Goal: Task Accomplishment & Management: Manage account settings

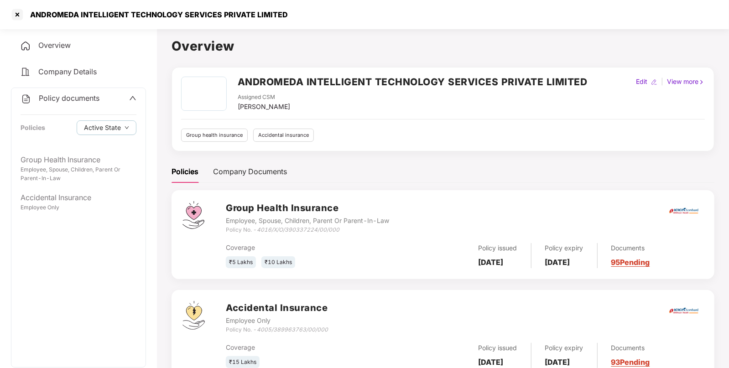
click at [57, 156] on div "Group Health Insurance" at bounding box center [79, 159] width 116 height 11
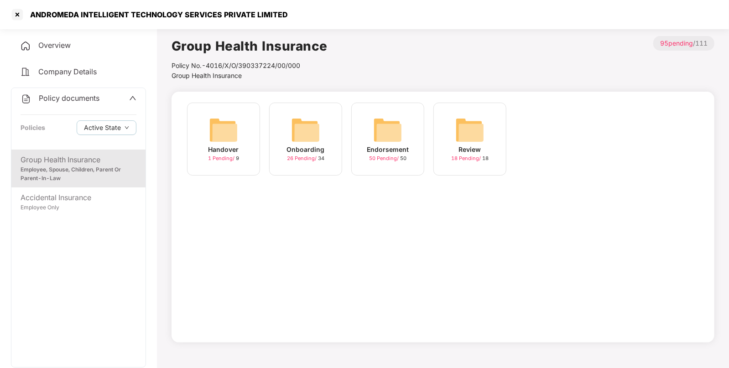
click at [390, 143] on img at bounding box center [387, 129] width 29 height 29
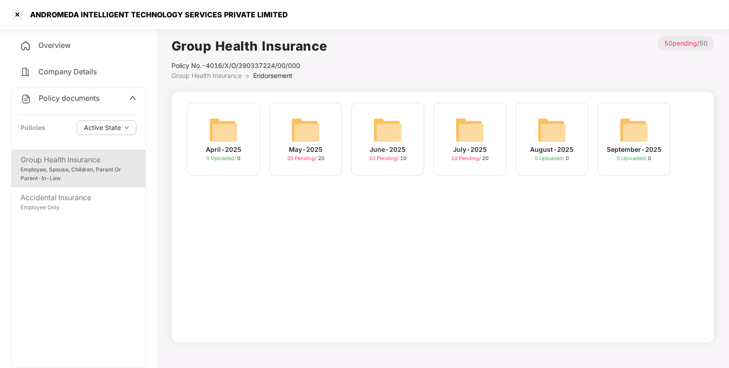
click at [459, 142] on img at bounding box center [469, 129] width 29 height 29
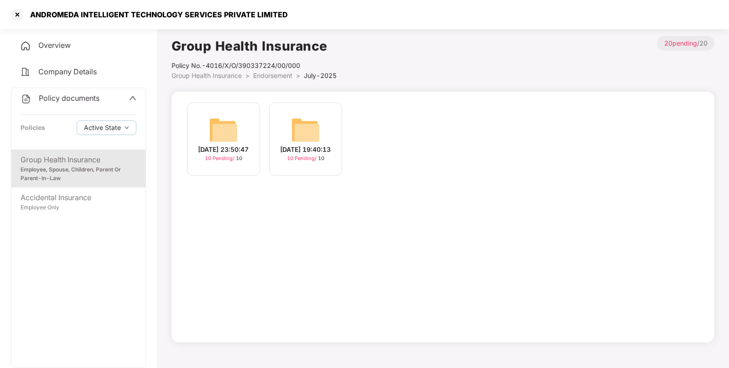
click at [310, 145] on div "24-Jul-2025 19:40:13" at bounding box center [306, 150] width 51 height 10
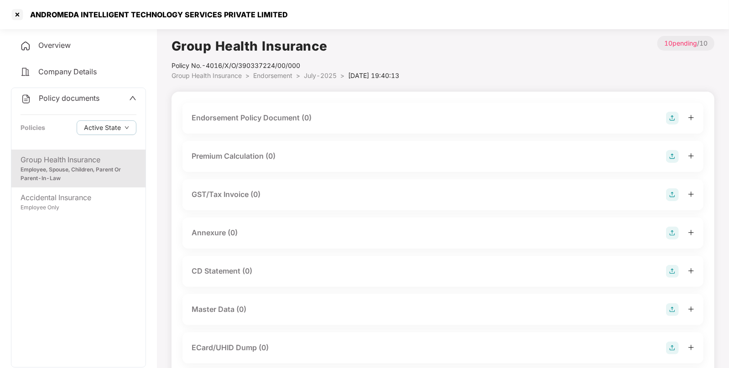
scroll to position [139, 0]
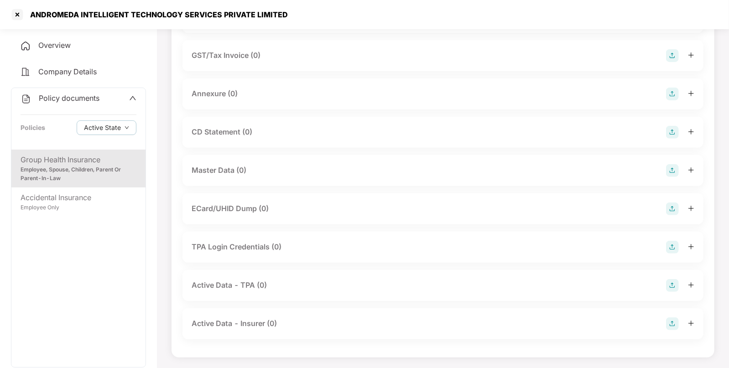
click at [674, 167] on img at bounding box center [672, 170] width 13 height 13
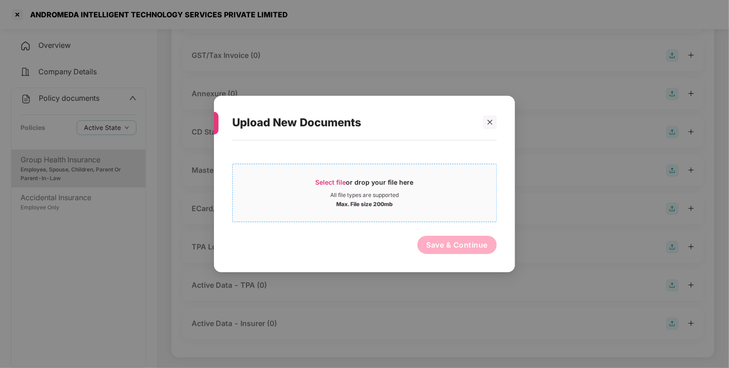
click at [348, 188] on div "Select file or drop your file here" at bounding box center [365, 185] width 98 height 14
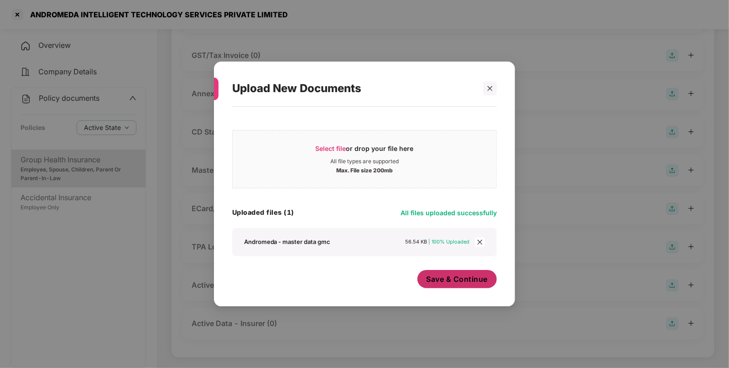
click at [449, 286] on button "Save & Continue" at bounding box center [457, 279] width 80 height 18
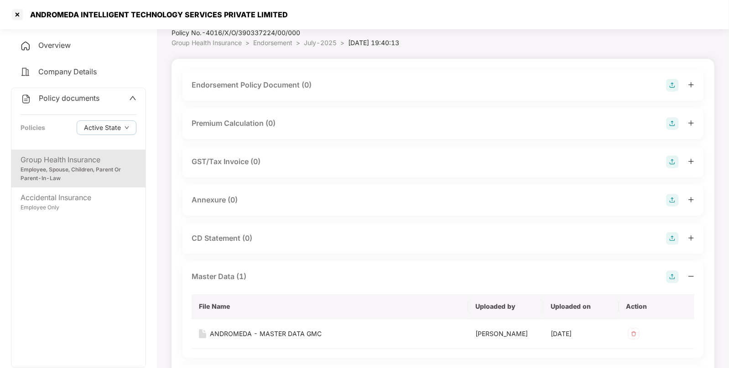
scroll to position [0, 0]
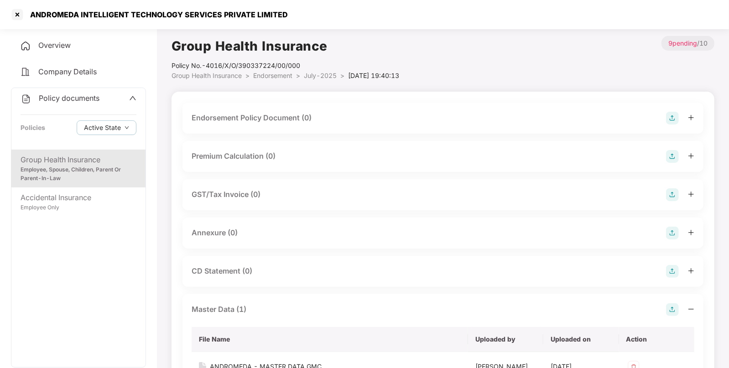
click at [673, 113] on img at bounding box center [672, 118] width 13 height 13
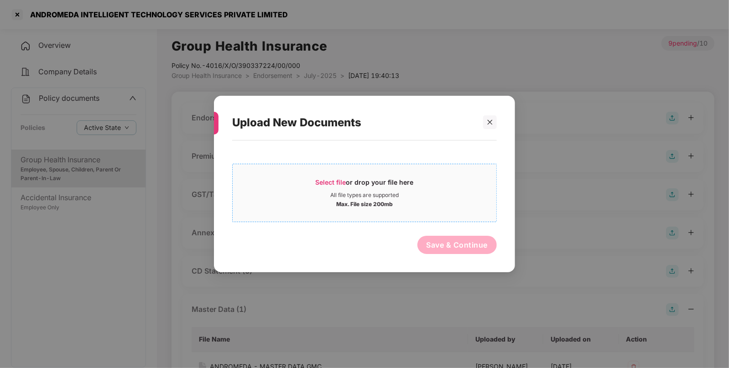
click at [304, 172] on span "Select file or drop your file here All file types are supported Max. File size …" at bounding box center [365, 193] width 264 height 44
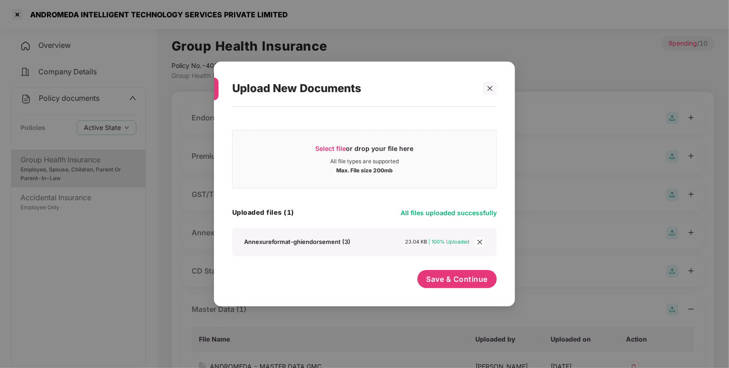
click at [479, 245] on span "close" at bounding box center [480, 242] width 10 height 10
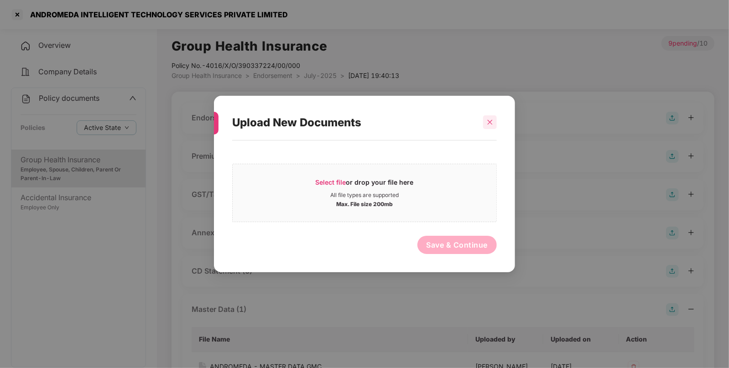
click at [485, 125] on div at bounding box center [490, 122] width 14 height 14
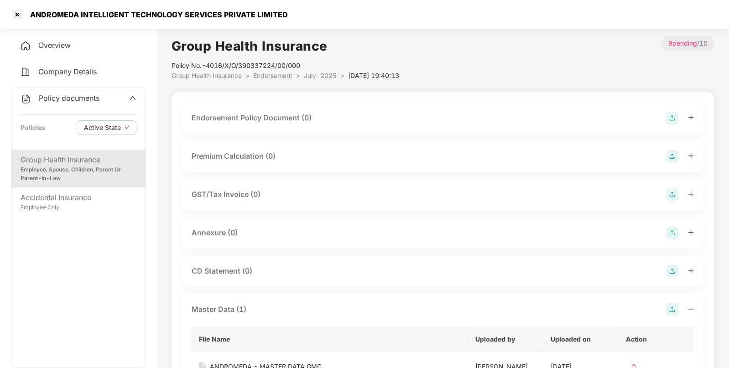
click at [677, 112] on img at bounding box center [672, 118] width 13 height 13
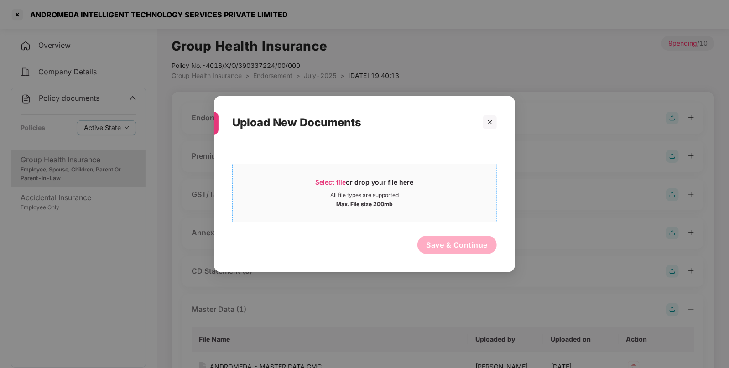
click at [336, 177] on span "Select file or drop your file here All file types are supported Max. File size …" at bounding box center [365, 193] width 264 height 44
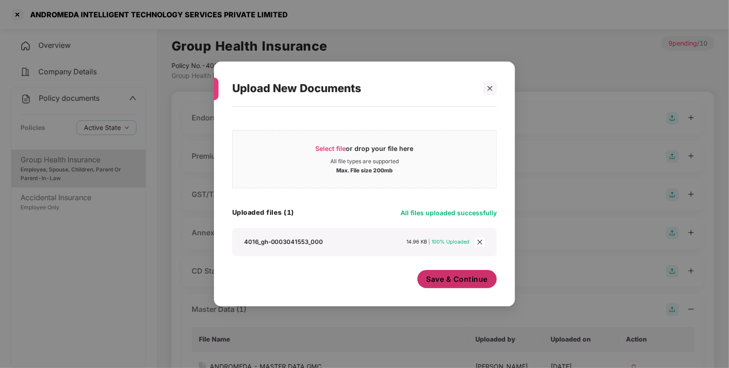
click at [434, 278] on span "Save & Continue" at bounding box center [458, 279] width 62 height 10
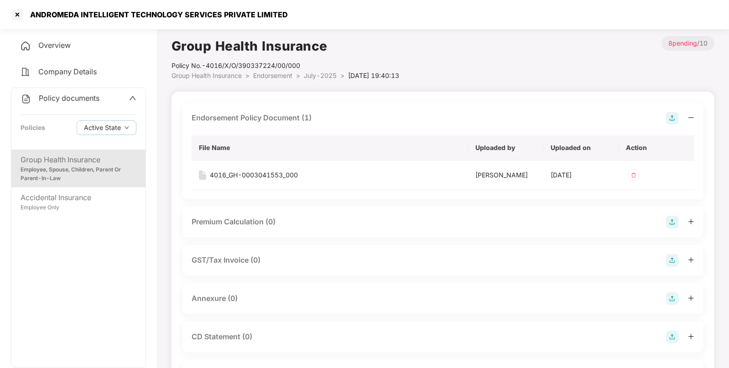
click at [279, 78] on span "Endorsement" at bounding box center [272, 76] width 39 height 8
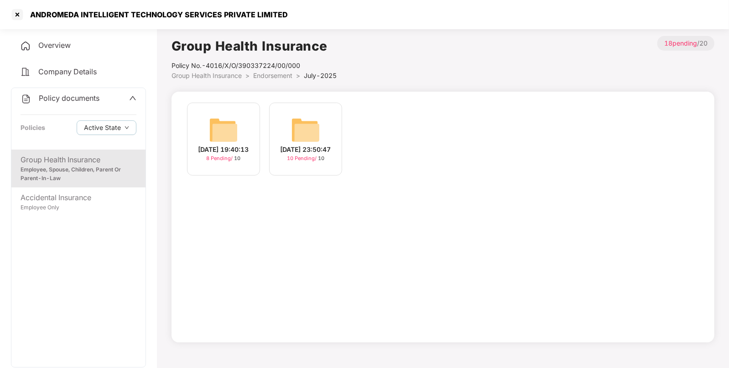
click at [309, 124] on img at bounding box center [305, 129] width 29 height 29
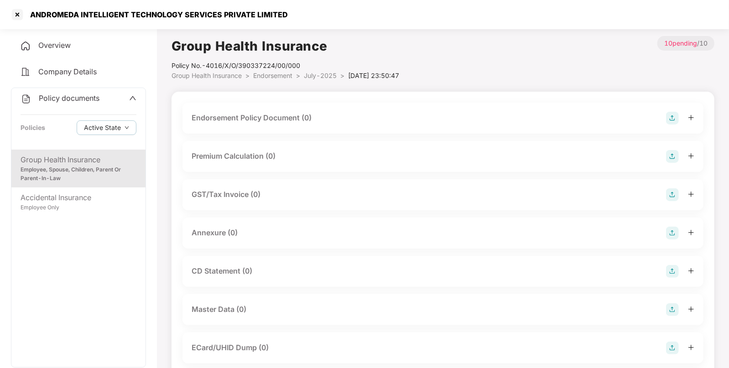
click at [681, 110] on div "Endorsement Policy Document (0)" at bounding box center [442, 118] width 521 height 31
click at [672, 116] on img at bounding box center [672, 118] width 13 height 13
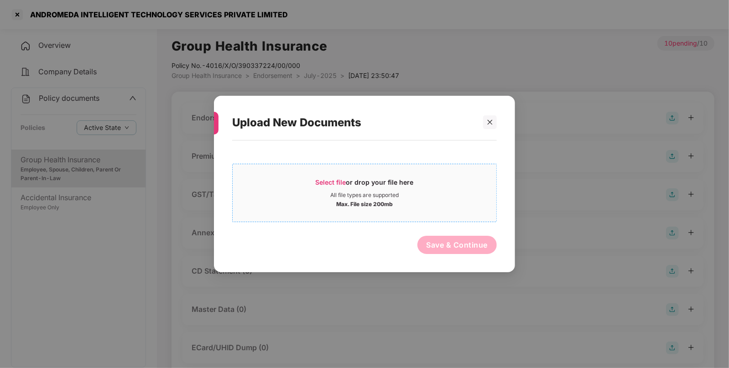
click at [326, 187] on div "Select file or drop your file here" at bounding box center [365, 185] width 98 height 14
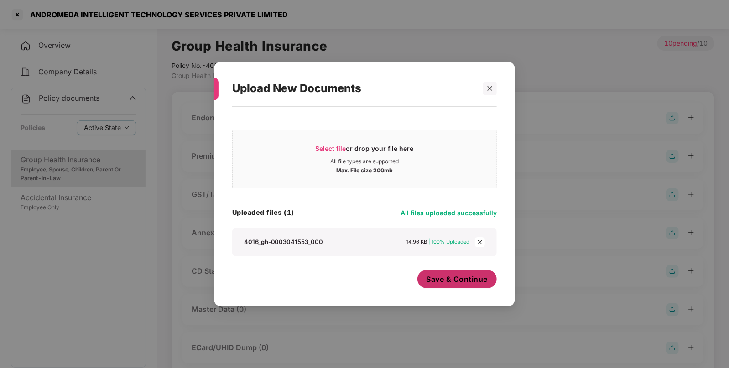
click at [465, 285] on button "Save & Continue" at bounding box center [457, 279] width 80 height 18
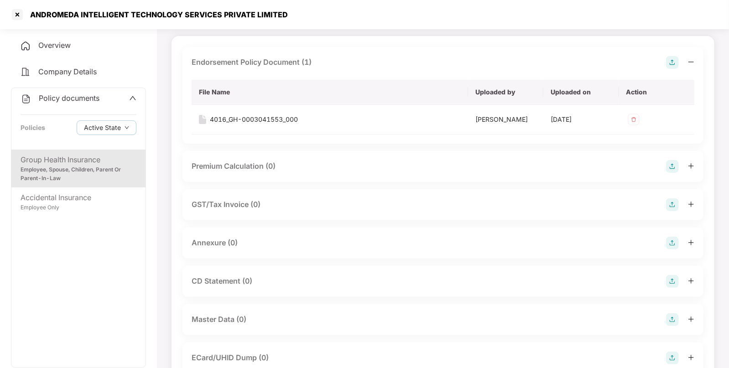
scroll to position [98, 0]
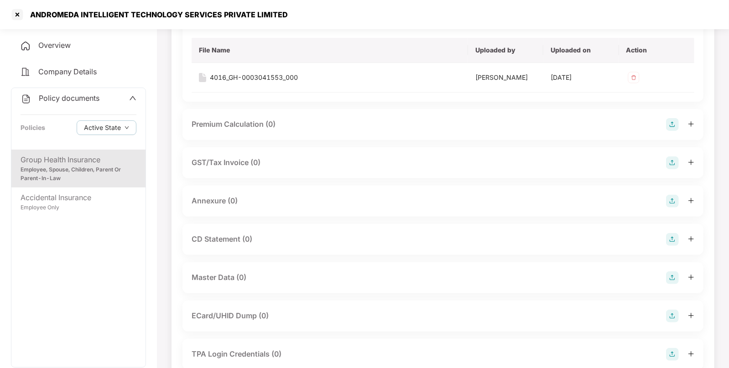
click at [673, 200] on img at bounding box center [672, 201] width 13 height 13
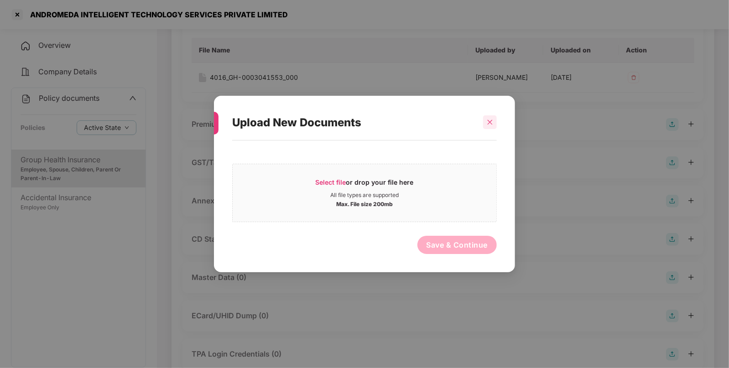
click at [492, 129] on div at bounding box center [490, 122] width 14 height 14
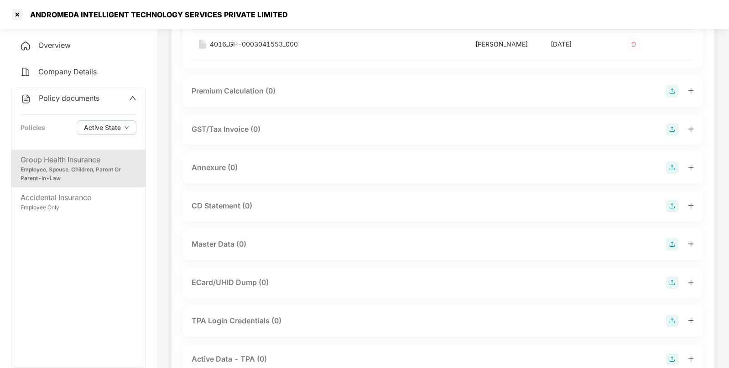
scroll to position [132, 0]
click at [671, 243] on img at bounding box center [672, 243] width 13 height 13
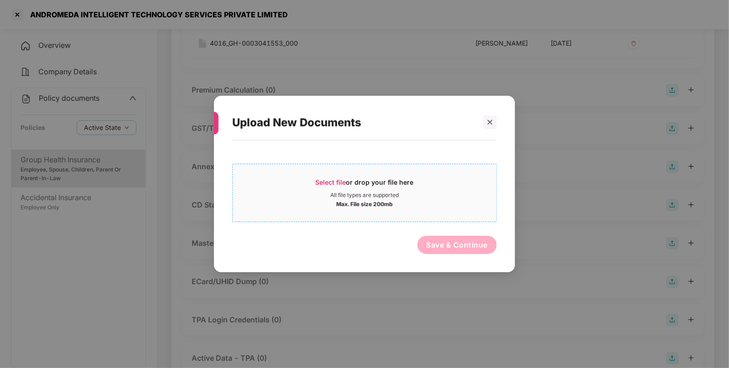
click at [324, 181] on span "Select file" at bounding box center [331, 182] width 31 height 8
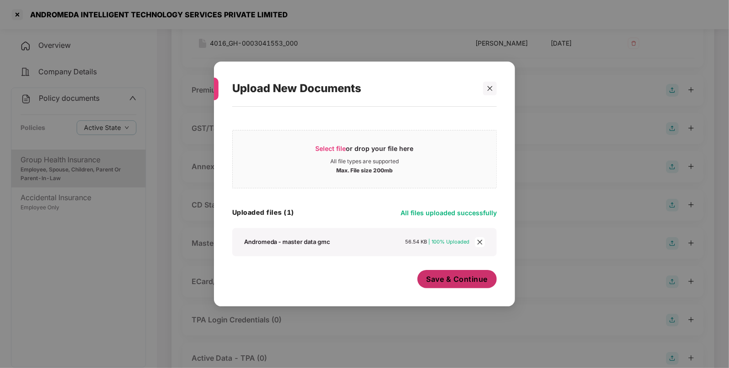
click at [453, 286] on button "Save & Continue" at bounding box center [457, 279] width 80 height 18
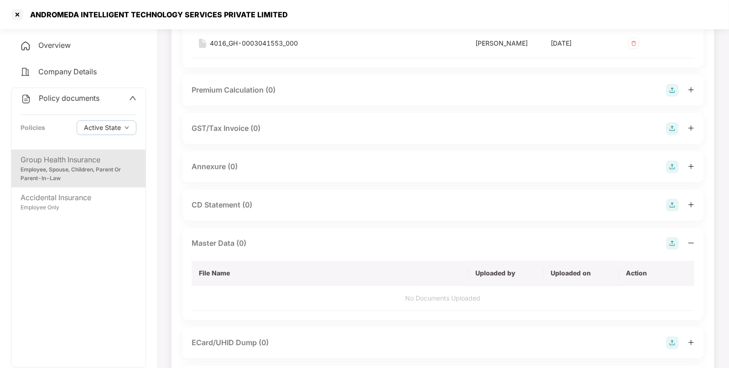
scroll to position [0, 0]
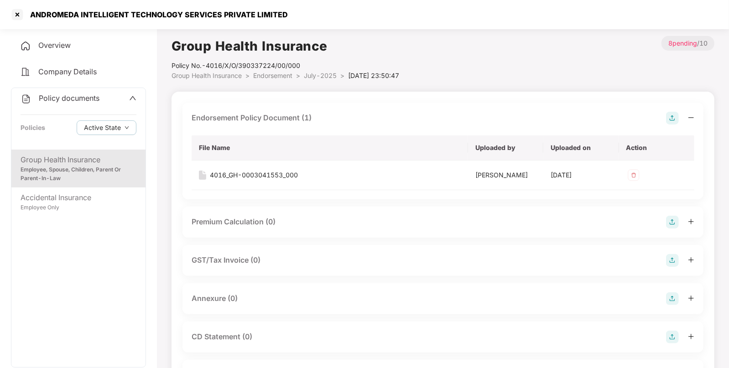
click at [277, 76] on span "Endorsement" at bounding box center [272, 76] width 39 height 8
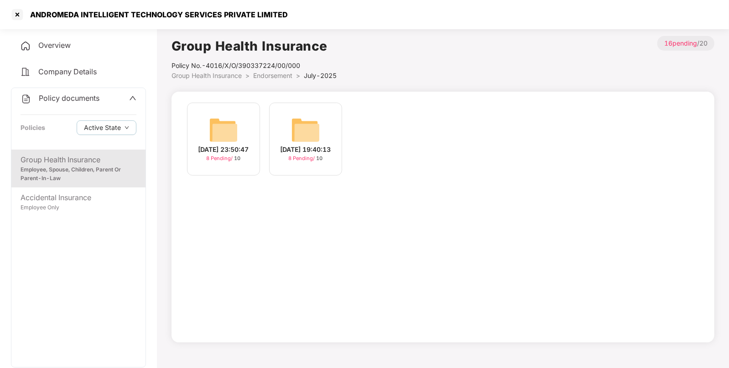
click at [277, 76] on span "Endorsement" at bounding box center [272, 76] width 39 height 8
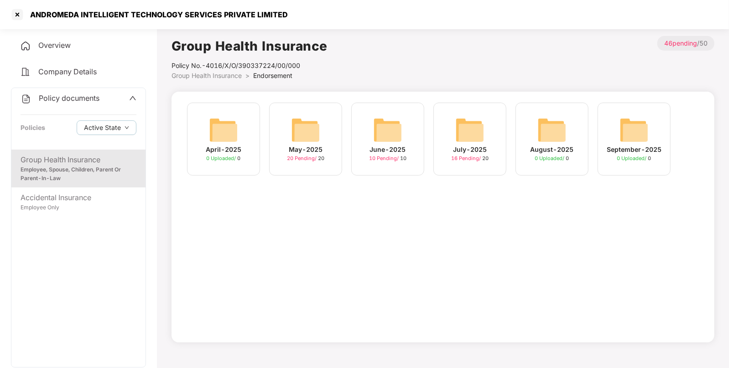
click at [384, 135] on img at bounding box center [387, 129] width 29 height 29
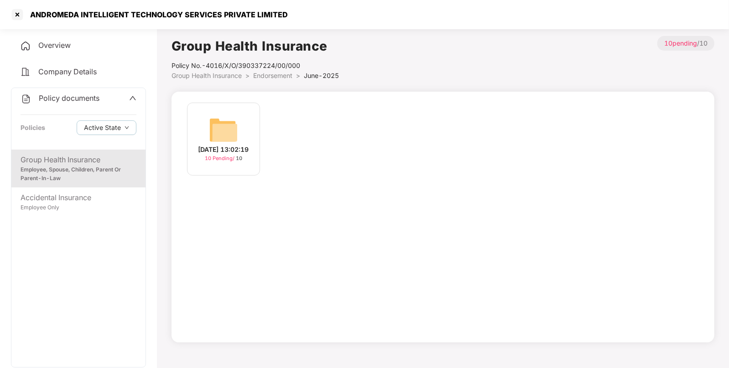
click at [224, 125] on img at bounding box center [223, 129] width 29 height 29
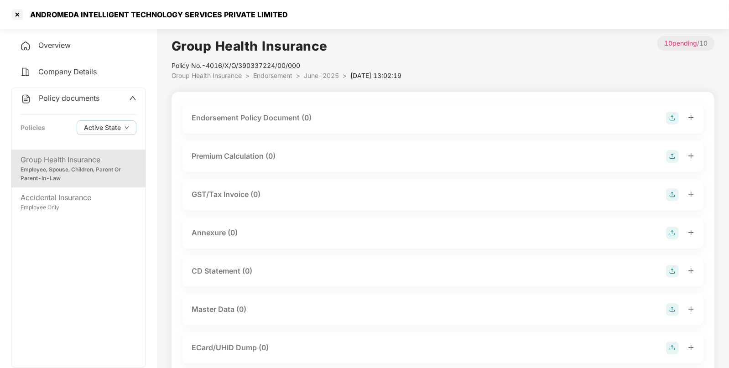
click at [670, 120] on img at bounding box center [672, 118] width 13 height 13
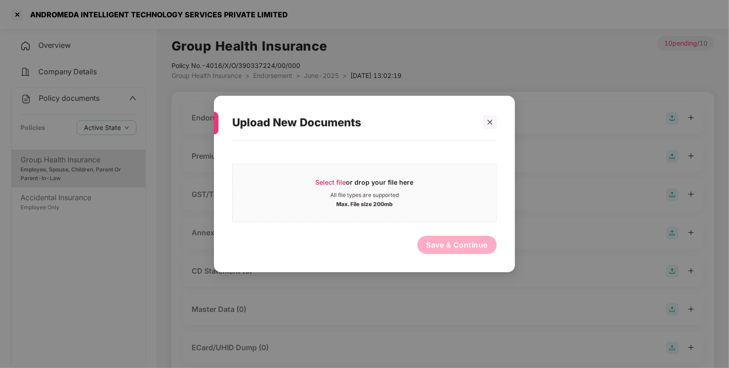
click at [480, 123] on div at bounding box center [486, 122] width 22 height 14
click at [491, 120] on icon "close" at bounding box center [490, 122] width 6 height 6
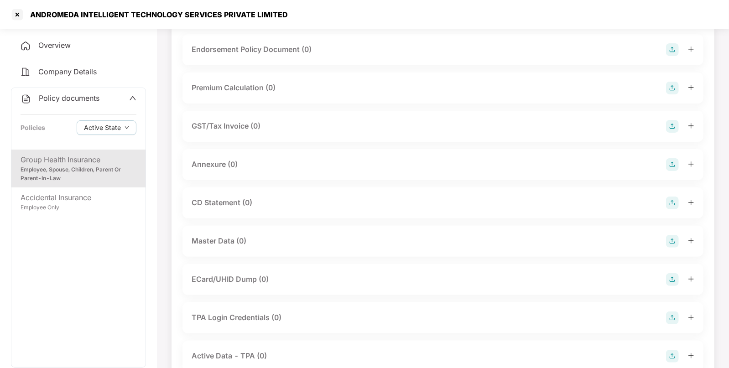
scroll to position [89, 0]
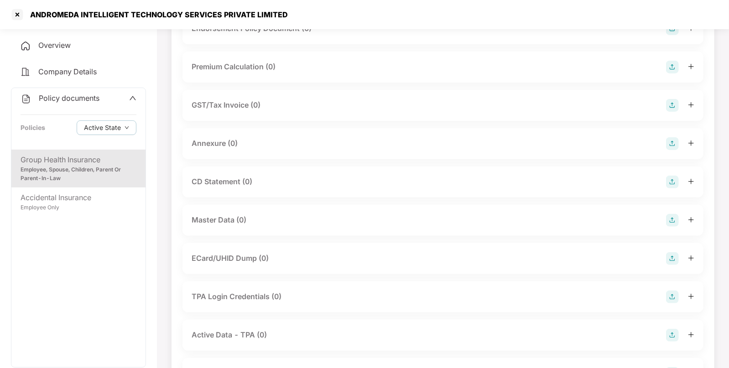
click at [666, 220] on div "Master Data (0)" at bounding box center [443, 220] width 503 height 13
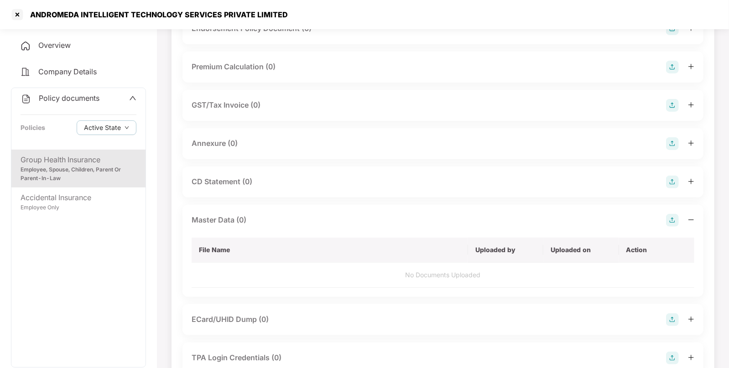
click at [671, 214] on img at bounding box center [672, 220] width 13 height 13
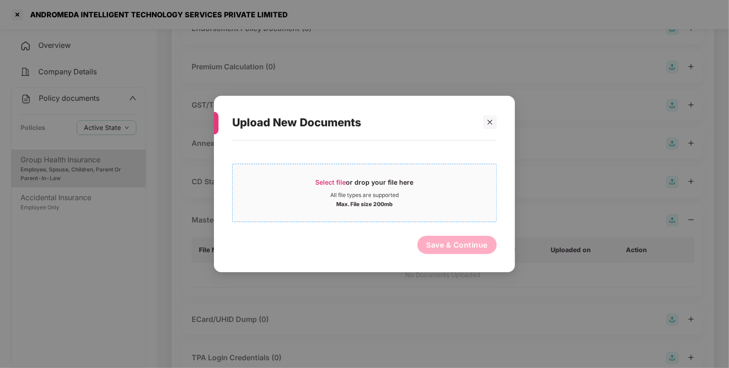
click at [324, 193] on div "All file types are supported" at bounding box center [365, 195] width 264 height 7
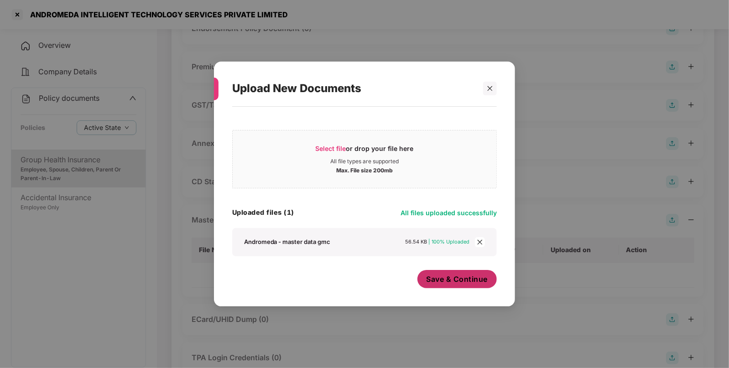
click at [449, 286] on button "Save & Continue" at bounding box center [457, 279] width 80 height 18
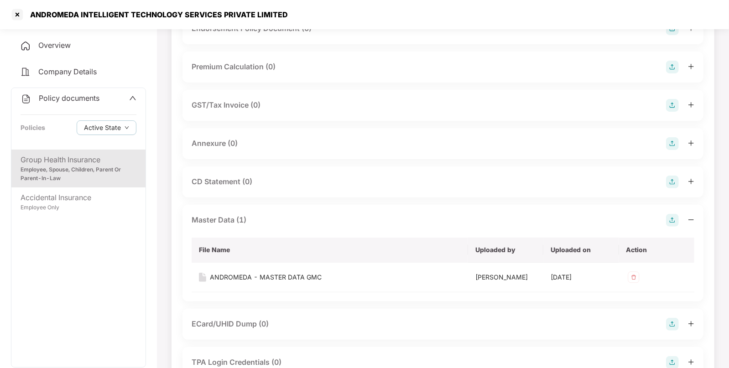
scroll to position [0, 0]
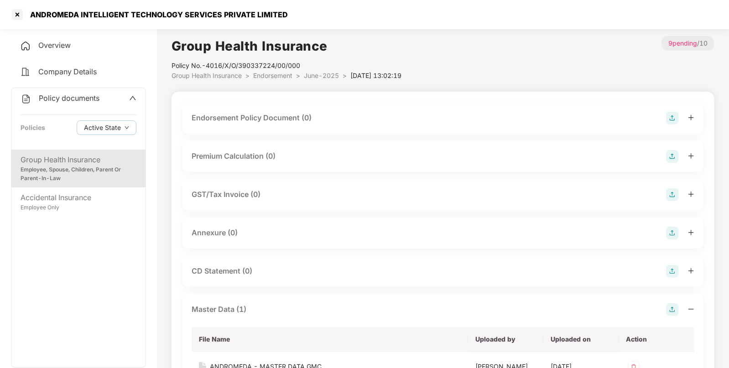
click at [669, 117] on img at bounding box center [672, 118] width 13 height 13
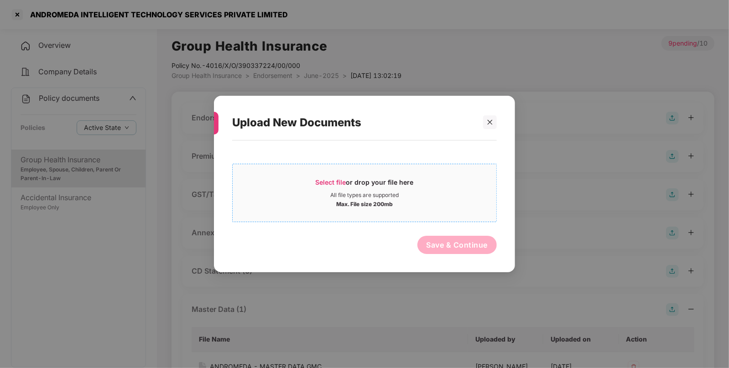
click at [322, 175] on span "Select file or drop your file here All file types are supported Max. File size …" at bounding box center [365, 193] width 264 height 44
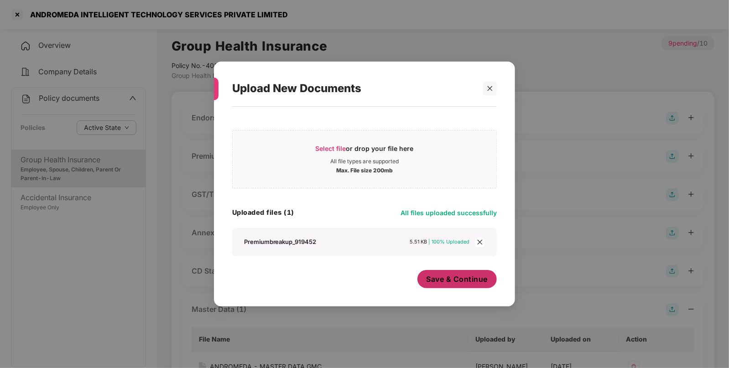
click at [447, 288] on button "Save & Continue" at bounding box center [457, 279] width 80 height 18
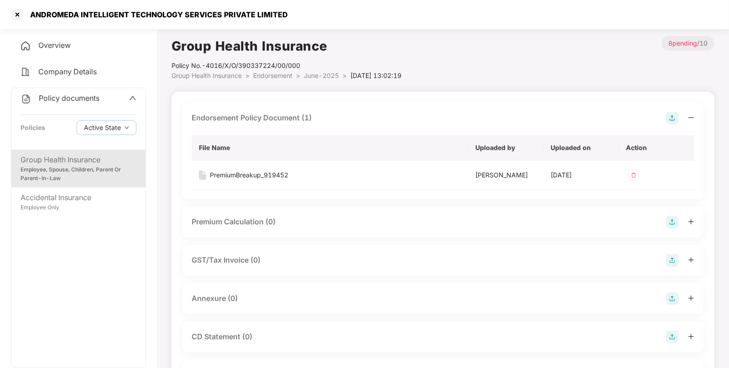
click at [278, 78] on span "Endorsement" at bounding box center [272, 76] width 39 height 8
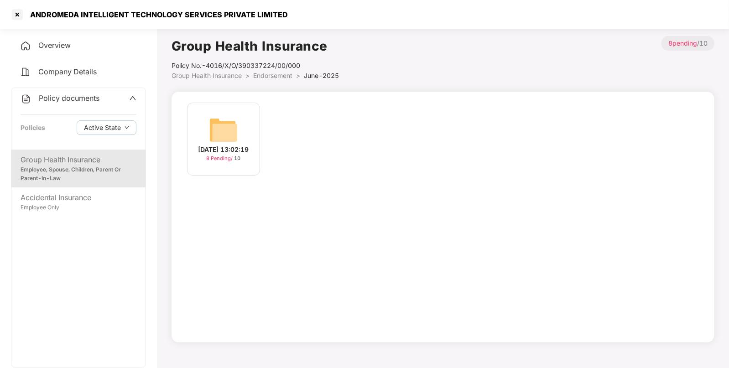
click at [276, 81] on div "Group Health Insurance Policy No.- 4016/X/O/390337224/00/000 Group Health Insur…" at bounding box center [443, 189] width 543 height 307
drag, startPoint x: 276, startPoint y: 81, endPoint x: 281, endPoint y: 76, distance: 6.5
click at [281, 76] on div "Group Health Insurance Policy No.- 4016/X/O/390337224/00/000 Group Health Insur…" at bounding box center [443, 189] width 543 height 307
click at [281, 76] on span "Endorsement" at bounding box center [272, 76] width 39 height 8
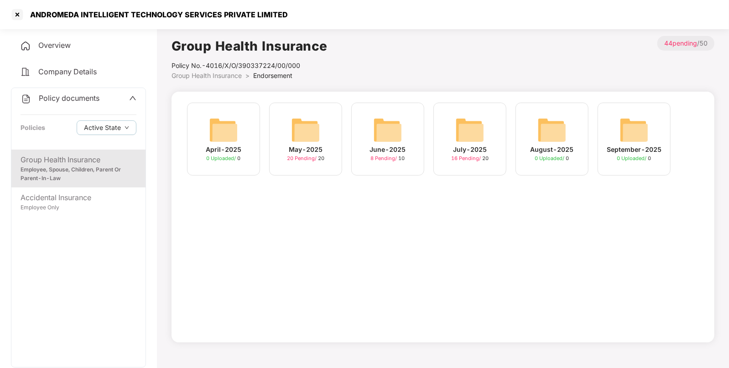
click at [305, 127] on img at bounding box center [305, 129] width 29 height 29
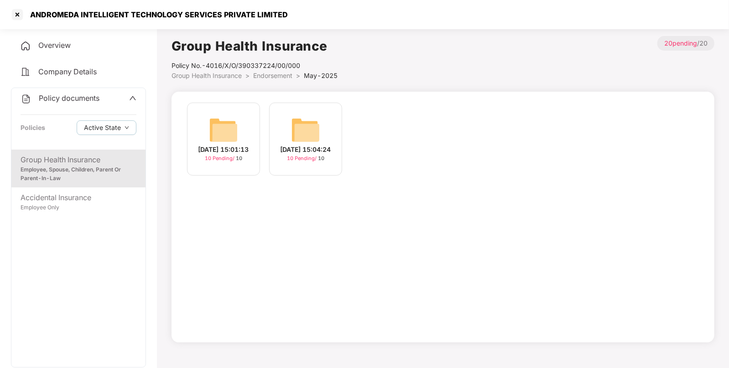
click at [279, 79] on li "Endorsement >" at bounding box center [278, 76] width 51 height 10
click at [272, 74] on span "Endorsement" at bounding box center [272, 76] width 39 height 8
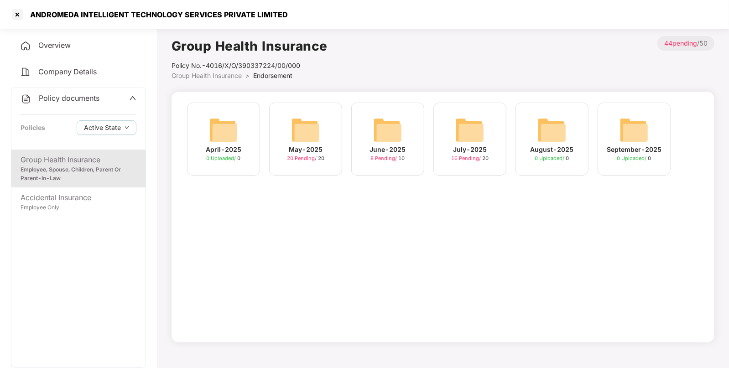
click at [69, 49] on span "Overview" at bounding box center [54, 45] width 32 height 9
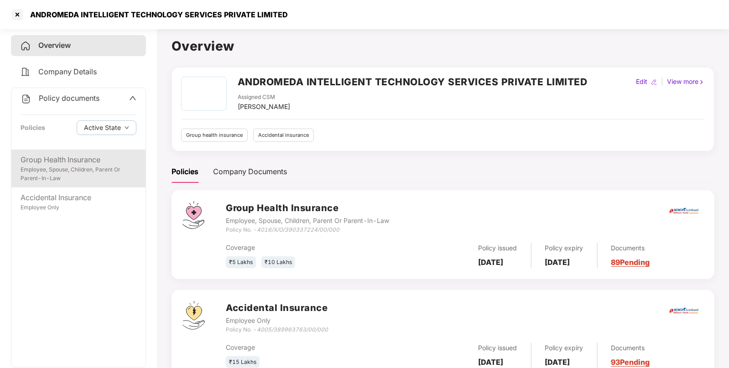
click at [73, 172] on div "Employee, Spouse, Children, Parent Or Parent-In-Law" at bounding box center [79, 174] width 116 height 17
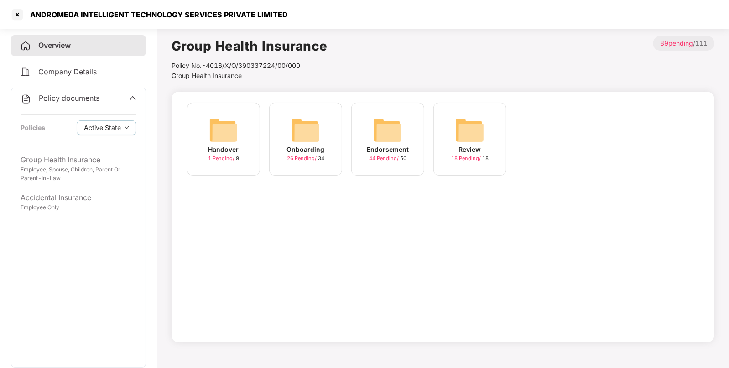
click at [388, 130] on img at bounding box center [387, 129] width 29 height 29
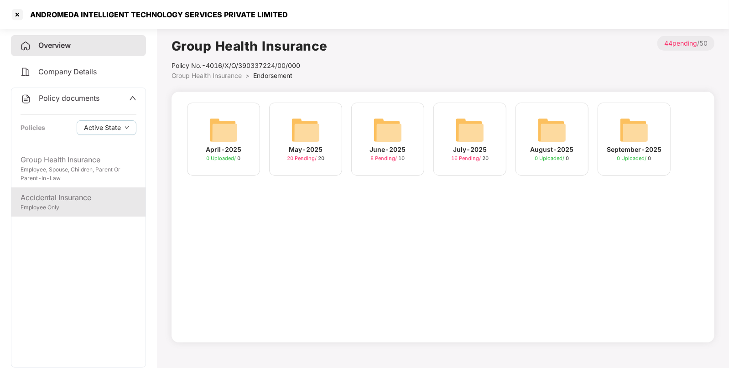
click at [94, 198] on div "Accidental Insurance" at bounding box center [79, 197] width 116 height 11
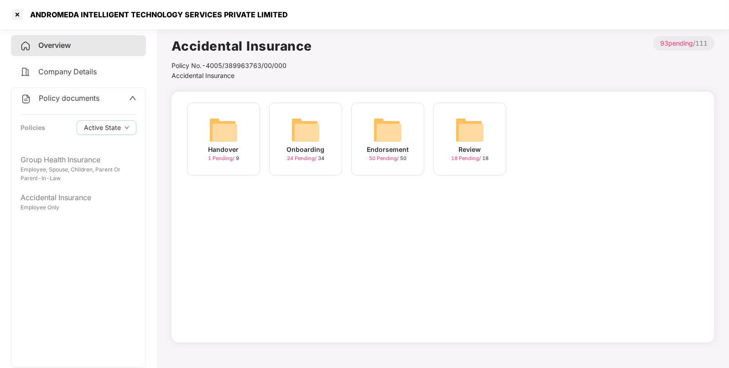
click at [385, 128] on img at bounding box center [387, 129] width 29 height 29
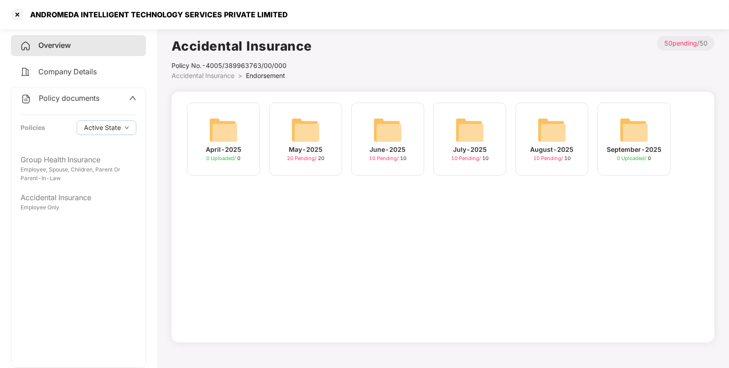
click at [555, 121] on img at bounding box center [551, 129] width 29 height 29
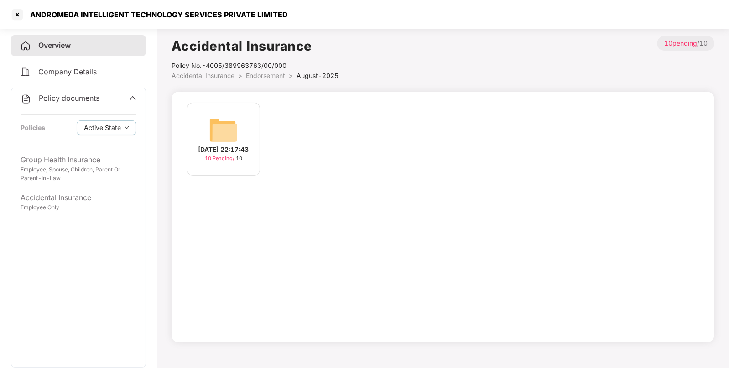
click at [220, 136] on img at bounding box center [223, 129] width 29 height 29
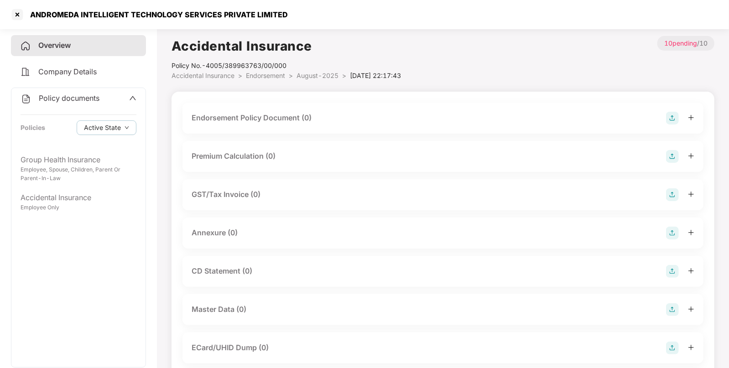
scroll to position [57, 0]
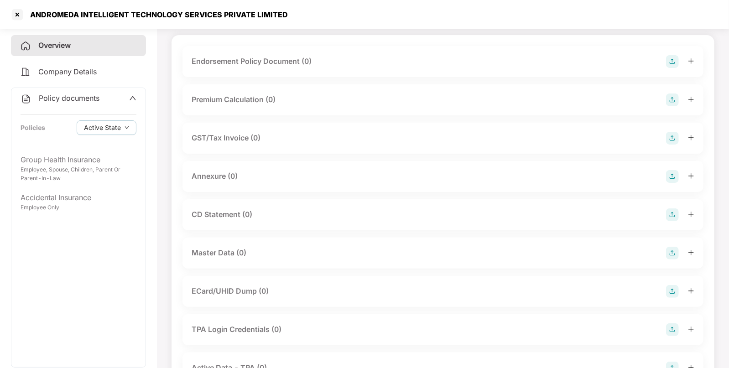
click at [672, 62] on img at bounding box center [672, 61] width 13 height 13
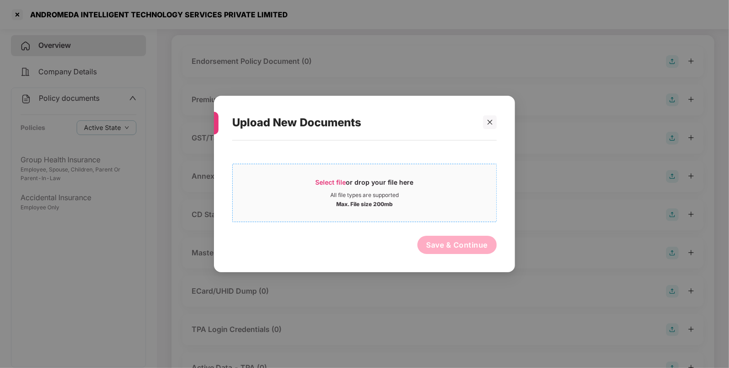
click at [291, 181] on div "Select file or drop your file here" at bounding box center [365, 185] width 264 height 14
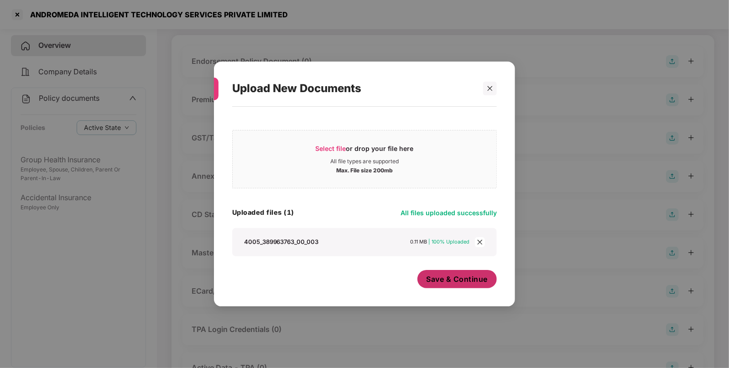
click at [449, 276] on span "Save & Continue" at bounding box center [458, 279] width 62 height 10
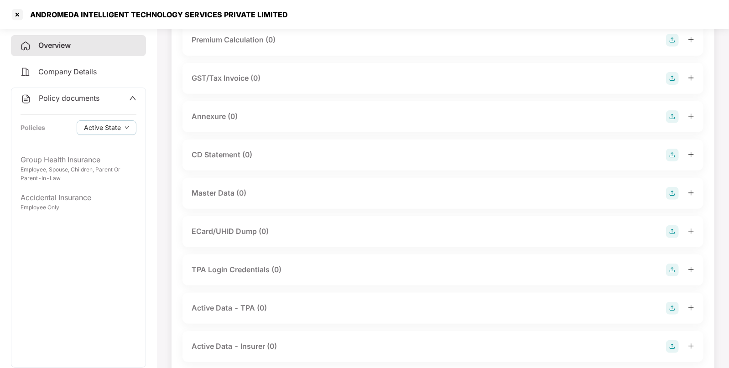
scroll to position [189, 0]
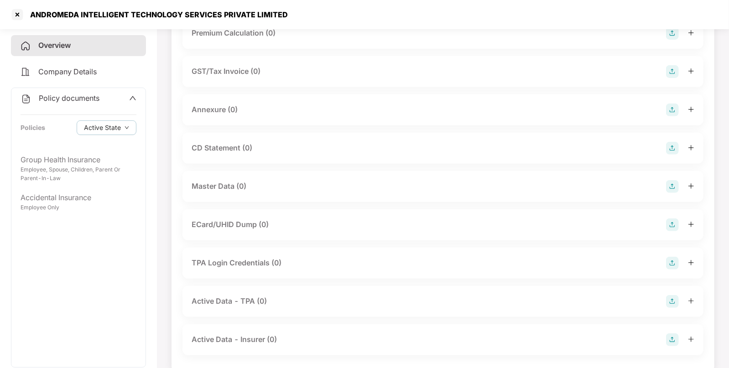
click at [675, 187] on img at bounding box center [672, 186] width 13 height 13
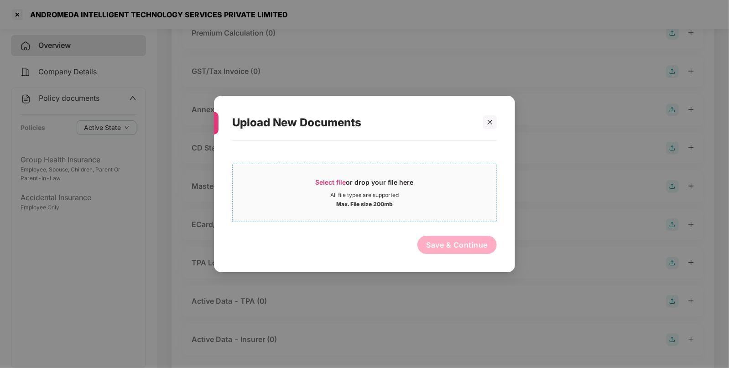
click at [323, 175] on span "Select file or drop your file here All file types are supported Max. File size …" at bounding box center [365, 193] width 264 height 44
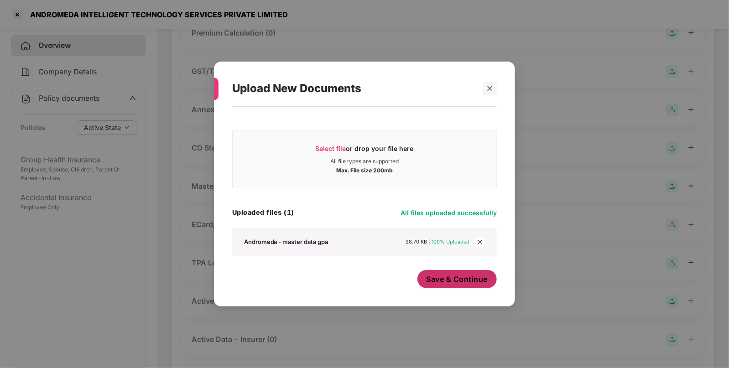
click at [453, 276] on span "Save & Continue" at bounding box center [458, 279] width 62 height 10
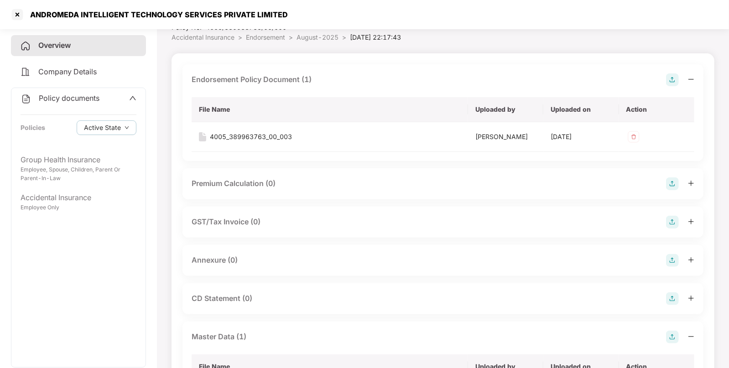
scroll to position [0, 0]
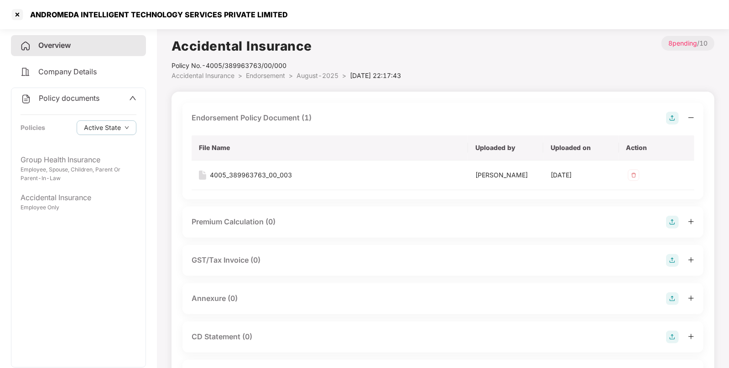
click at [317, 76] on span "August-2025" at bounding box center [317, 76] width 42 height 8
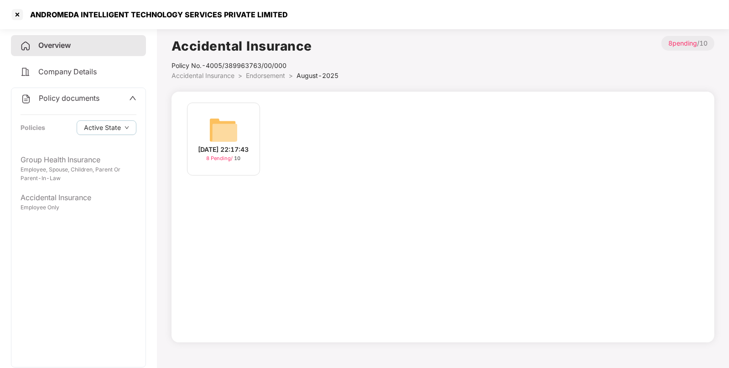
click at [269, 78] on span "Endorsement" at bounding box center [265, 76] width 39 height 8
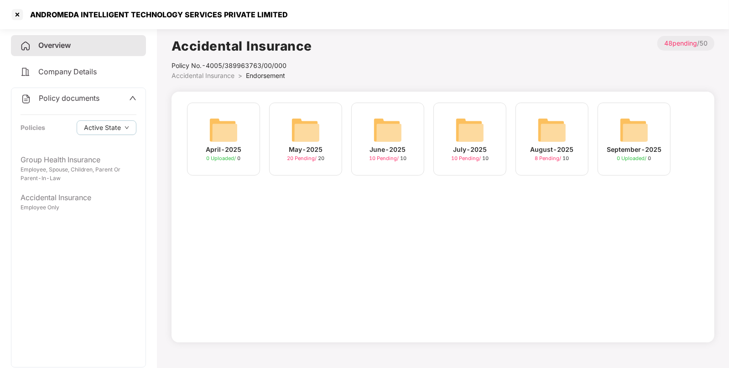
click at [483, 140] on img at bounding box center [469, 129] width 29 height 29
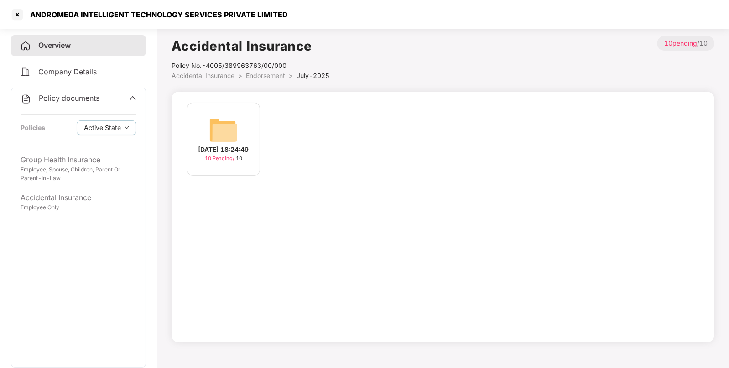
click at [229, 138] on img at bounding box center [223, 129] width 29 height 29
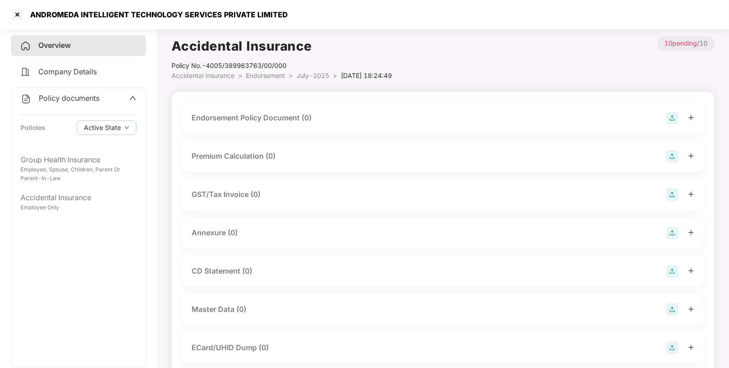
click at [673, 122] on img at bounding box center [672, 118] width 13 height 13
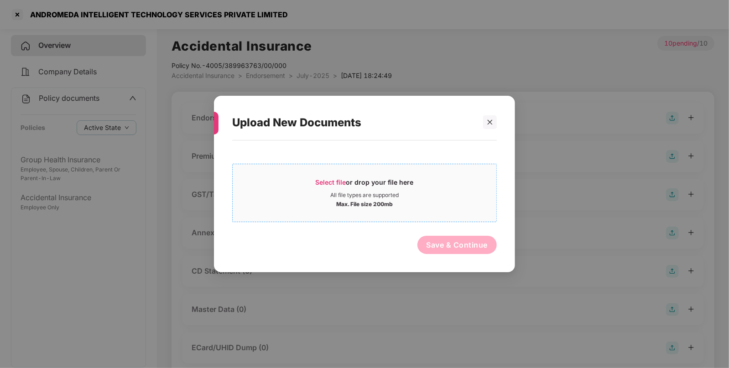
click at [330, 178] on span "Select file" at bounding box center [331, 182] width 31 height 8
click at [488, 122] on icon "close" at bounding box center [490, 122] width 6 height 6
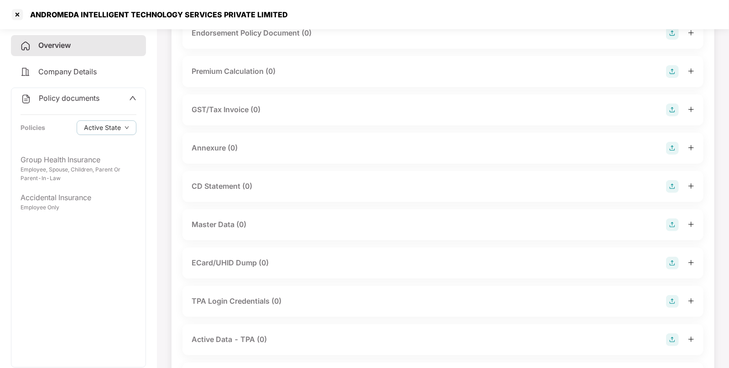
scroll to position [87, 0]
click at [672, 220] on img at bounding box center [672, 223] width 13 height 13
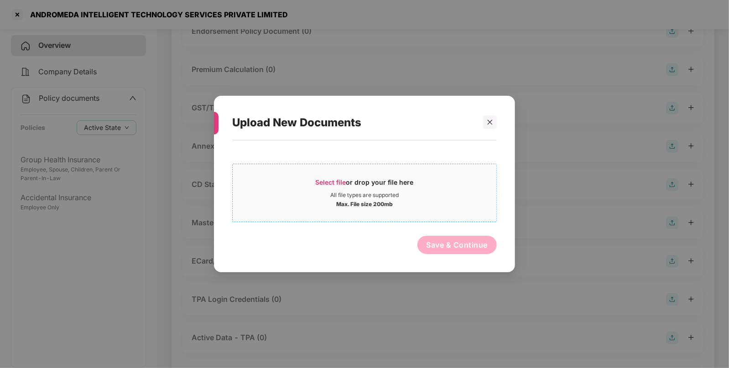
click at [367, 173] on span "Select file or drop your file here All file types are supported Max. File size …" at bounding box center [365, 193] width 264 height 44
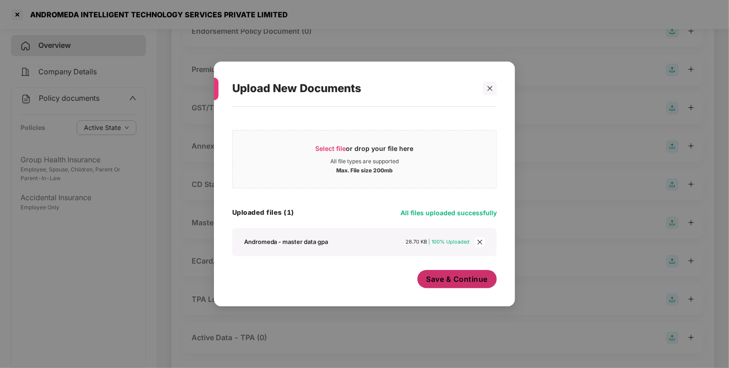
click at [474, 285] on button "Save & Continue" at bounding box center [457, 279] width 80 height 18
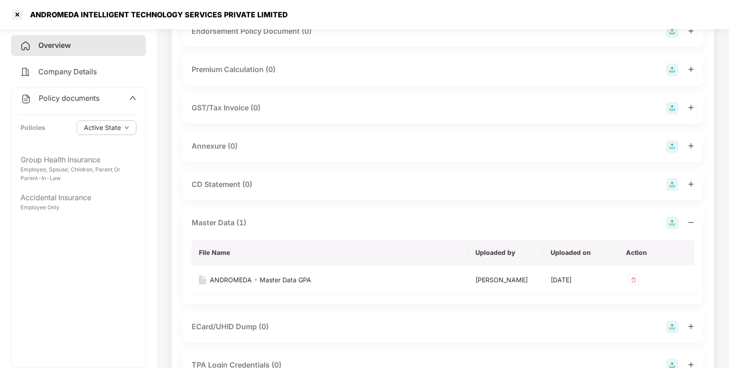
scroll to position [0, 0]
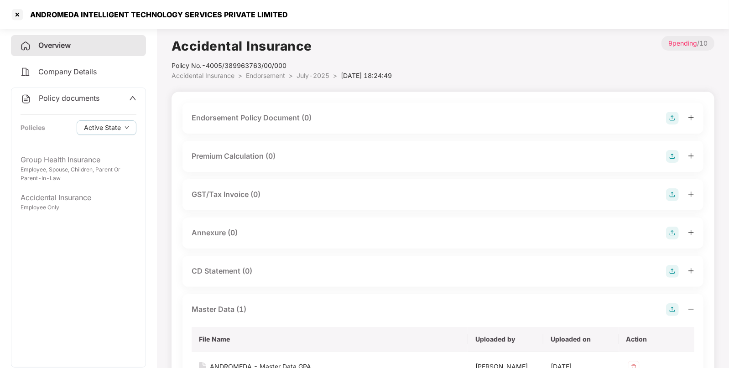
click at [675, 114] on img at bounding box center [672, 118] width 13 height 13
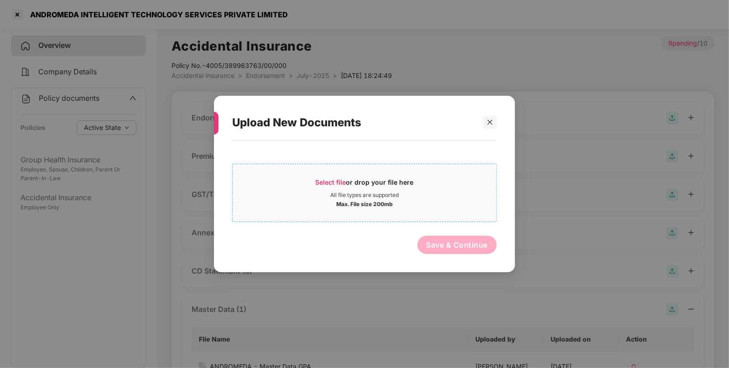
click at [328, 187] on div "Select file or drop your file here" at bounding box center [365, 185] width 98 height 14
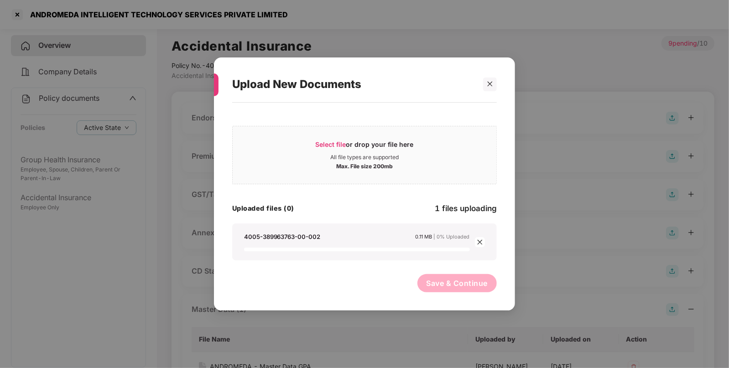
click at [447, 276] on button "Save & Continue" at bounding box center [457, 283] width 80 height 18
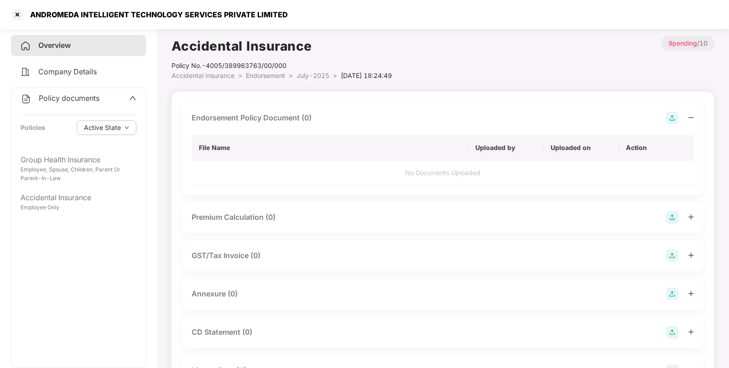
click at [437, 277] on div "Endorsement Policy Document (0) File Name Uploaded by Uploaded on Action No Doc…" at bounding box center [442, 358] width 521 height 510
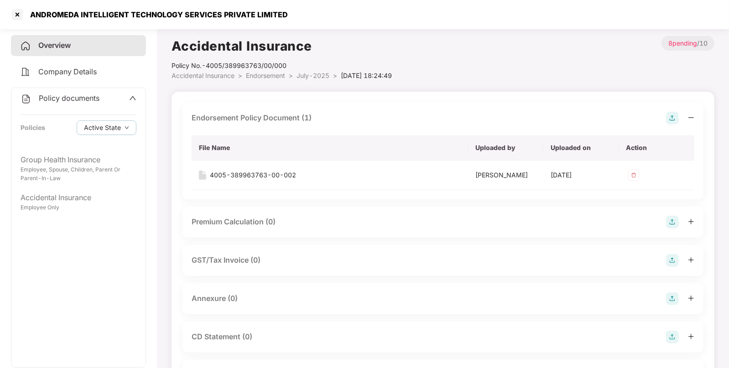
click at [274, 78] on span "Endorsement" at bounding box center [265, 76] width 39 height 8
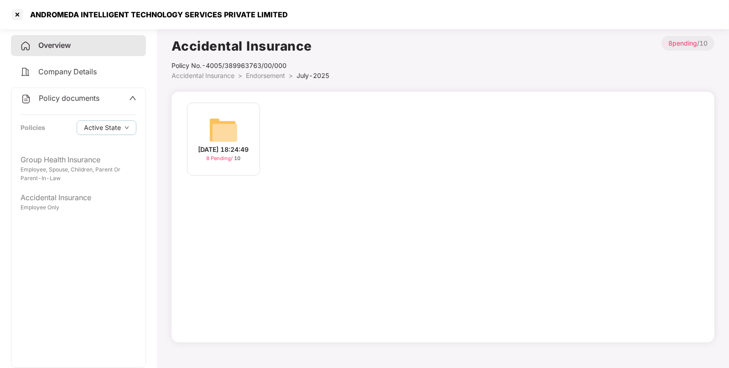
click at [278, 75] on span "Endorsement" at bounding box center [265, 76] width 39 height 8
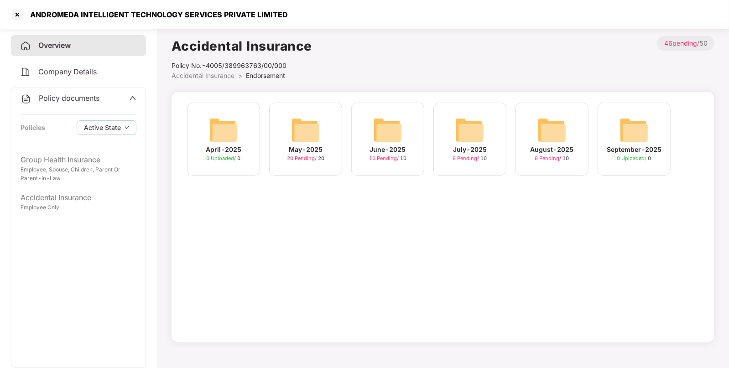
click at [367, 137] on div "June-2025 10 Pending / 10" at bounding box center [387, 139] width 73 height 73
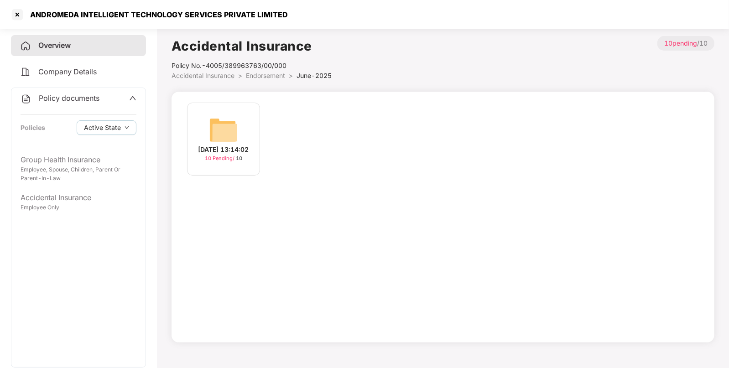
click at [226, 136] on img at bounding box center [223, 129] width 29 height 29
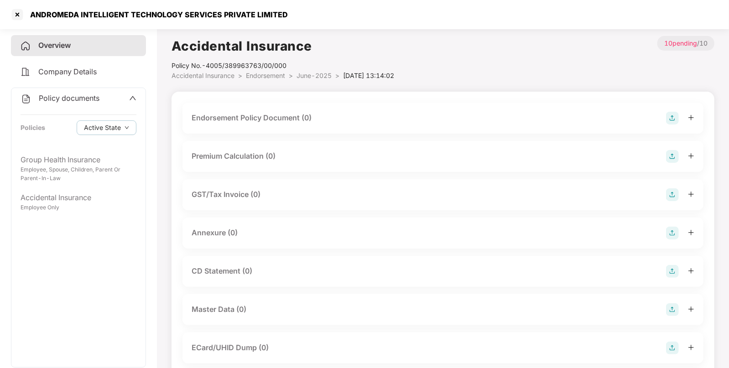
click at [667, 109] on div "Endorsement Policy Document (0)" at bounding box center [442, 118] width 521 height 31
click at [673, 120] on img at bounding box center [672, 118] width 13 height 13
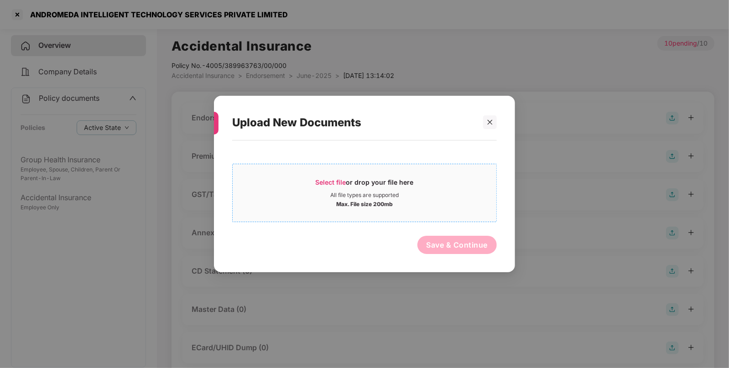
click at [324, 190] on div "Select file or drop your file here" at bounding box center [365, 185] width 98 height 14
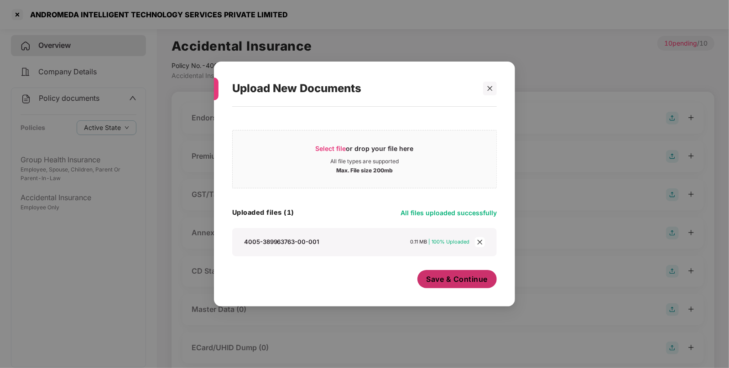
click at [443, 276] on span "Save & Continue" at bounding box center [458, 279] width 62 height 10
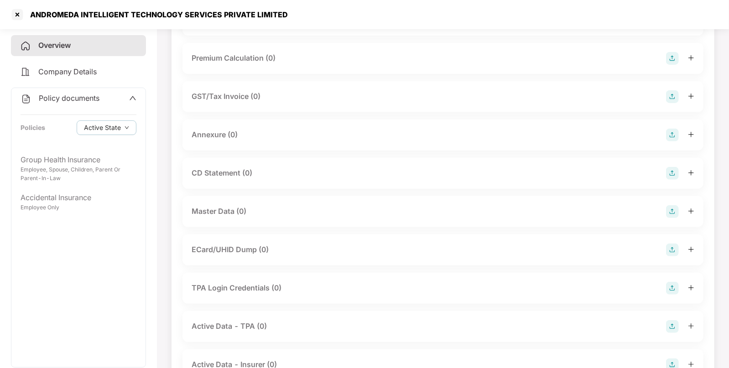
scroll to position [169, 0]
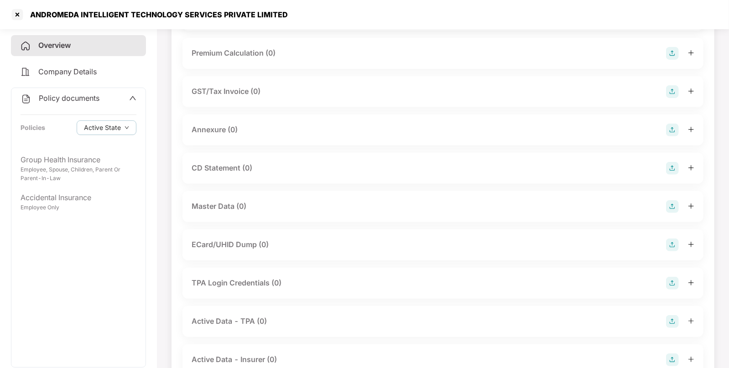
click at [666, 208] on img at bounding box center [672, 206] width 13 height 13
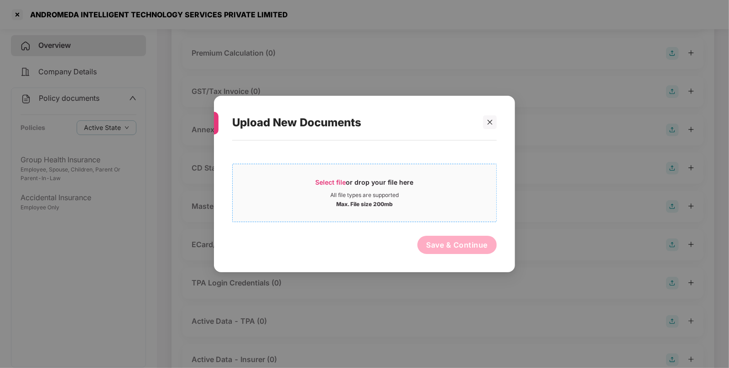
click at [346, 191] on div "Select file or drop your file here" at bounding box center [365, 185] width 98 height 14
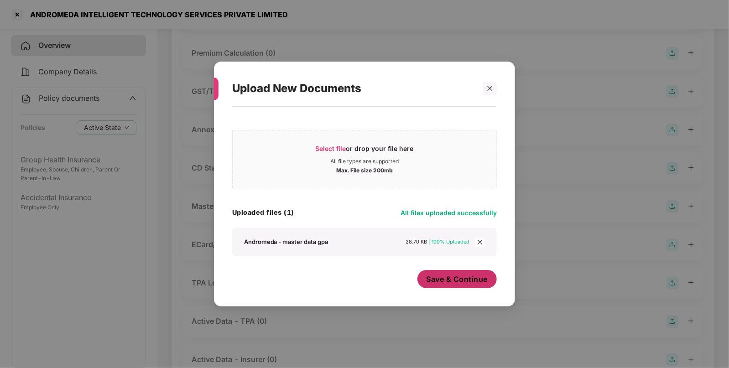
click at [450, 274] on span "Save & Continue" at bounding box center [458, 279] width 62 height 10
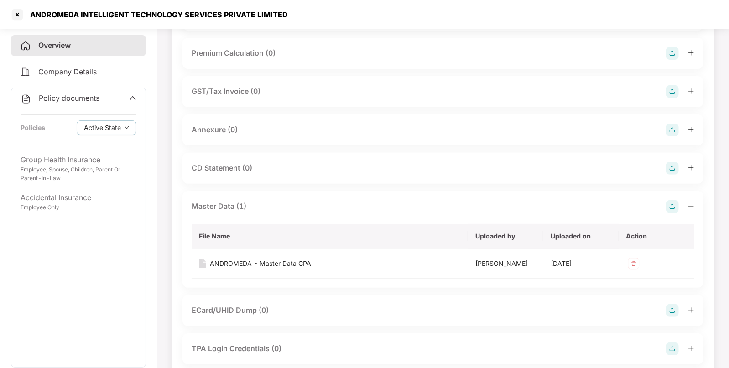
scroll to position [0, 0]
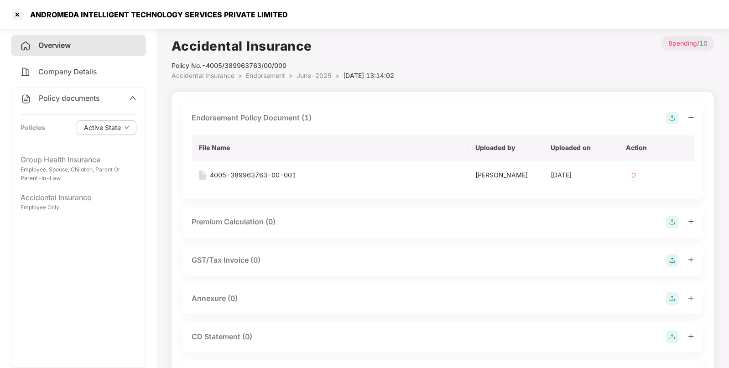
click at [268, 77] on span "Endorsement" at bounding box center [265, 76] width 39 height 8
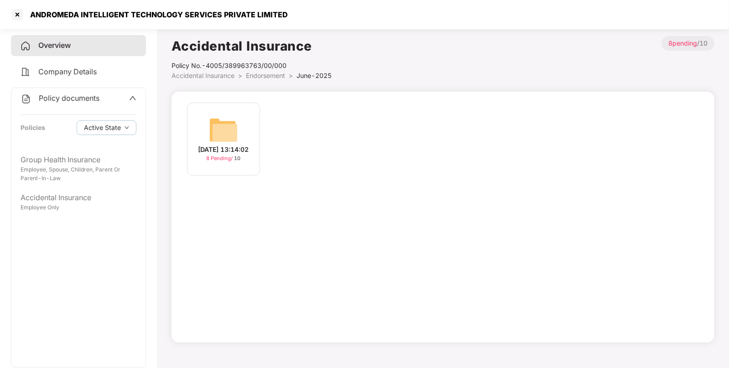
click at [270, 73] on span "Endorsement" at bounding box center [265, 76] width 39 height 8
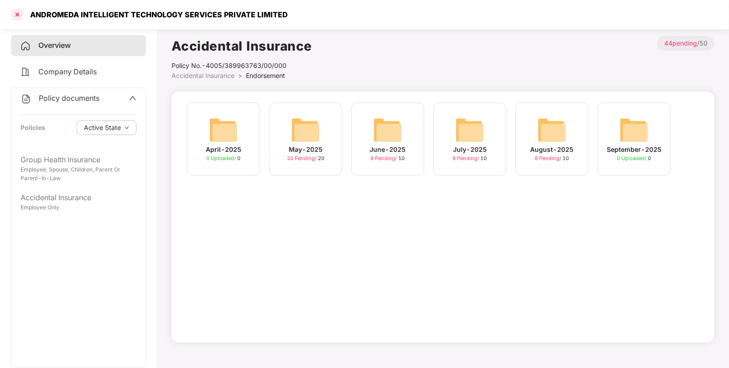
click at [15, 12] on div at bounding box center [17, 14] width 15 height 15
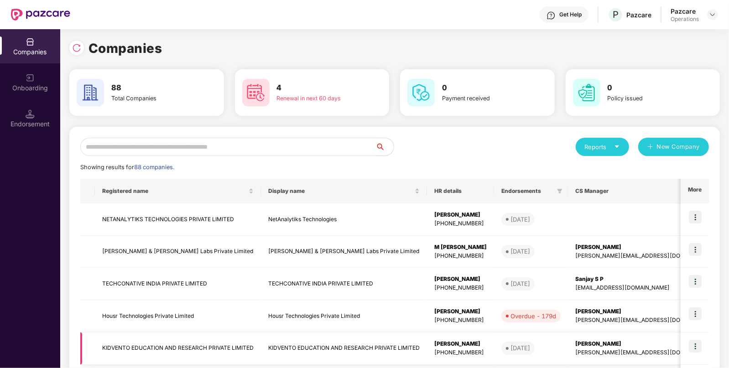
click at [494, 364] on td "Atluri Pravin +919912233044" at bounding box center [460, 349] width 67 height 32
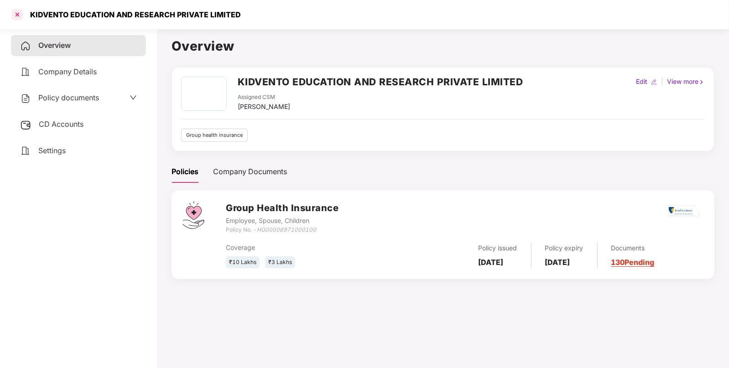
click at [10, 8] on div at bounding box center [17, 14] width 15 height 15
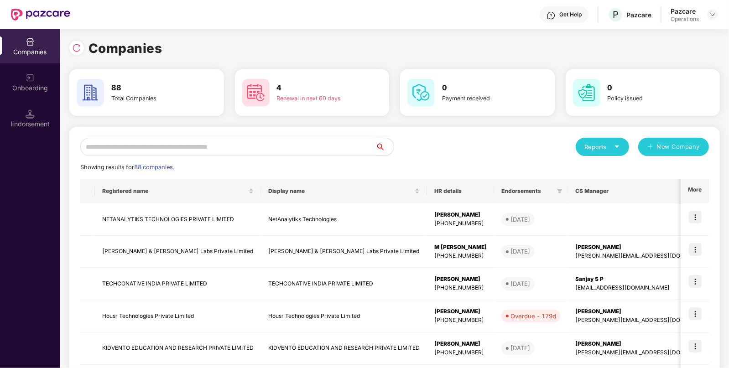
click at [259, 150] on input "text" at bounding box center [227, 147] width 295 height 18
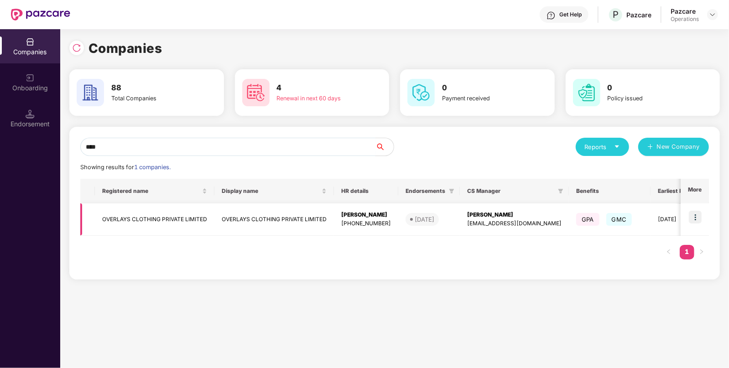
type input "****"
click at [698, 221] on img at bounding box center [695, 217] width 13 height 13
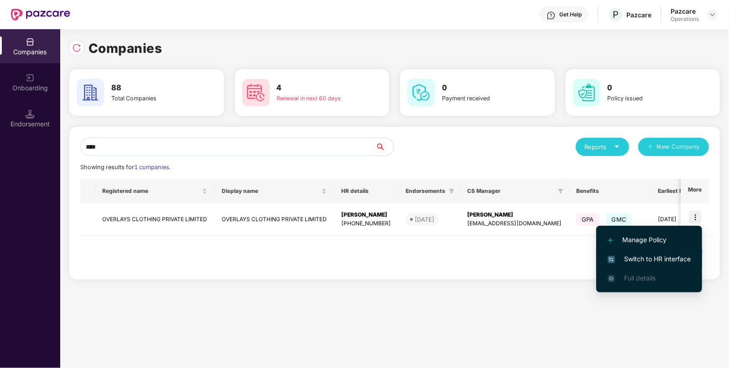
click at [643, 255] on span "Switch to HR interface" at bounding box center [649, 259] width 83 height 10
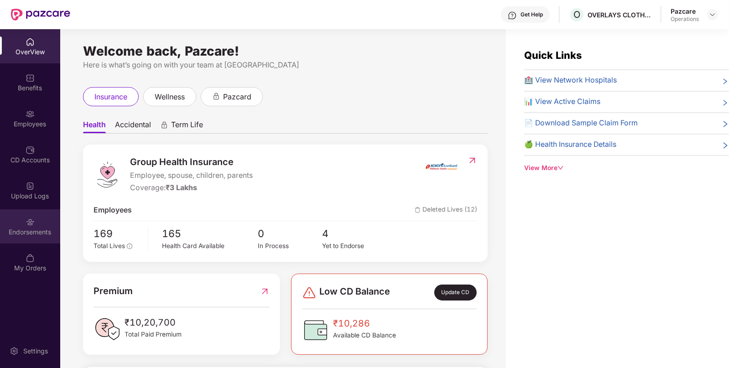
click at [36, 230] on div "Endorsements" at bounding box center [30, 232] width 60 height 9
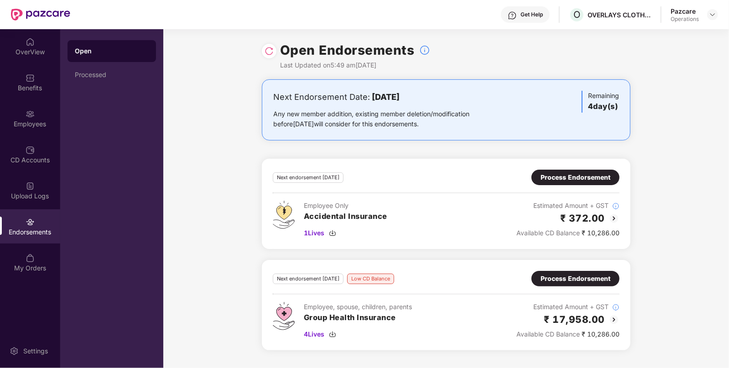
click at [561, 269] on div "Next endorsement in 4 day(s) Low CD Balance Process Endorsement Employee, spous…" at bounding box center [446, 305] width 369 height 90
click at [567, 272] on div "Process Endorsement" at bounding box center [575, 279] width 88 height 16
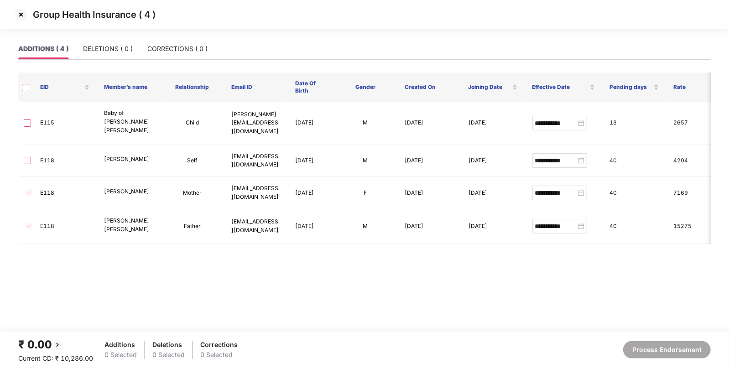
click at [21, 14] on img at bounding box center [21, 14] width 15 height 15
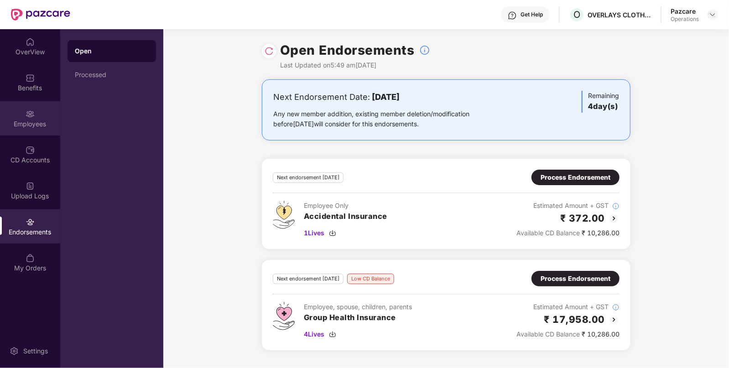
click at [38, 118] on div "Employees" at bounding box center [30, 118] width 60 height 34
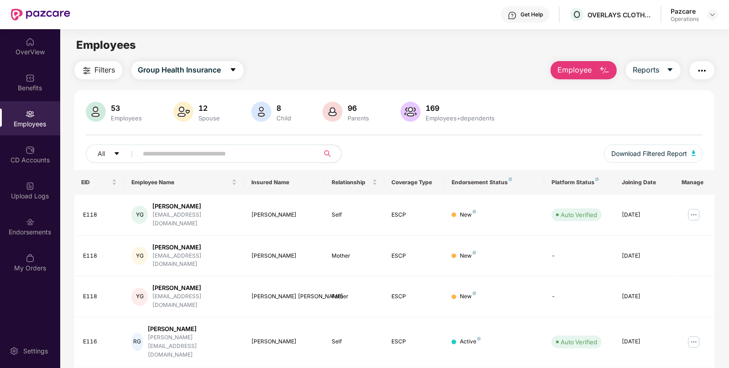
click at [184, 153] on input "text" at bounding box center [225, 154] width 164 height 14
paste input "****"
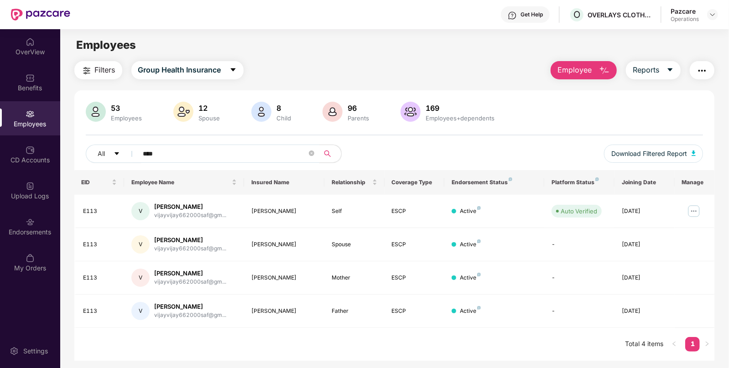
type input "****"
click at [82, 210] on td "E113" at bounding box center [99, 211] width 50 height 33
copy div "E113"
click at [32, 77] on img at bounding box center [30, 77] width 9 height 9
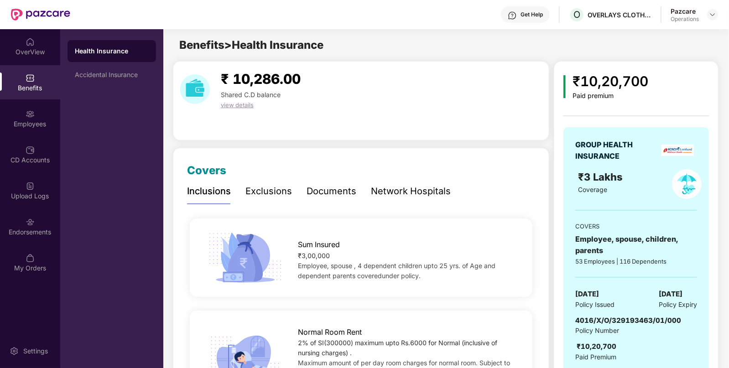
click at [630, 323] on span "4016/X/O/329193463/01/000" at bounding box center [628, 320] width 106 height 9
copy span "4016/X/O/329193463/01/000"
click at [709, 18] on div at bounding box center [712, 14] width 11 height 11
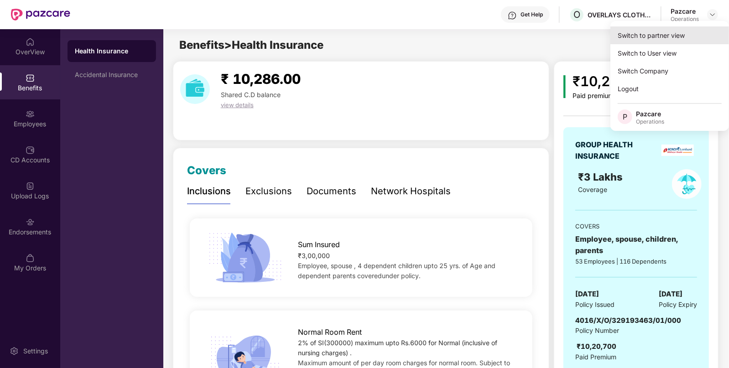
click at [684, 29] on div "Switch to partner view" at bounding box center [669, 35] width 119 height 18
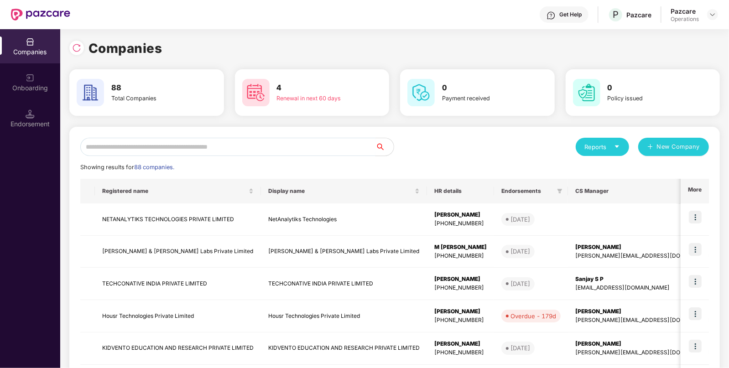
click at [296, 150] on input "text" at bounding box center [227, 147] width 295 height 18
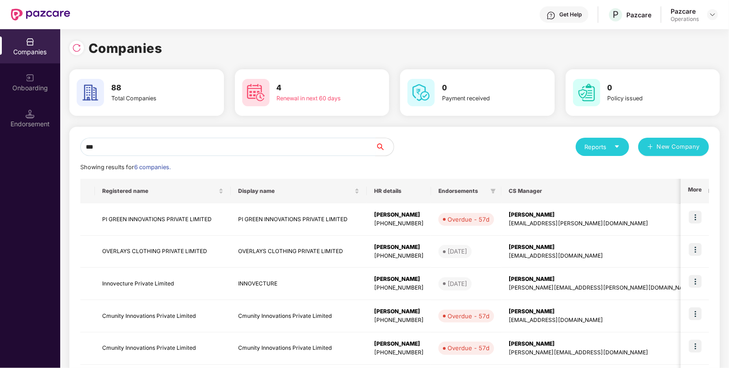
type input "****"
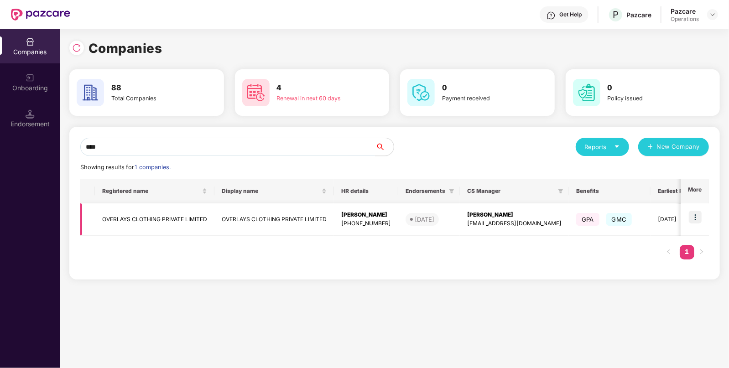
click at [285, 218] on td "OVERLAYS CLOTHING PRIVATE LIMITED" at bounding box center [274, 219] width 120 height 32
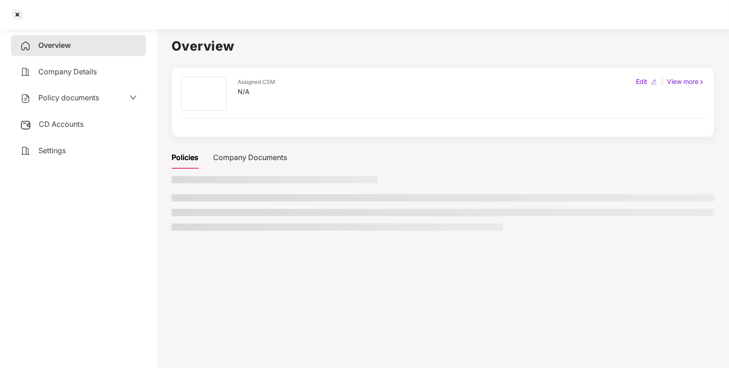
click at [285, 218] on ul at bounding box center [443, 212] width 543 height 36
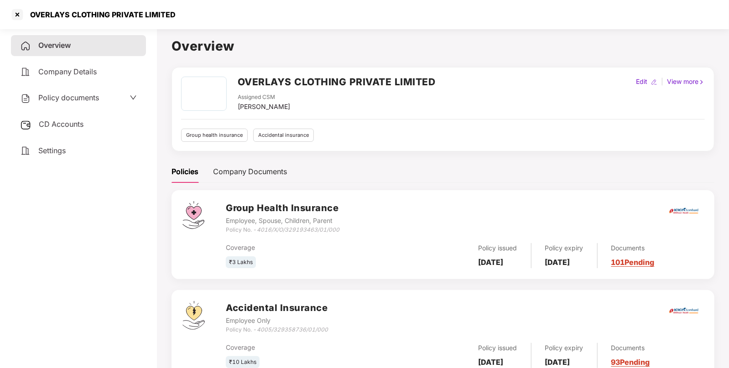
click at [73, 125] on span "CD Accounts" at bounding box center [61, 124] width 45 height 9
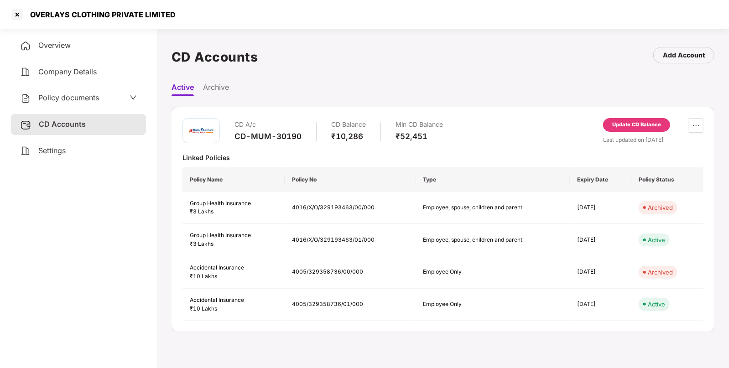
click at [63, 100] on span "Policy documents" at bounding box center [68, 97] width 61 height 9
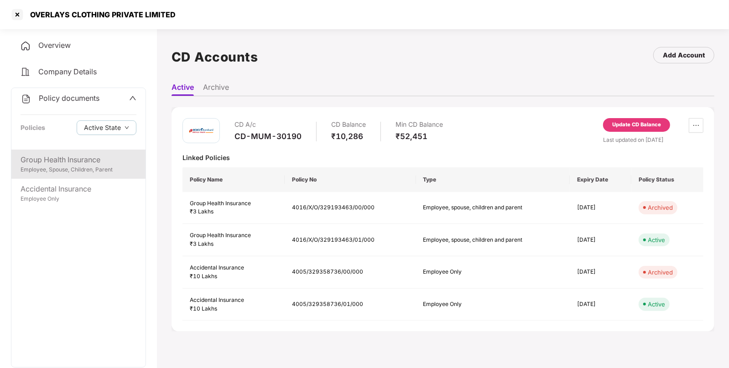
click at [78, 167] on div "Employee, Spouse, Children, Parent" at bounding box center [79, 170] width 116 height 9
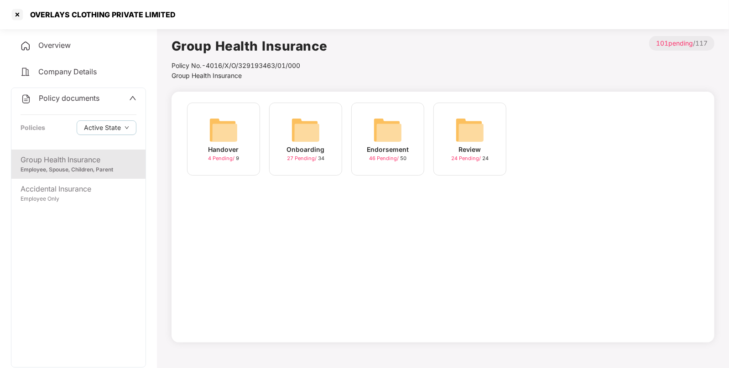
click at [381, 136] on img at bounding box center [387, 129] width 29 height 29
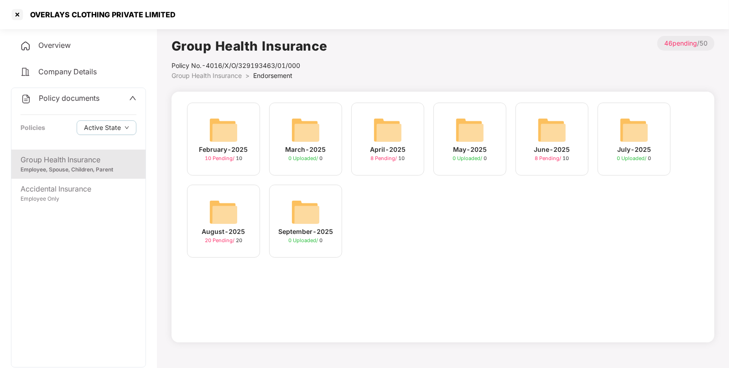
click at [215, 208] on img at bounding box center [223, 212] width 29 height 29
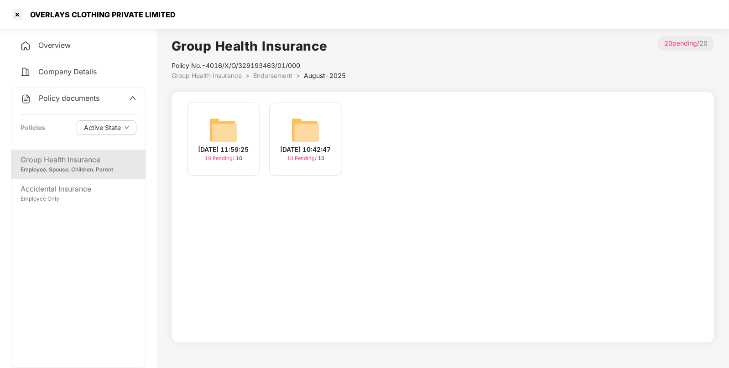
click at [297, 145] on div "[DATE] 10:42:47" at bounding box center [306, 150] width 51 height 10
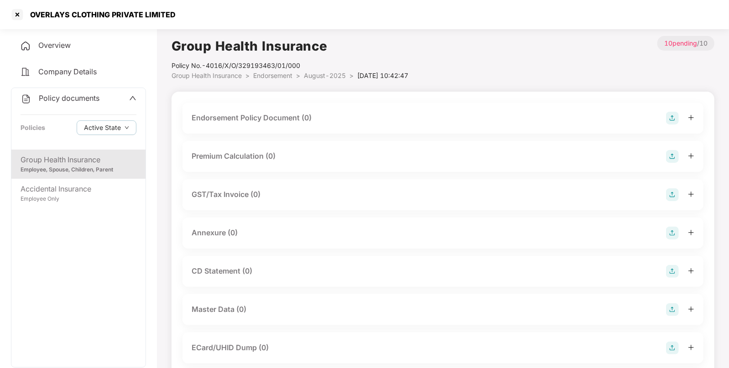
scroll to position [84, 0]
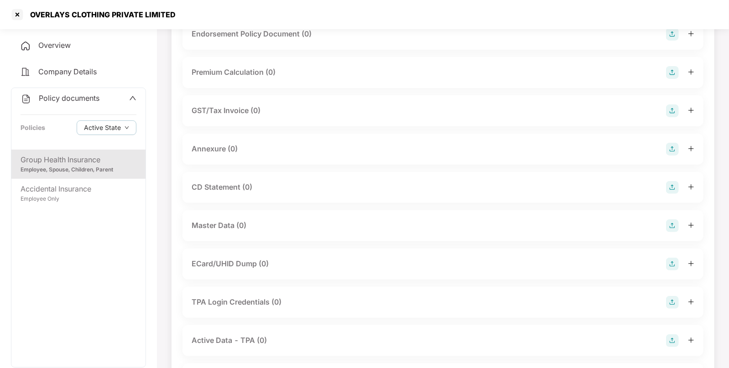
click at [672, 224] on img at bounding box center [672, 225] width 13 height 13
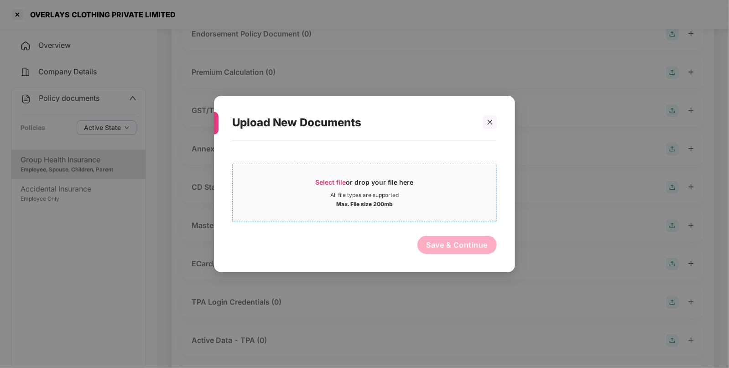
click at [320, 187] on div "Select file or drop your file here" at bounding box center [365, 185] width 98 height 14
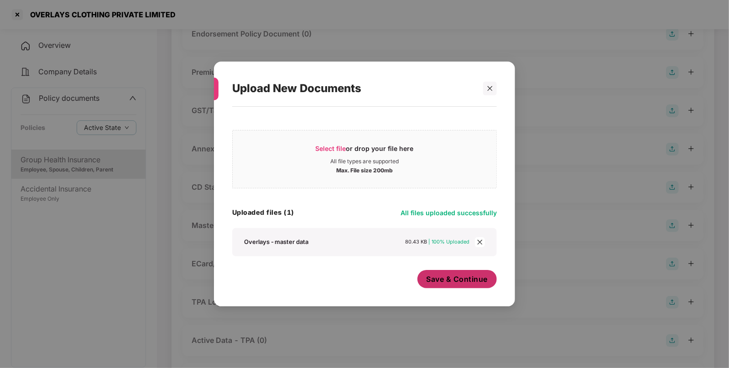
click at [440, 284] on span "Save & Continue" at bounding box center [458, 279] width 62 height 10
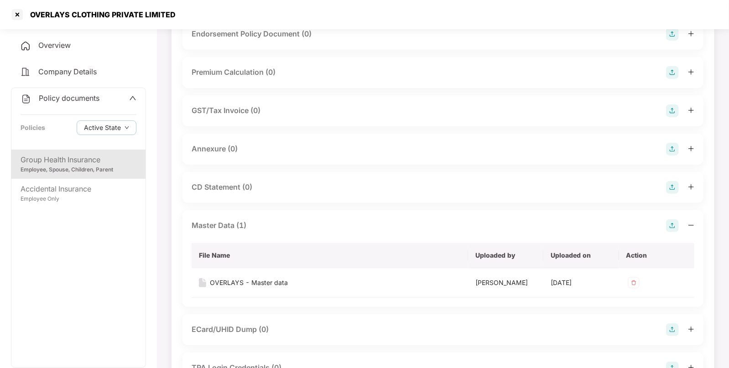
scroll to position [0, 0]
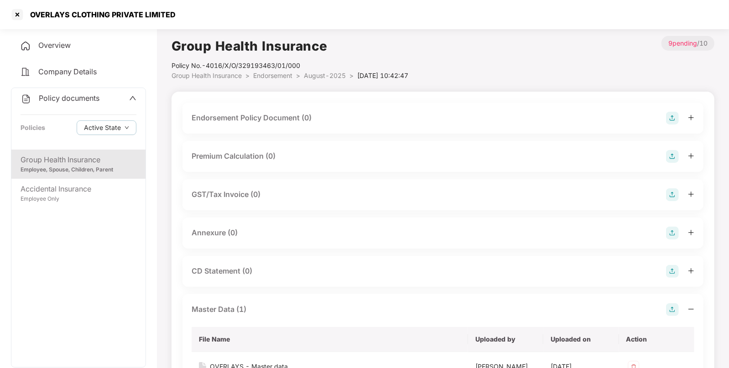
click at [673, 116] on img at bounding box center [672, 118] width 13 height 13
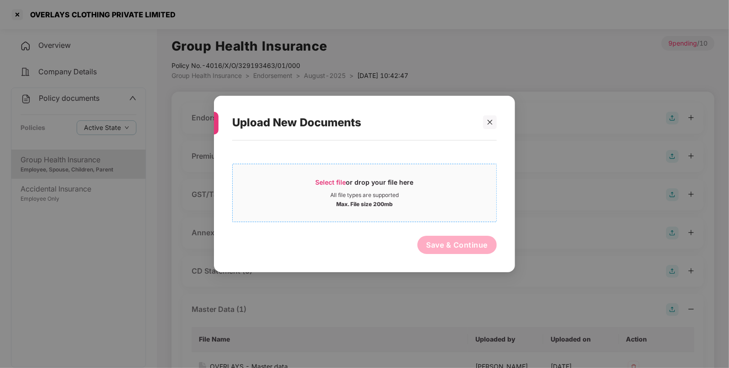
click at [327, 186] on div "Select file or drop your file here" at bounding box center [365, 185] width 98 height 14
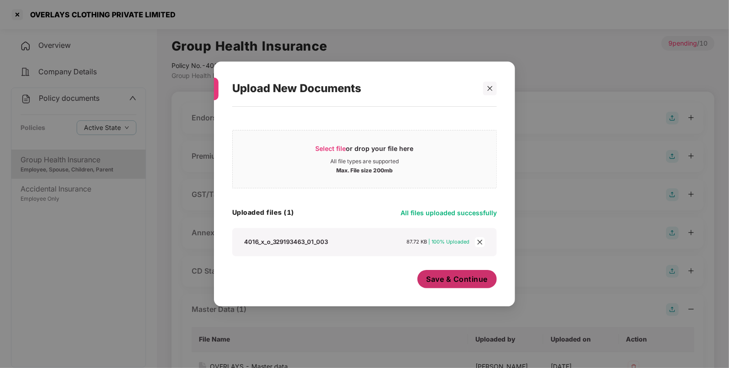
click at [427, 274] on button "Save & Continue" at bounding box center [457, 279] width 80 height 18
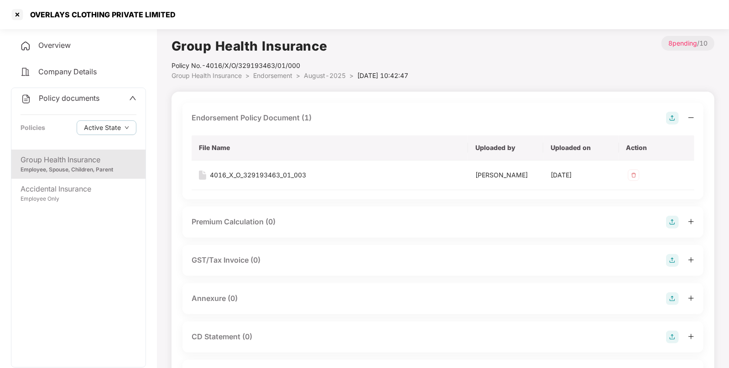
click at [281, 74] on span "Endorsement" at bounding box center [272, 76] width 39 height 8
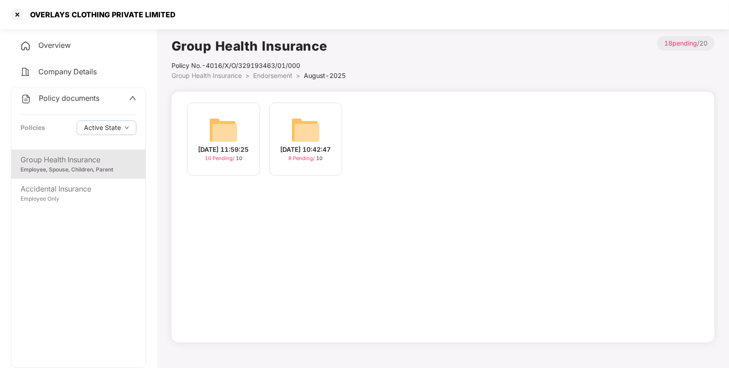
click at [237, 130] on img at bounding box center [223, 129] width 29 height 29
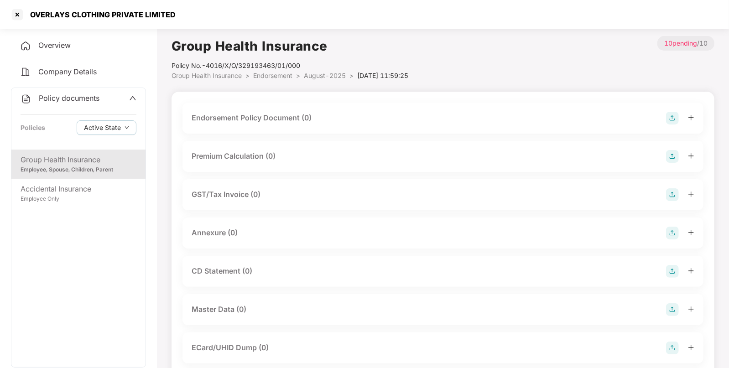
click at [671, 120] on img at bounding box center [672, 118] width 13 height 13
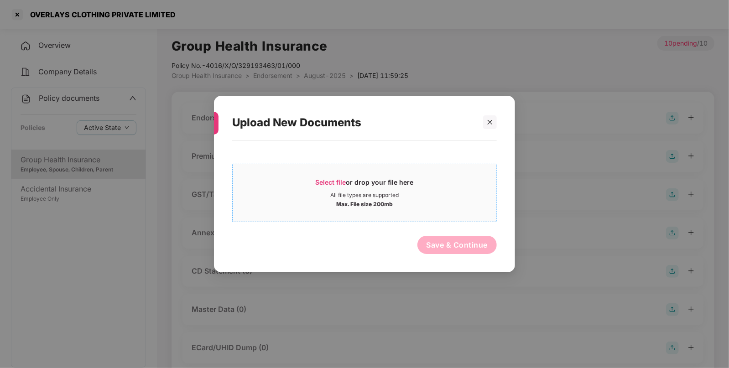
click at [335, 180] on span "Select file" at bounding box center [331, 182] width 31 height 8
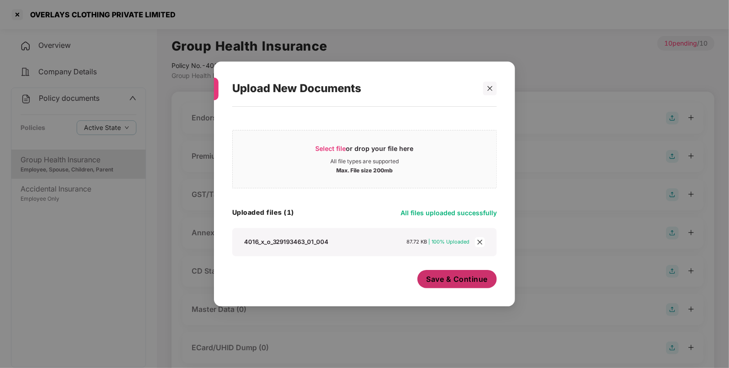
click at [461, 281] on span "Save & Continue" at bounding box center [458, 279] width 62 height 10
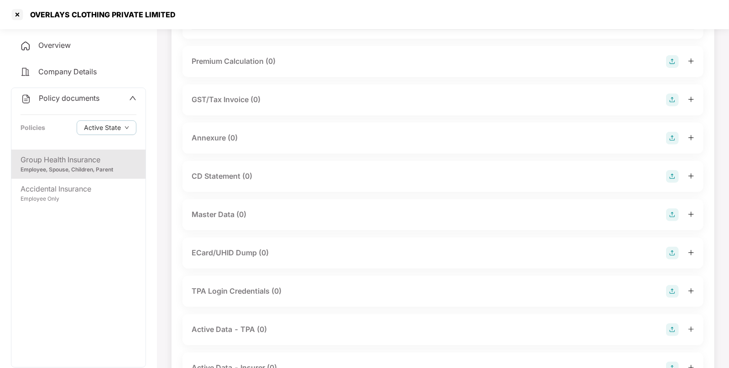
scroll to position [158, 0]
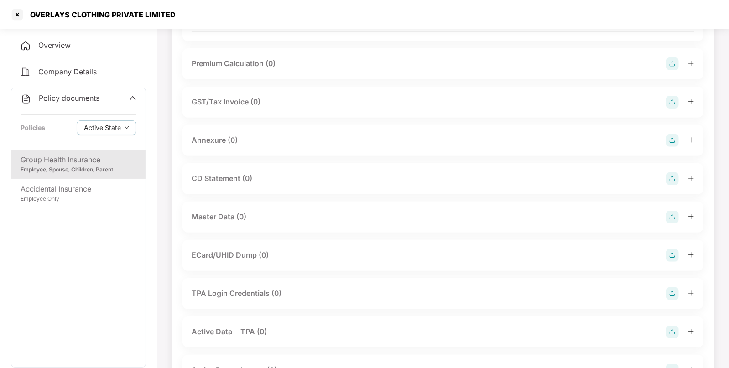
click at [675, 219] on img at bounding box center [672, 217] width 13 height 13
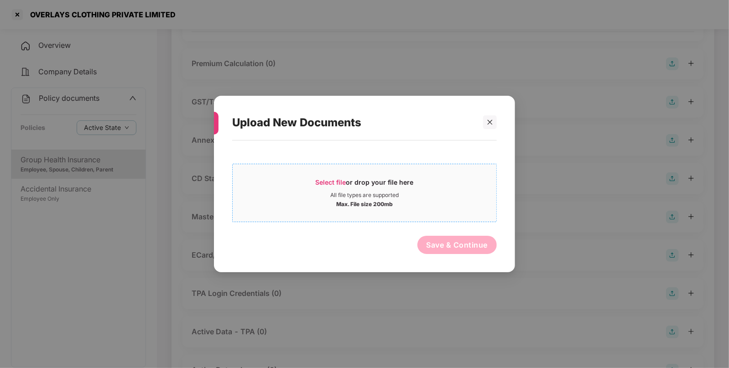
click at [322, 182] on span "Select file" at bounding box center [331, 182] width 31 height 8
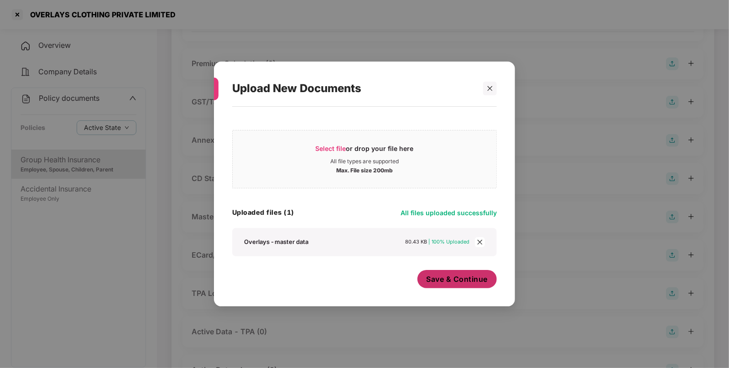
click at [434, 278] on span "Save & Continue" at bounding box center [458, 279] width 62 height 10
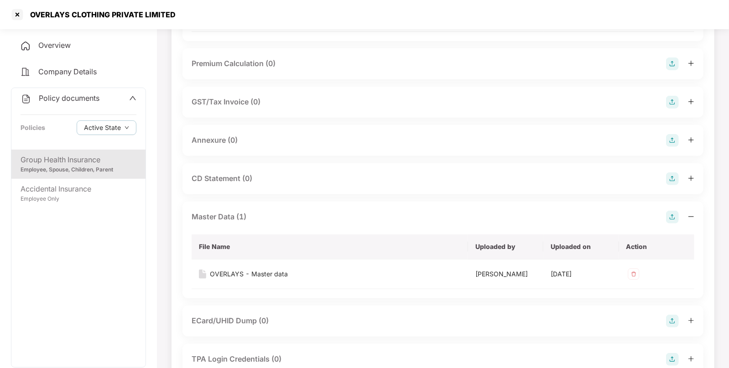
scroll to position [0, 0]
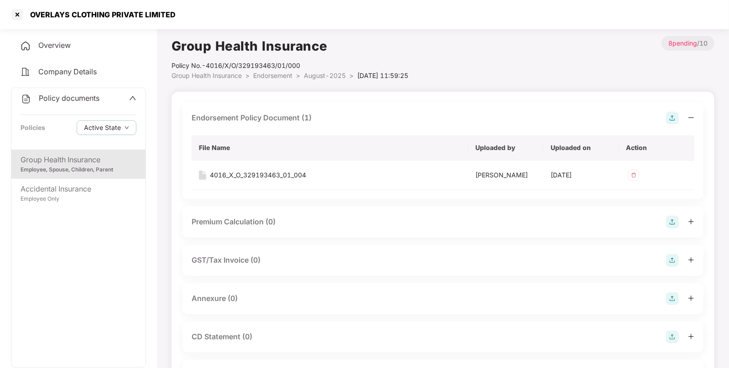
click at [276, 77] on span "Endorsement" at bounding box center [272, 76] width 39 height 8
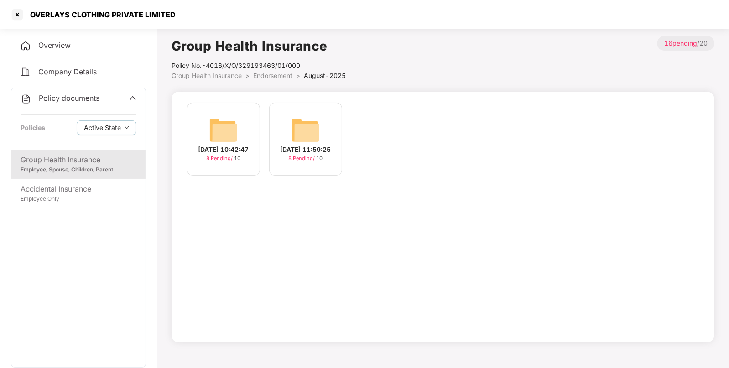
click at [276, 77] on span "Endorsement" at bounding box center [272, 76] width 39 height 8
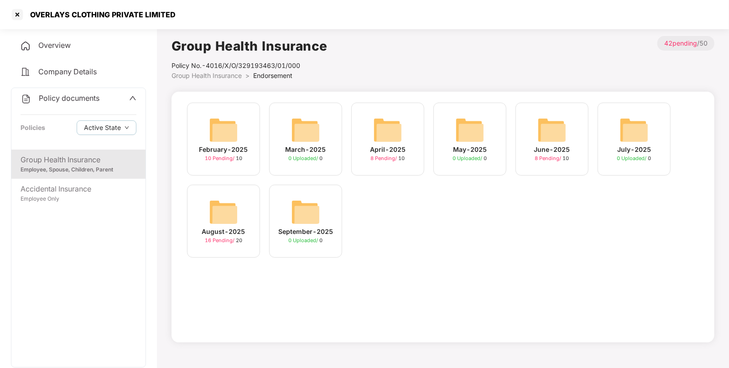
click at [80, 208] on div "Group Health Insurance Employee, Spouse, Children, Parent Accidental Insurance …" at bounding box center [78, 259] width 134 height 218
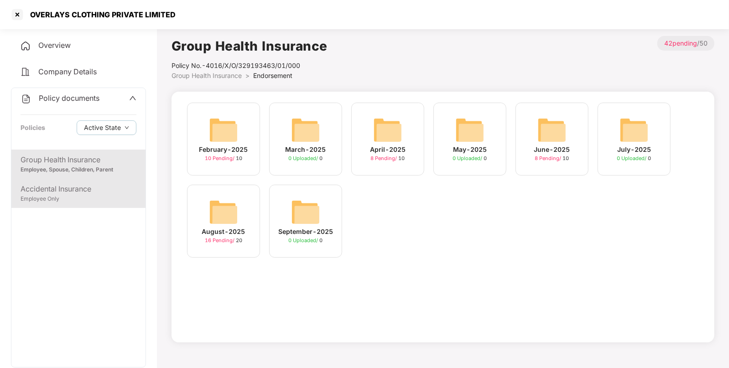
click at [85, 201] on div "Employee Only" at bounding box center [79, 199] width 116 height 9
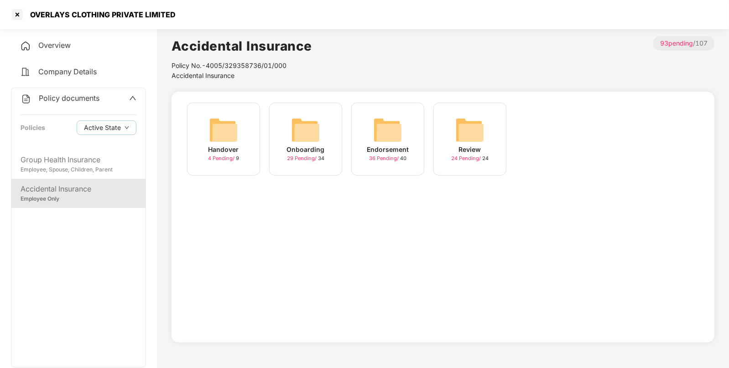
click at [388, 121] on img at bounding box center [387, 129] width 29 height 29
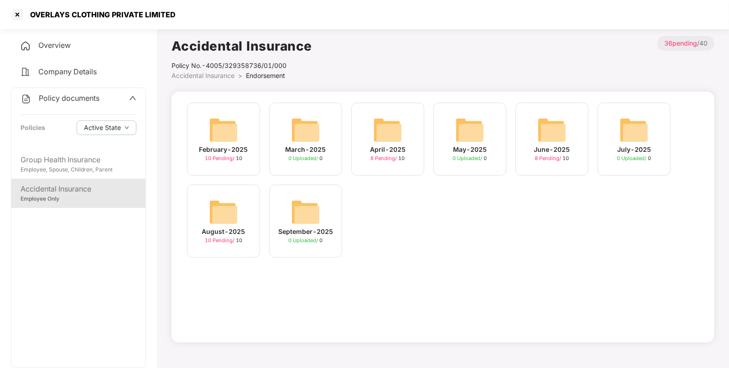
click at [223, 217] on img at bounding box center [223, 212] width 29 height 29
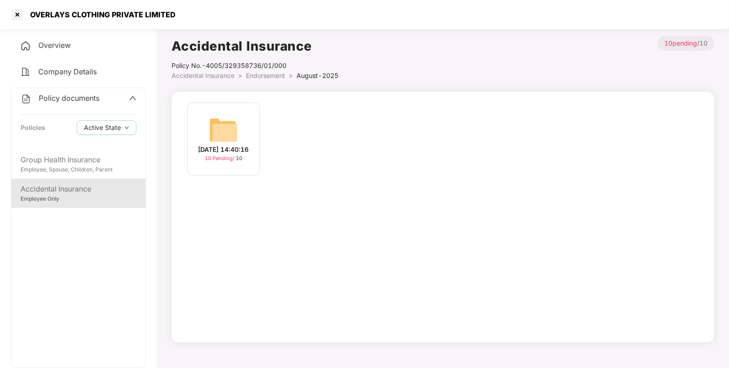
click at [231, 131] on img at bounding box center [223, 129] width 29 height 29
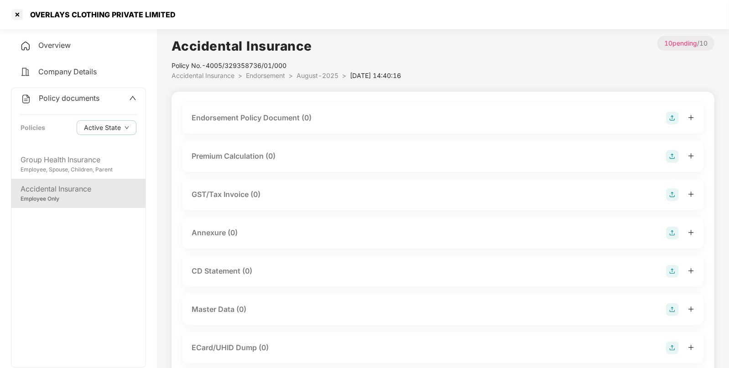
click at [659, 112] on div "Endorsement Policy Document (0)" at bounding box center [443, 118] width 503 height 13
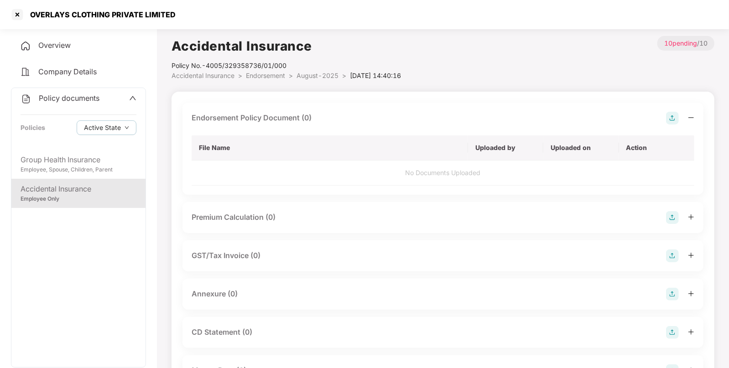
click at [668, 114] on img at bounding box center [672, 118] width 13 height 13
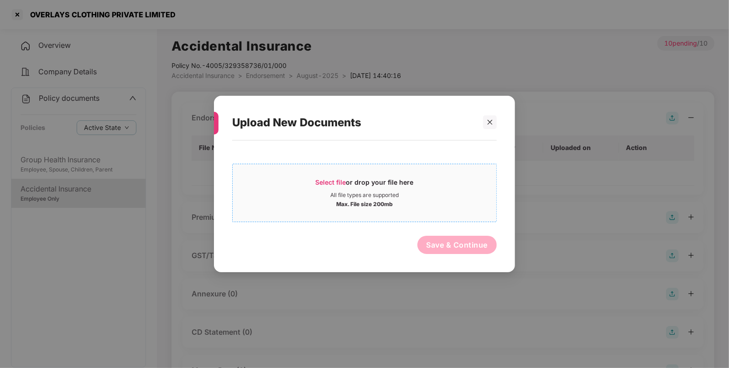
click at [342, 200] on div "Max. File size 200mb" at bounding box center [364, 203] width 57 height 9
click at [489, 124] on icon "close" at bounding box center [490, 122] width 6 height 6
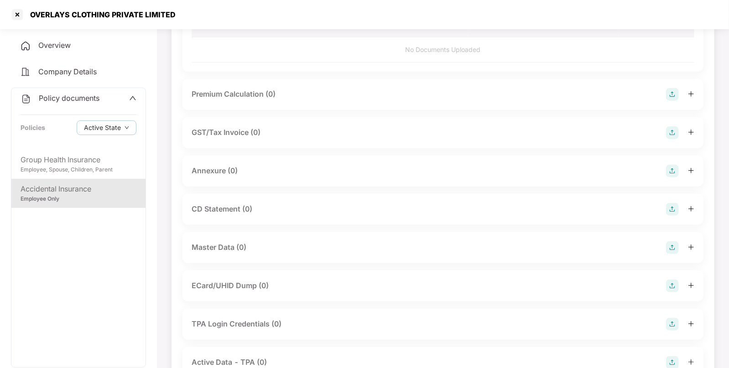
scroll to position [126, 0]
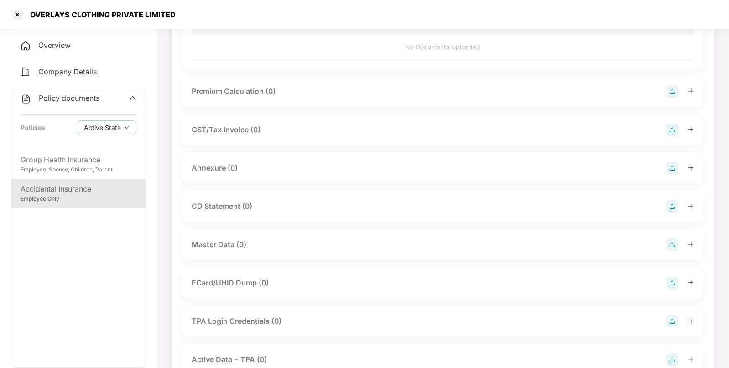
click at [674, 244] on img at bounding box center [672, 245] width 13 height 13
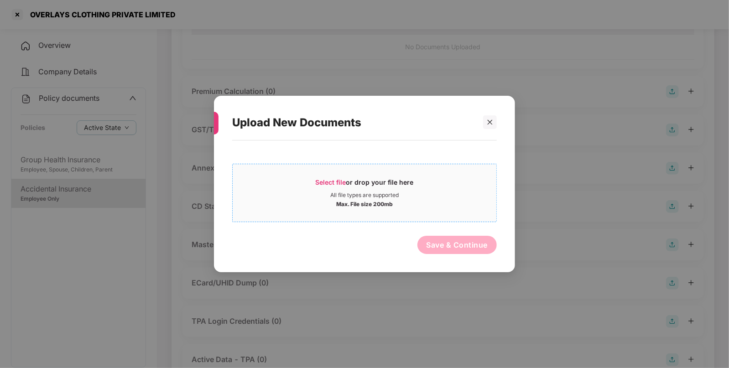
click at [317, 181] on span "Select file" at bounding box center [331, 182] width 31 height 8
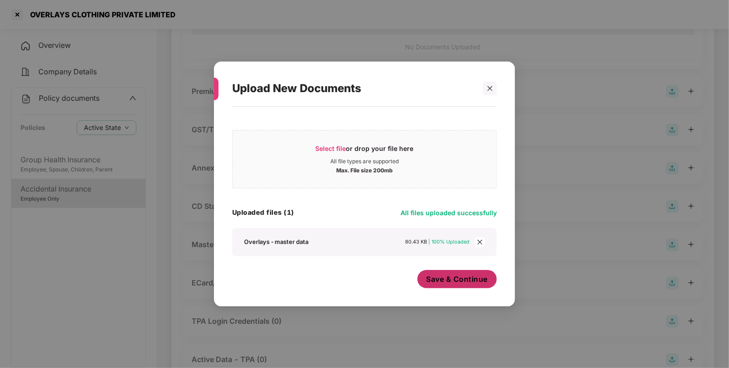
click at [454, 286] on button "Save & Continue" at bounding box center [457, 279] width 80 height 18
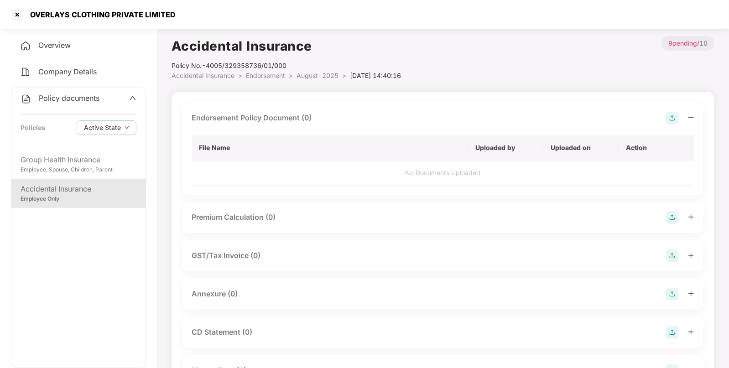
click at [671, 116] on img at bounding box center [672, 118] width 13 height 13
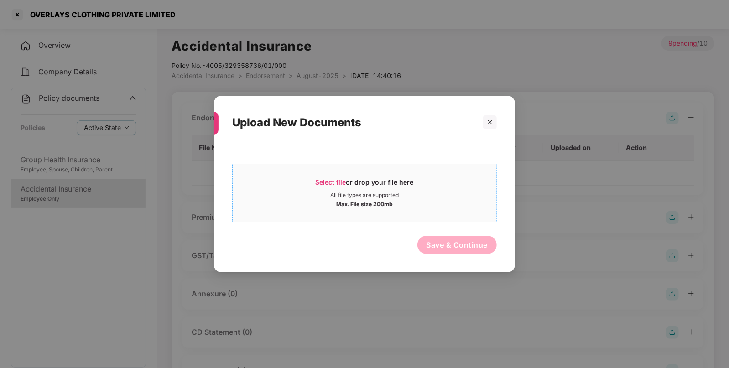
click at [335, 178] on span "Select file" at bounding box center [331, 182] width 31 height 8
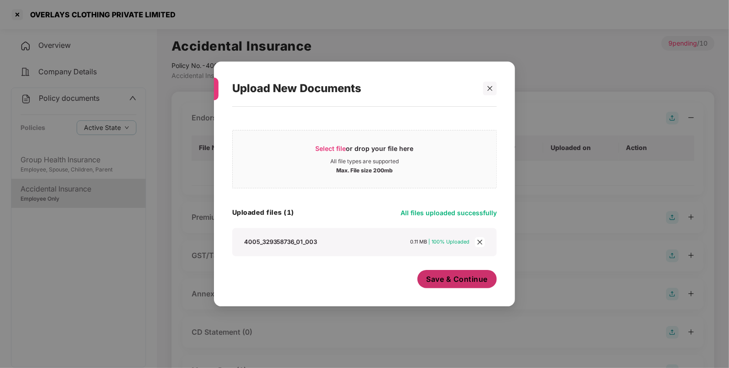
click at [456, 274] on button "Save & Continue" at bounding box center [457, 279] width 80 height 18
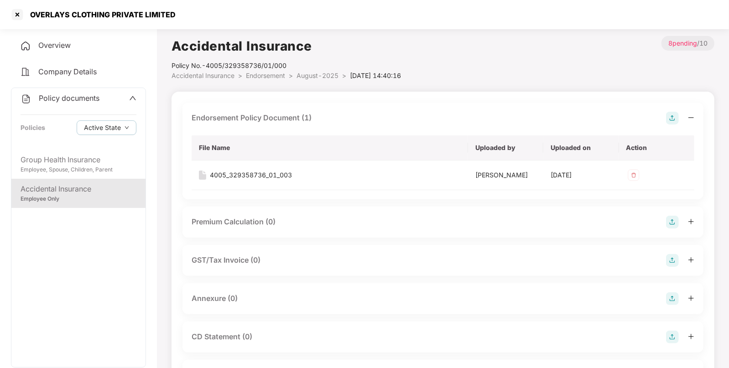
click at [264, 75] on span "Endorsement" at bounding box center [265, 76] width 39 height 8
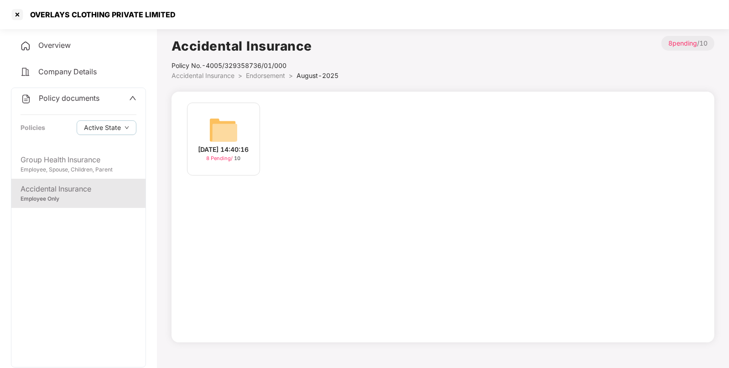
click at [264, 75] on span "Endorsement" at bounding box center [265, 76] width 39 height 8
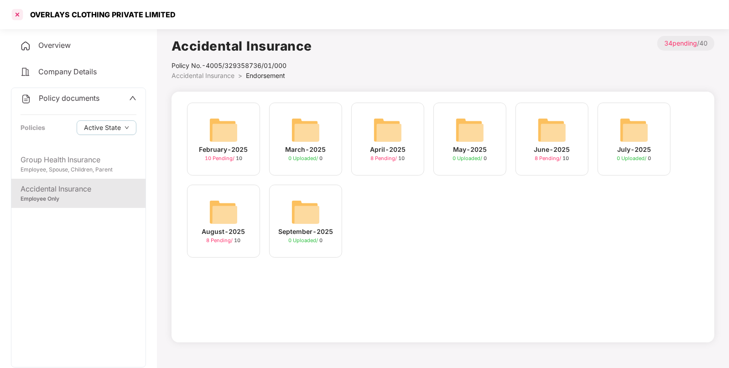
click at [18, 14] on div at bounding box center [17, 14] width 15 height 15
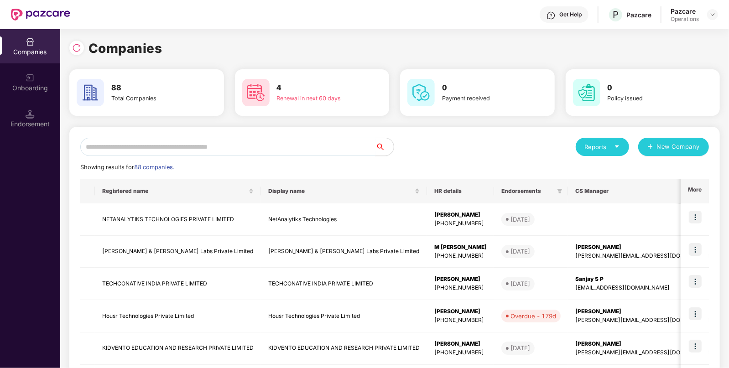
click at [287, 151] on input "text" at bounding box center [227, 147] width 295 height 18
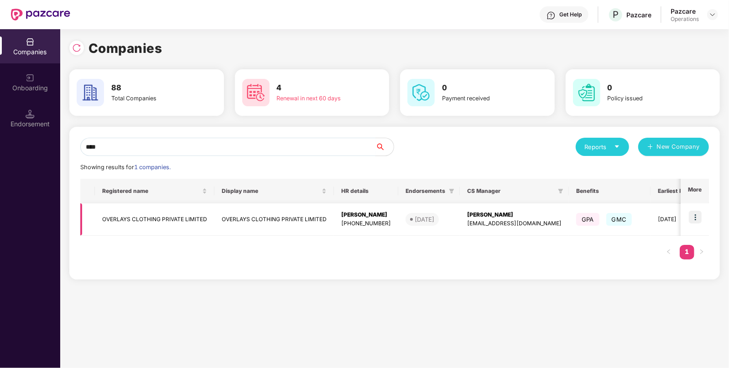
type input "****"
click at [695, 216] on img at bounding box center [695, 217] width 13 height 13
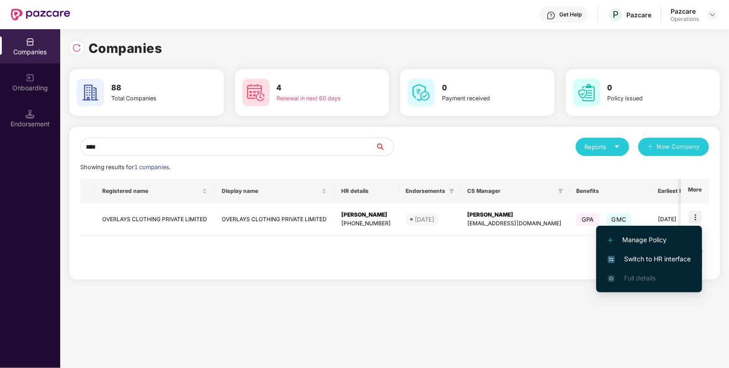
click at [650, 260] on span "Switch to HR interface" at bounding box center [649, 259] width 83 height 10
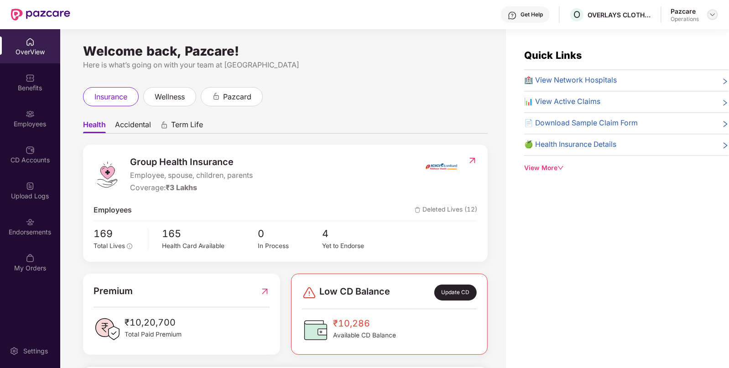
click at [712, 15] on img at bounding box center [712, 14] width 7 height 7
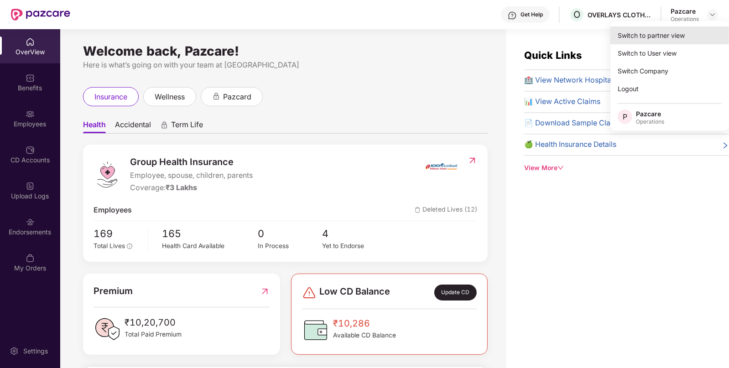
click at [681, 28] on div "Switch to partner view" at bounding box center [669, 35] width 119 height 18
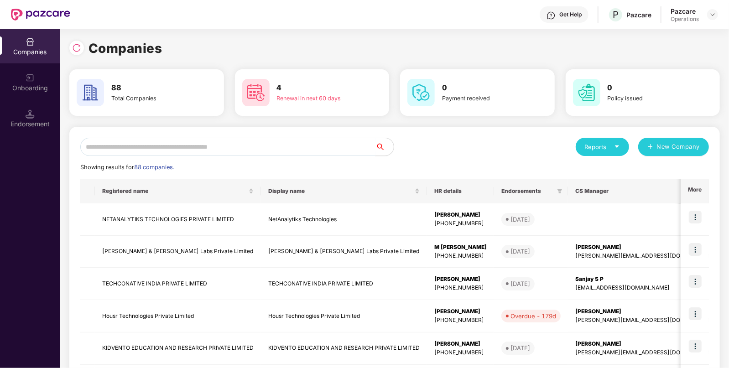
click at [234, 144] on input "text" at bounding box center [227, 147] width 295 height 18
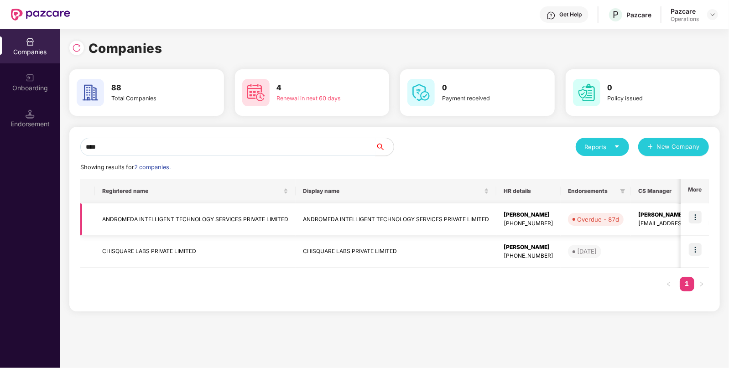
type input "****"
click at [698, 218] on img at bounding box center [695, 217] width 13 height 13
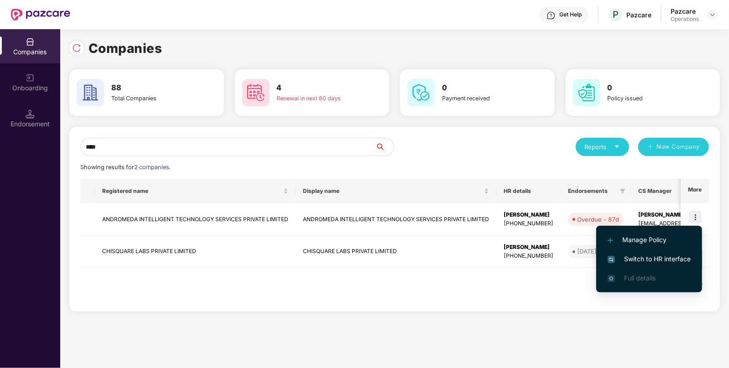
click at [642, 264] on li "Switch to HR interface" at bounding box center [649, 259] width 106 height 19
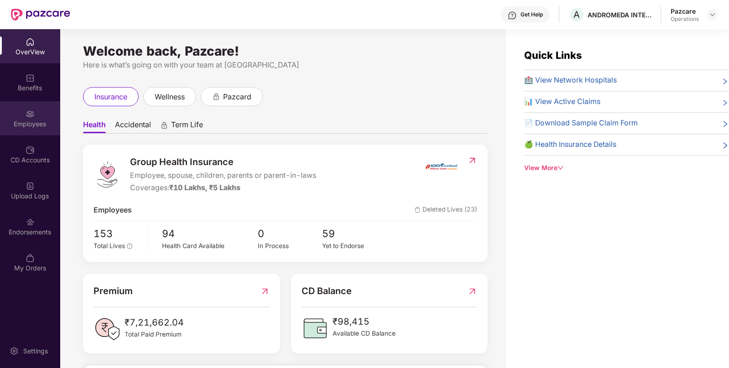
click at [50, 126] on div "Employees" at bounding box center [30, 124] width 60 height 9
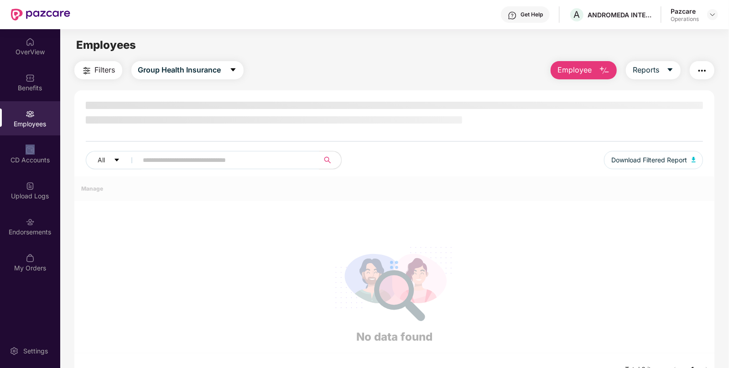
click at [50, 126] on div "Employees" at bounding box center [30, 124] width 60 height 9
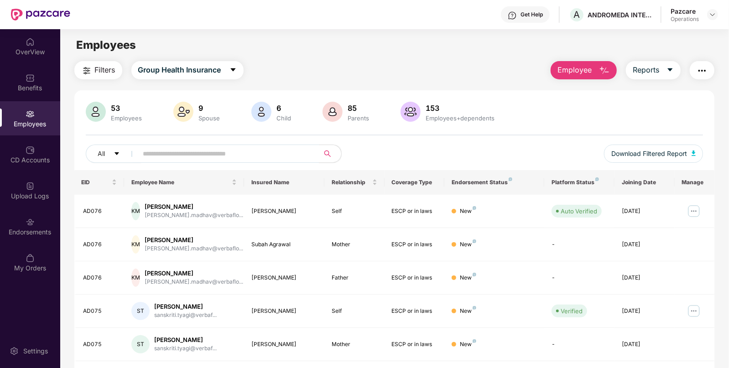
click at [94, 68] on button "Filters" at bounding box center [98, 70] width 48 height 18
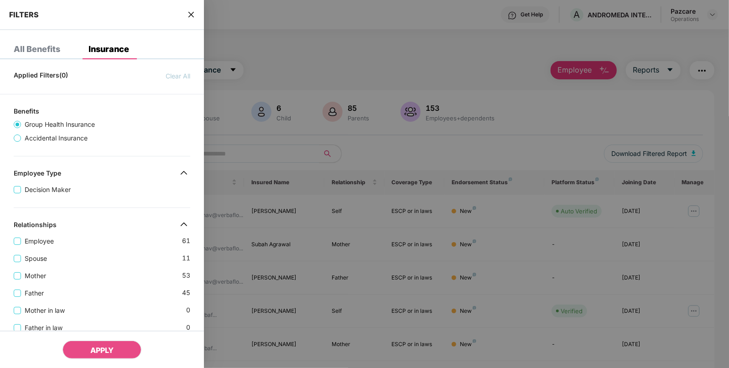
scroll to position [293, 0]
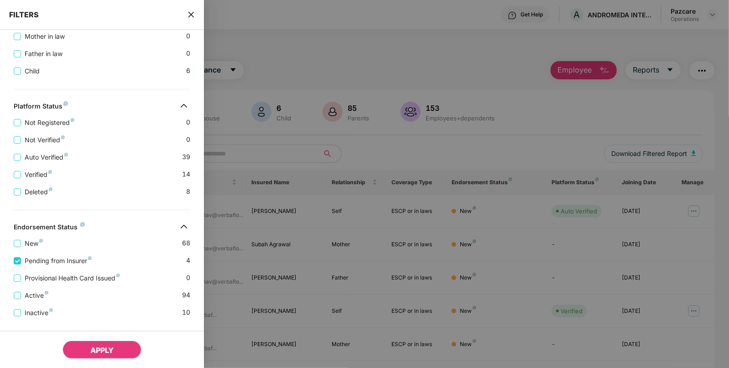
click at [114, 345] on button "APPLY" at bounding box center [101, 350] width 79 height 18
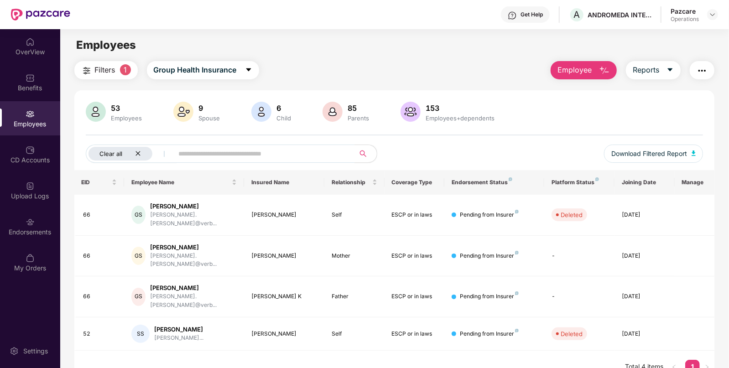
click at [135, 152] on div "Clear all" at bounding box center [120, 154] width 64 height 14
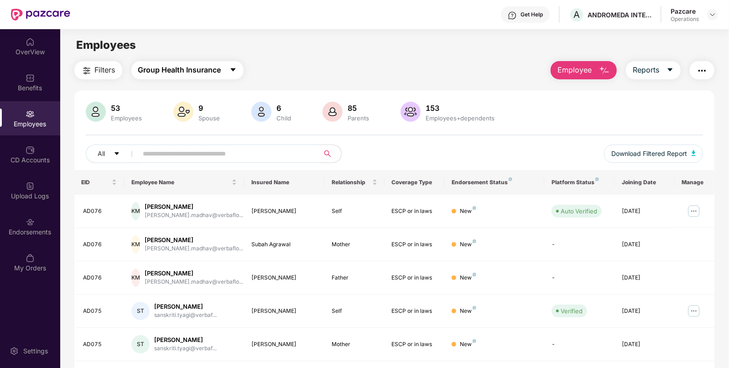
click at [176, 65] on span "Group Health Insurance" at bounding box center [179, 69] width 83 height 11
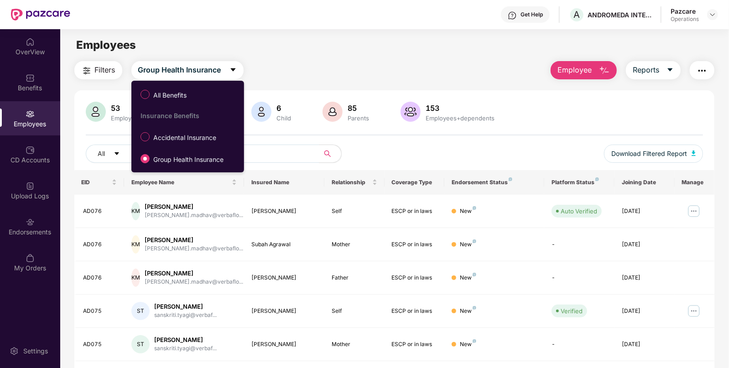
click at [108, 73] on span "Filters" at bounding box center [105, 69] width 21 height 11
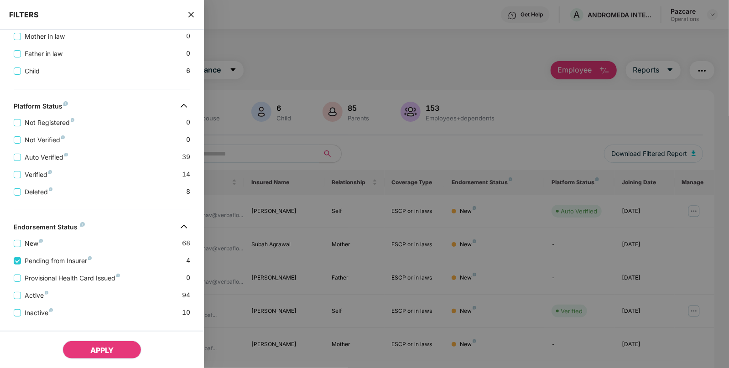
click at [103, 348] on span "APPLY" at bounding box center [101, 350] width 23 height 9
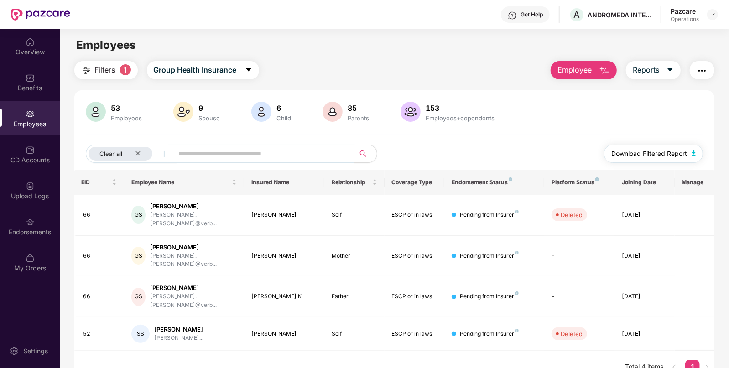
click at [695, 152] on img "button" at bounding box center [694, 153] width 5 height 5
click at [36, 91] on div "Benefits" at bounding box center [30, 87] width 60 height 9
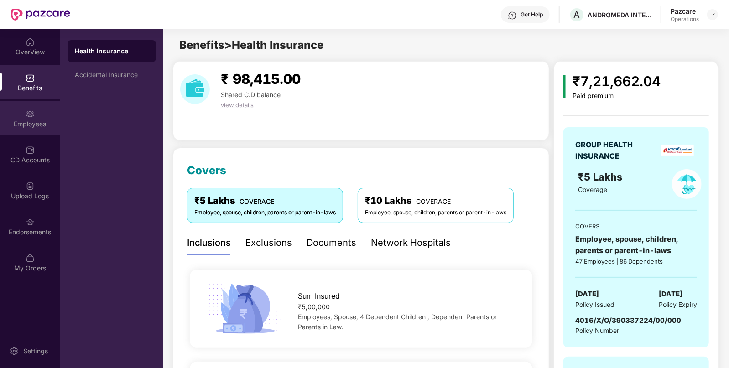
click at [47, 119] on div "Employees" at bounding box center [30, 118] width 60 height 34
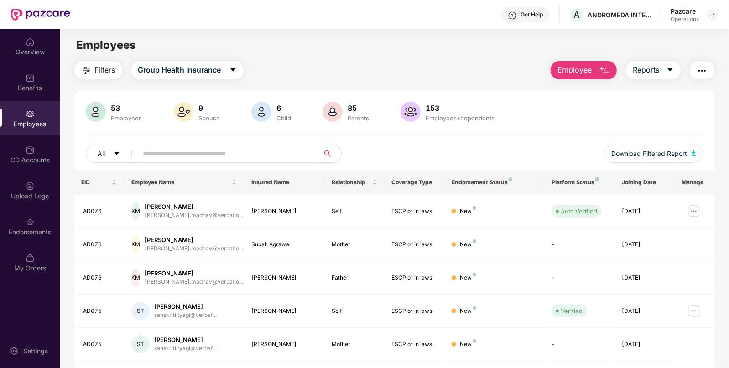
click at [706, 71] on img "button" at bounding box center [702, 70] width 11 height 11
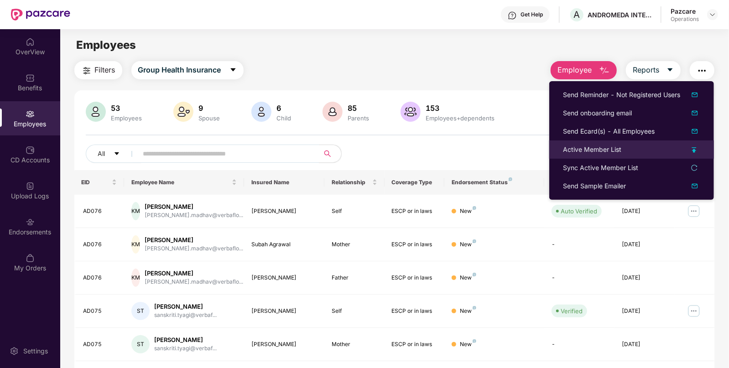
click at [597, 152] on div "Active Member List" at bounding box center [592, 150] width 58 height 10
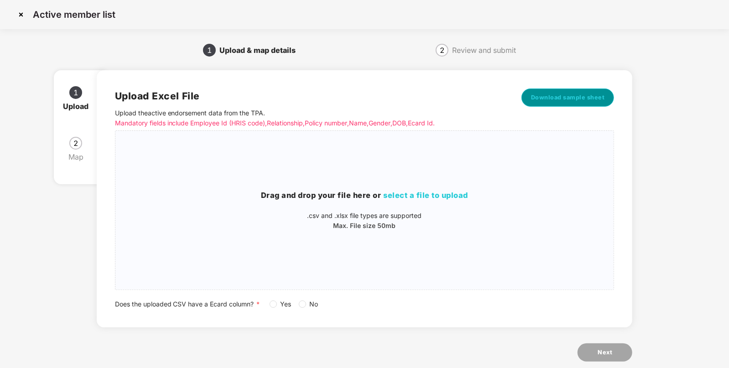
click at [580, 100] on span "Download sample sheet" at bounding box center [568, 97] width 74 height 9
click at [13, 11] on div "Active member list" at bounding box center [364, 14] width 729 height 29
click at [18, 13] on img at bounding box center [21, 14] width 15 height 15
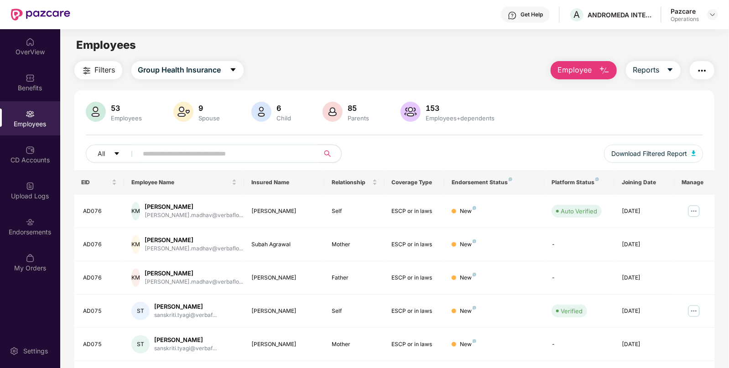
click at [40, 86] on div "Benefits" at bounding box center [30, 87] width 60 height 9
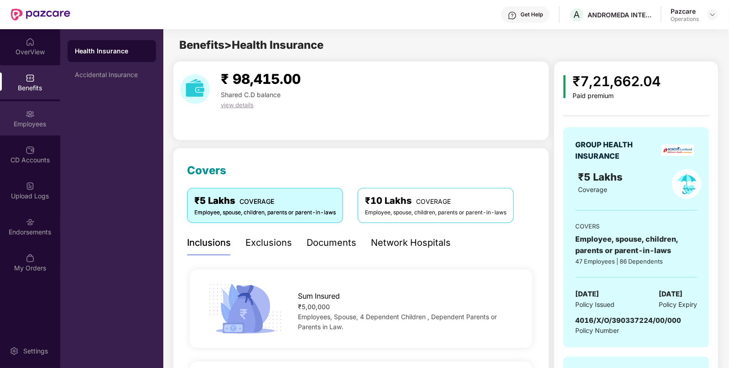
click at [39, 133] on div "Employees" at bounding box center [30, 118] width 60 height 34
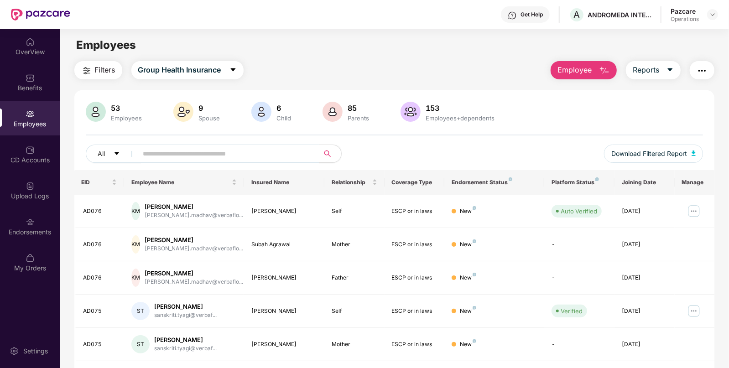
click at [704, 74] on img "button" at bounding box center [702, 70] width 11 height 11
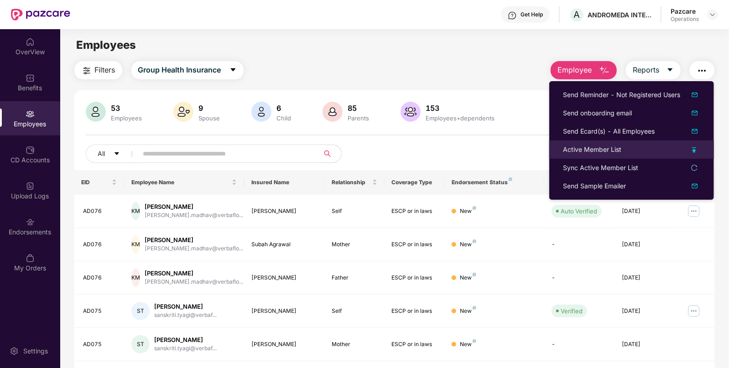
click at [573, 148] on div "Active Member List" at bounding box center [592, 150] width 58 height 10
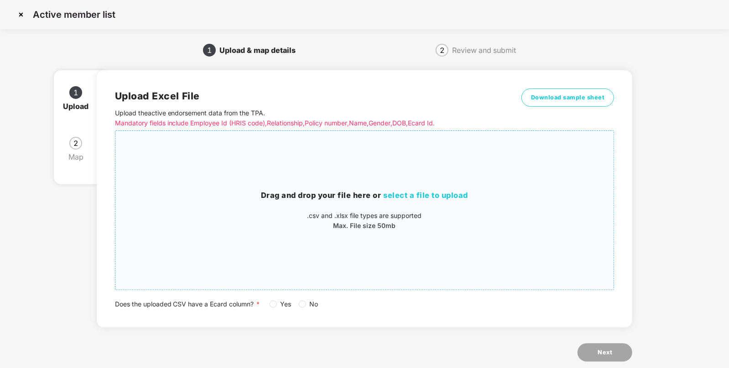
click at [419, 206] on div "Drag and drop your file here or select a file to upload .csv and .xlsx file typ…" at bounding box center [364, 210] width 499 height 41
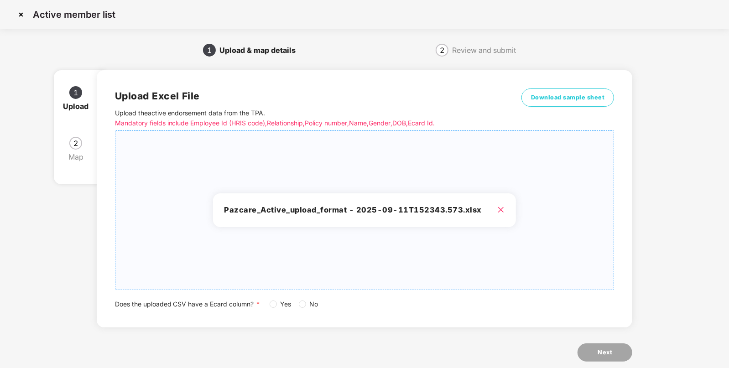
click at [271, 308] on label "Yes" at bounding box center [283, 304] width 26 height 10
click at [605, 349] on span "Next" at bounding box center [605, 352] width 15 height 9
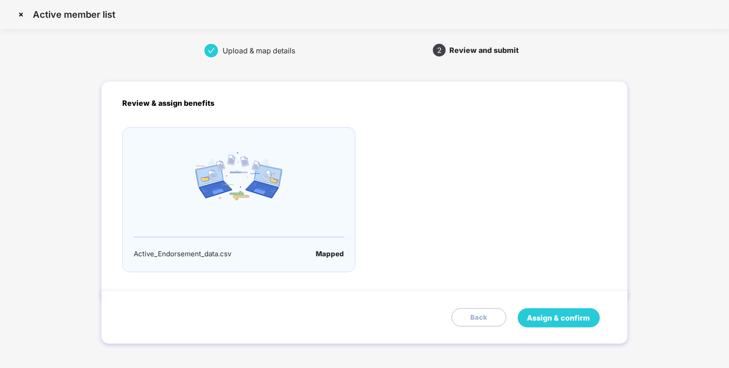
click at [582, 327] on button "Assign & confirm" at bounding box center [559, 317] width 82 height 19
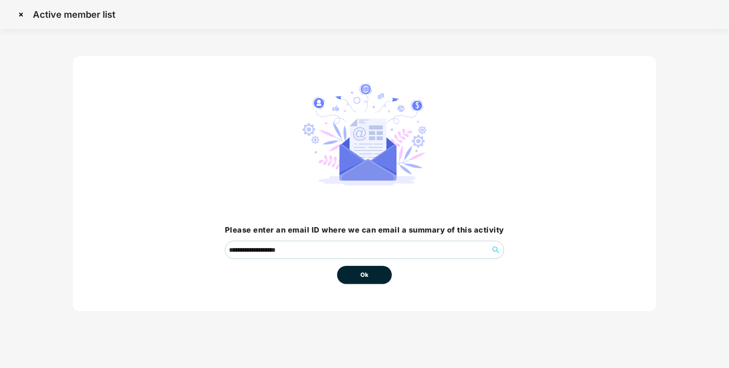
click at [368, 276] on span "Ok" at bounding box center [364, 274] width 8 height 9
click at [352, 273] on button "Ok" at bounding box center [364, 275] width 55 height 18
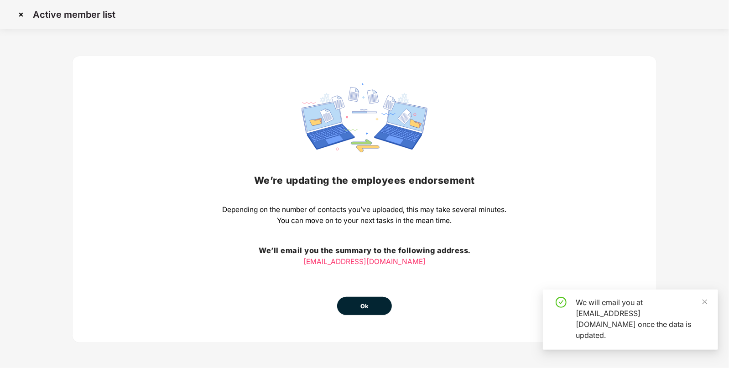
click at [375, 297] on button "Ok" at bounding box center [364, 306] width 55 height 18
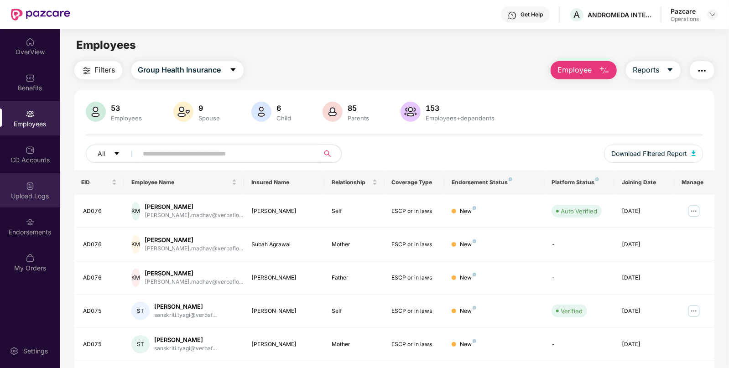
click at [39, 198] on div "Upload Logs" at bounding box center [30, 196] width 60 height 9
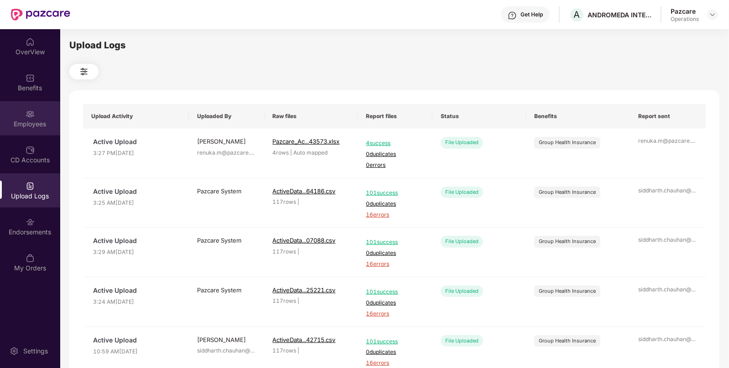
click at [21, 112] on div "Employees" at bounding box center [30, 118] width 60 height 34
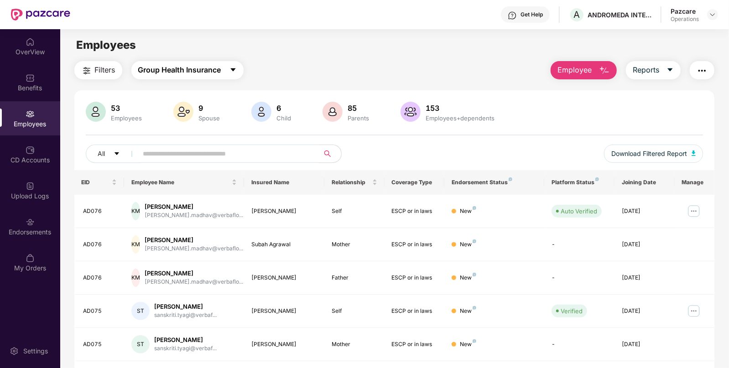
click at [164, 66] on span "Group Health Insurance" at bounding box center [179, 69] width 83 height 11
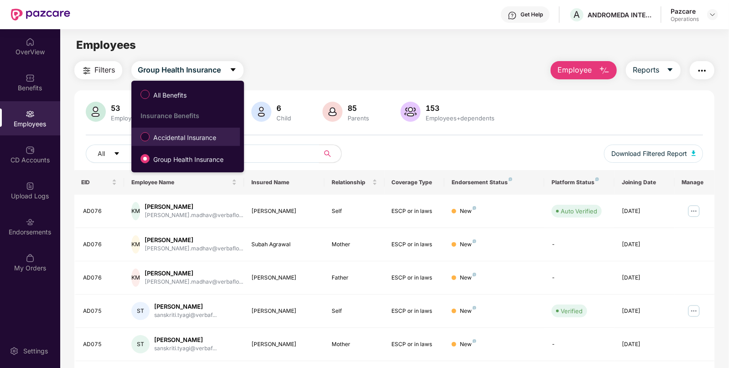
click at [145, 142] on label "Accidental Insurance" at bounding box center [180, 137] width 88 height 16
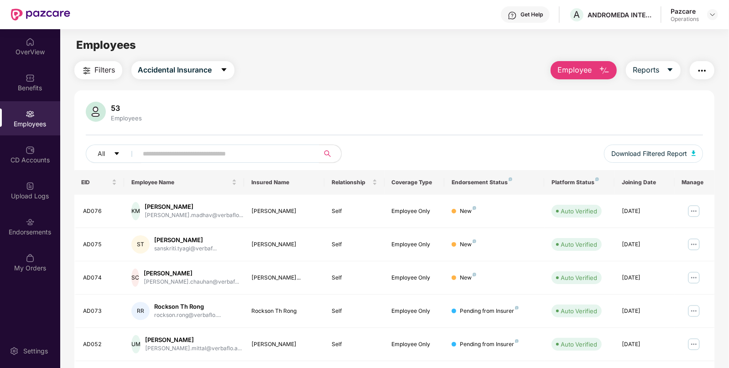
click at [98, 78] on button "Filters" at bounding box center [98, 70] width 48 height 18
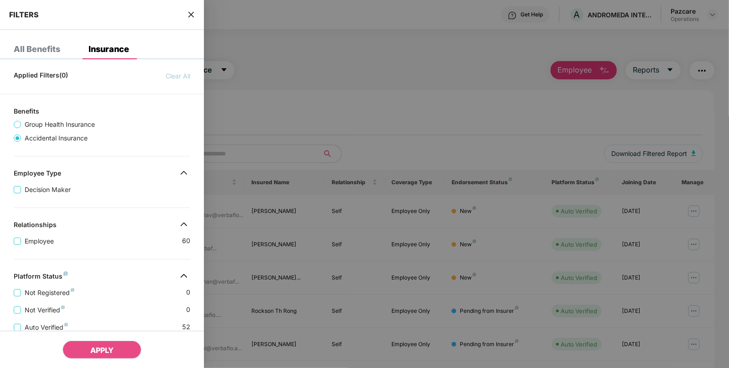
scroll to position [188, 0]
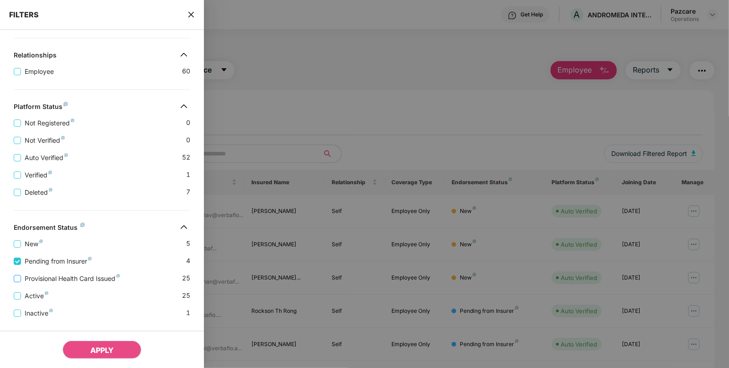
click at [20, 283] on label "Provisional Health Card Issued" at bounding box center [69, 279] width 110 height 10
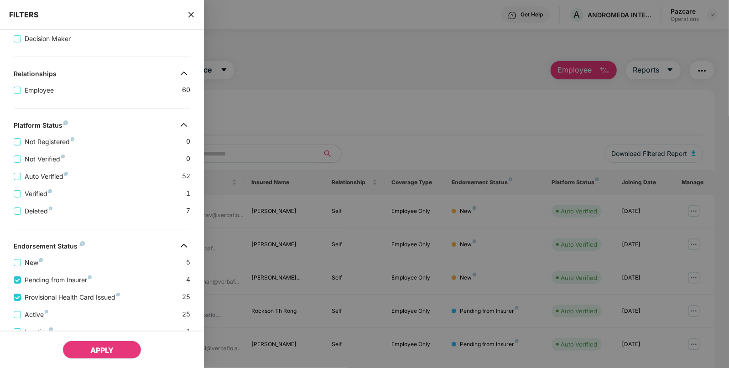
click at [94, 351] on span "APPLY" at bounding box center [101, 350] width 23 height 9
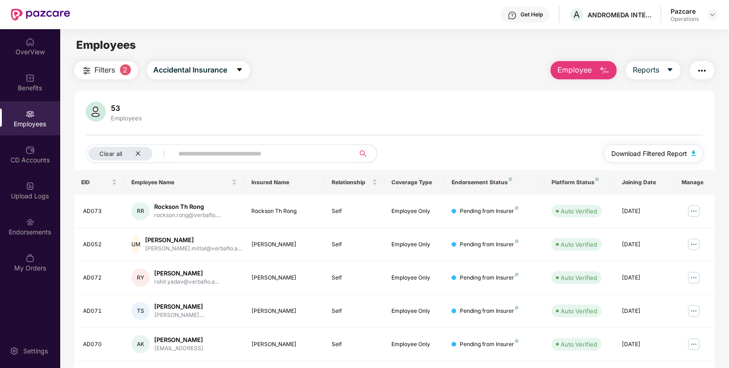
click at [692, 151] on img "button" at bounding box center [694, 153] width 5 height 5
click at [143, 158] on div "Clear all" at bounding box center [120, 154] width 64 height 14
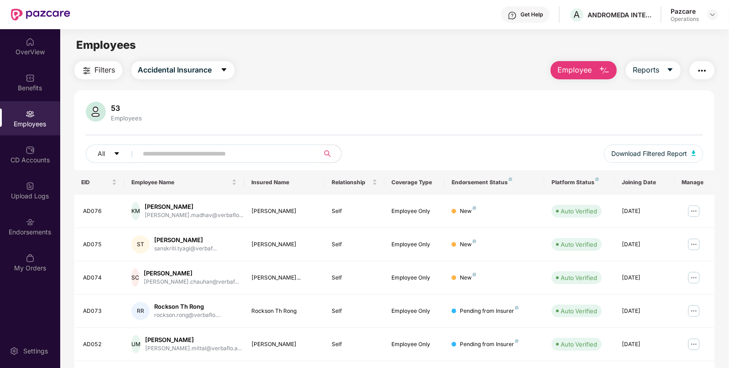
click at [701, 67] on img "button" at bounding box center [702, 70] width 11 height 11
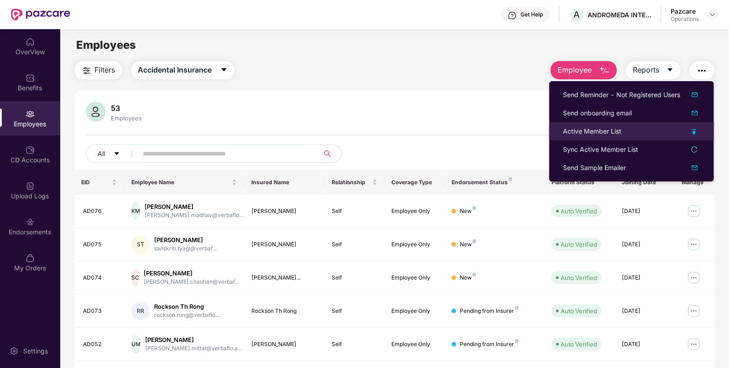
click at [574, 139] on li "Active Member List" at bounding box center [631, 131] width 165 height 18
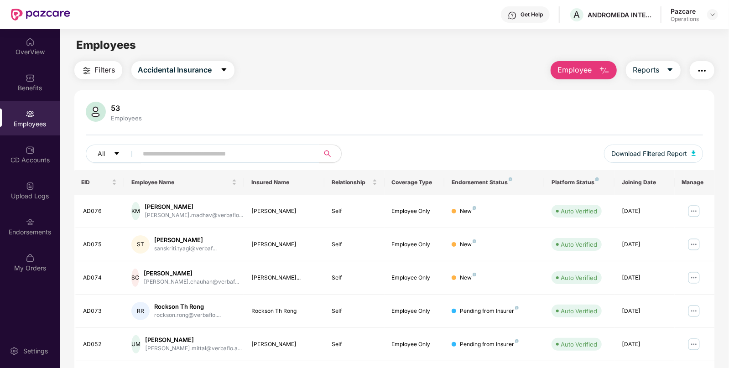
click at [697, 74] on img "button" at bounding box center [702, 70] width 11 height 11
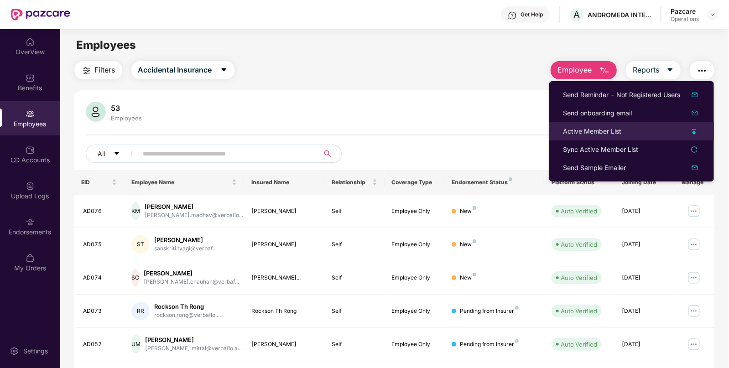
click at [573, 136] on div "Active Member List" at bounding box center [592, 131] width 58 height 10
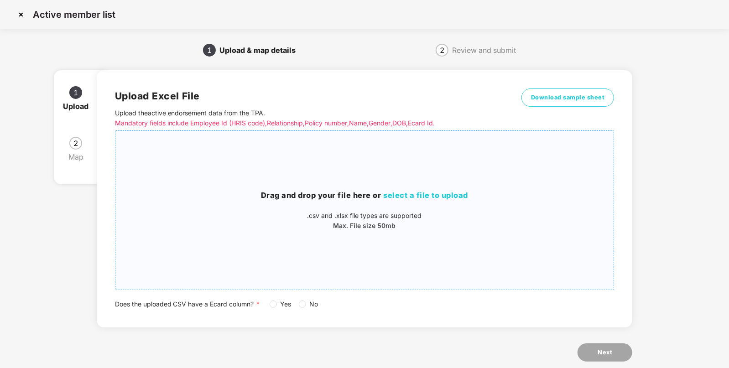
click at [453, 193] on span "select a file to upload" at bounding box center [426, 195] width 85 height 9
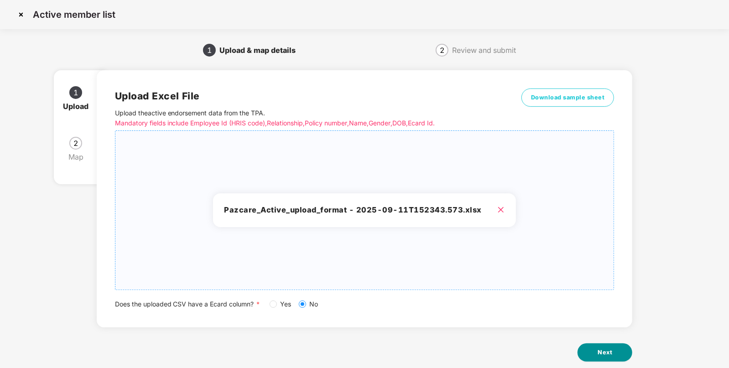
click at [609, 360] on button "Next" at bounding box center [604, 352] width 55 height 18
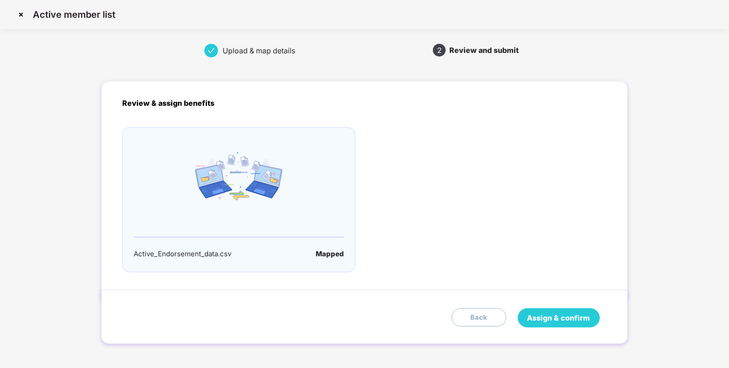
click at [557, 326] on button "Assign & confirm" at bounding box center [559, 317] width 82 height 19
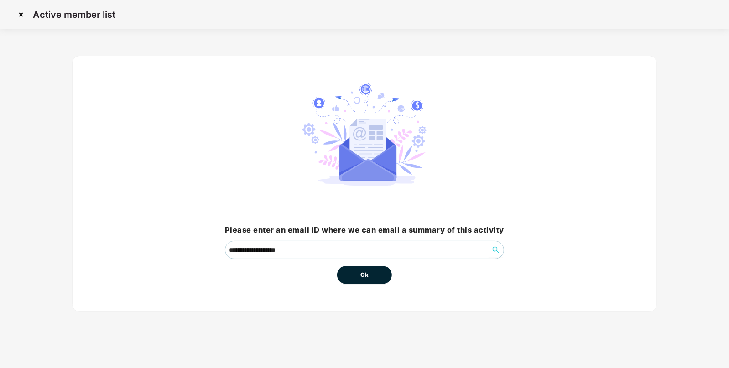
click at [354, 277] on button "Ok" at bounding box center [364, 275] width 55 height 18
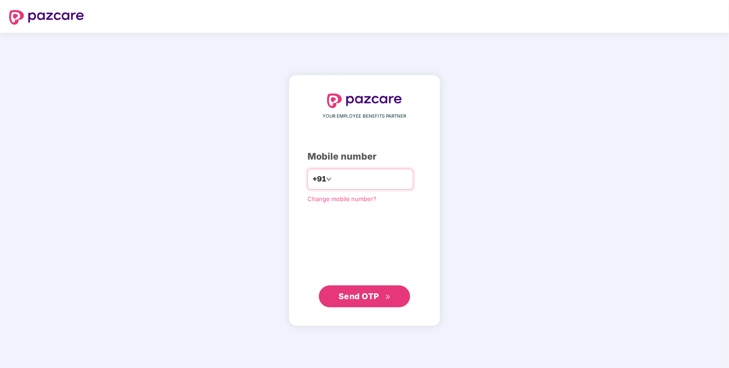
click at [358, 171] on div "+91" at bounding box center [360, 179] width 106 height 21
click at [342, 172] on input "number" at bounding box center [370, 179] width 75 height 15
type input "**********"
click at [359, 296] on span "Send OTP" at bounding box center [358, 296] width 41 height 10
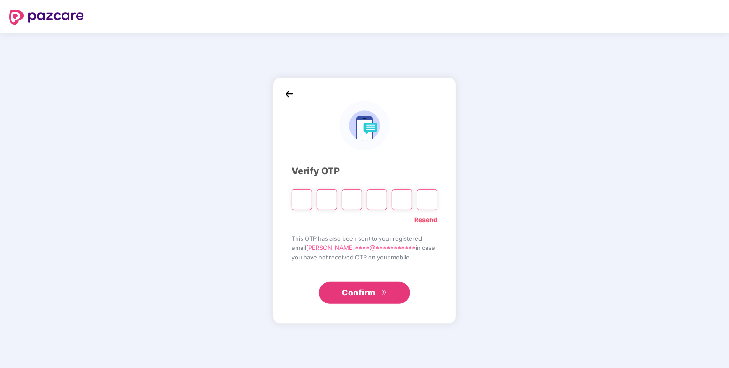
paste input "*"
type input "*"
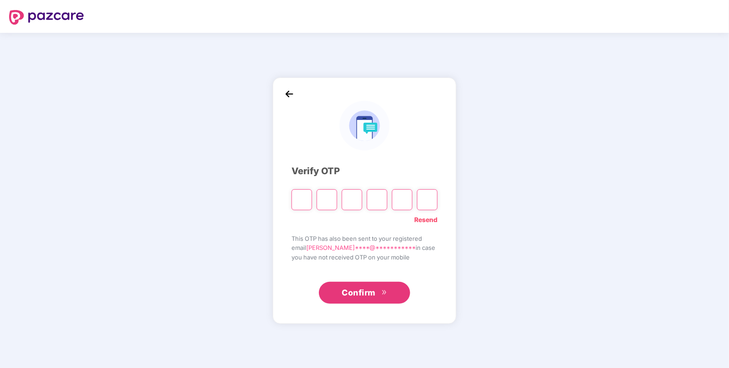
type input "*"
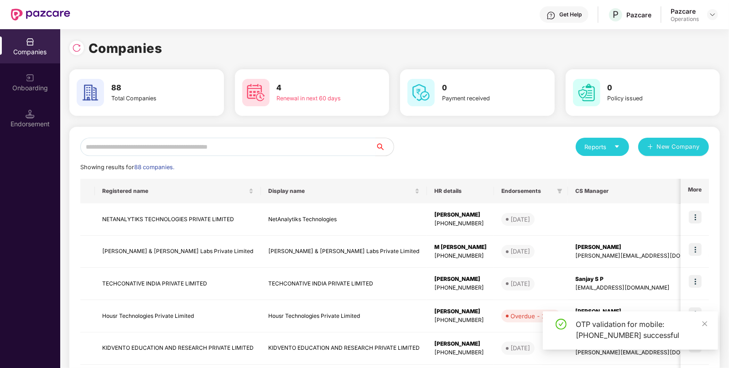
click at [303, 151] on input "text" at bounding box center [227, 147] width 295 height 18
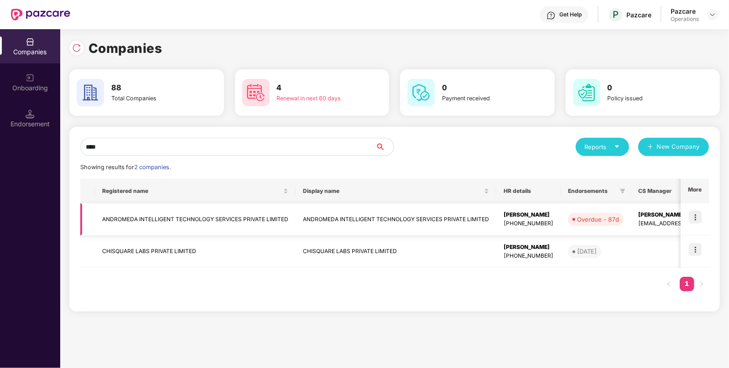
type input "****"
click at [694, 217] on img at bounding box center [695, 217] width 13 height 13
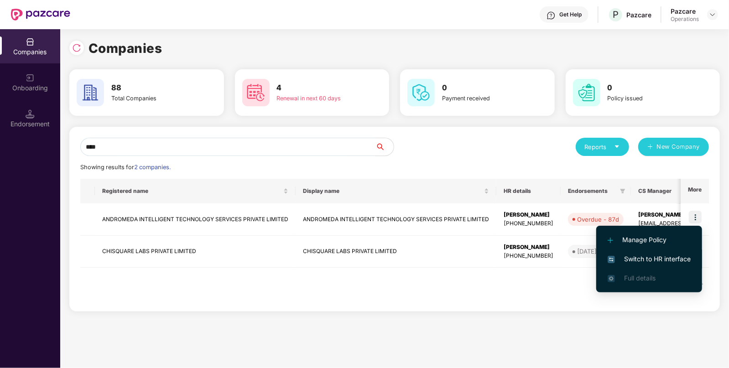
click at [651, 252] on li "Switch to HR interface" at bounding box center [649, 259] width 106 height 19
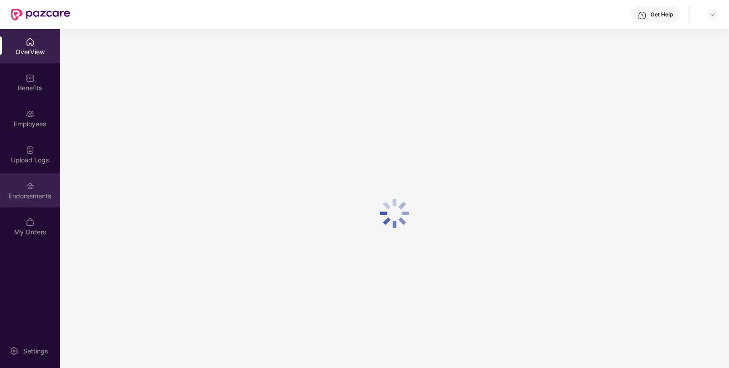
click at [41, 173] on div "Endorsements" at bounding box center [30, 190] width 60 height 34
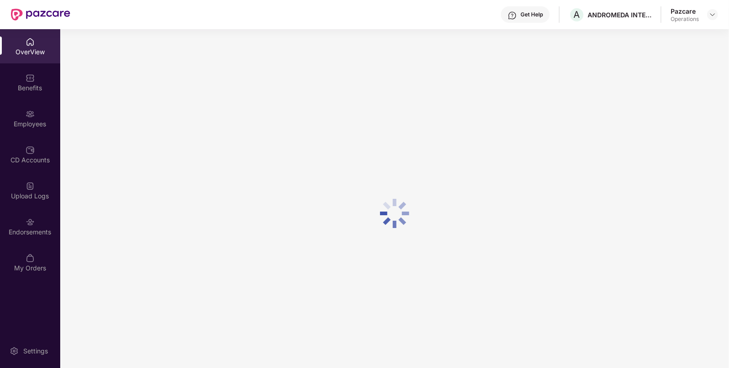
click at [41, 163] on div "CD Accounts" at bounding box center [30, 160] width 60 height 9
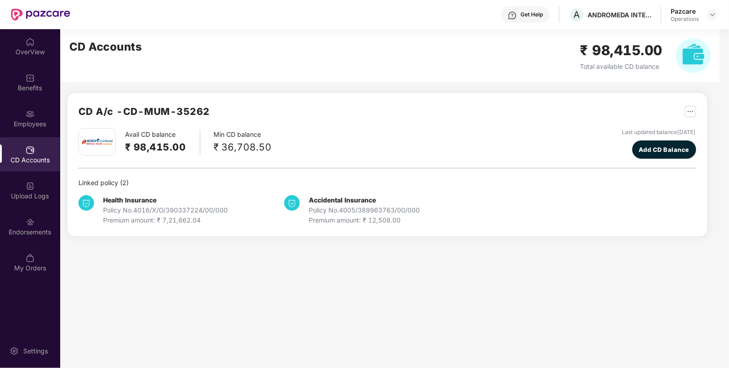
click at [41, 163] on div "CD Accounts" at bounding box center [30, 160] width 60 height 9
click at [32, 190] on div "Upload Logs" at bounding box center [30, 190] width 60 height 34
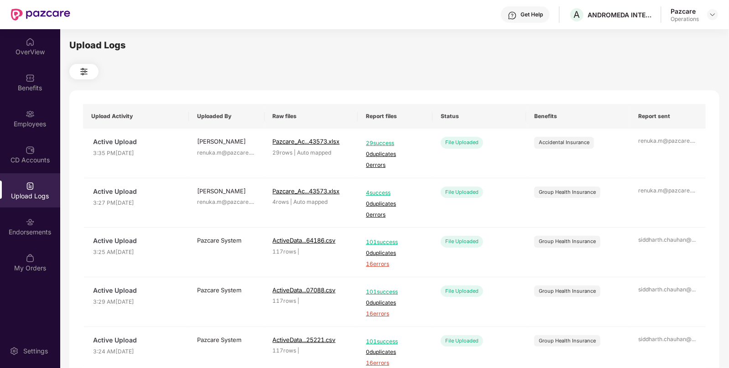
click at [718, 12] on header "Get Help A ANDROMEDA INTELLIGENT TECHNOLOGY SERVICES PRIVATE LIMITED Pazcare Op…" at bounding box center [364, 14] width 729 height 29
click at [712, 16] on img at bounding box center [712, 14] width 7 height 7
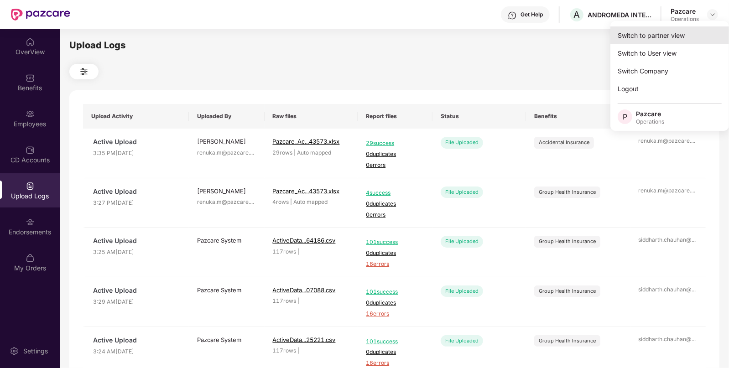
click at [646, 33] on div "Switch to partner view" at bounding box center [669, 35] width 119 height 18
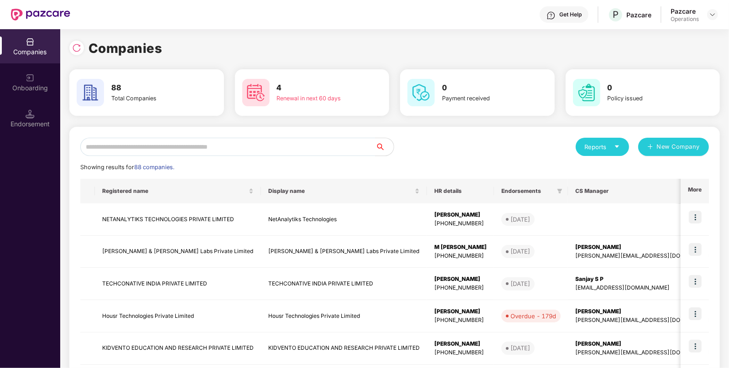
click at [81, 55] on div "Companies" at bounding box center [394, 48] width 650 height 20
click at [178, 157] on div "Reports New Company Showing results for 88 companies. Registered name Display n…" at bounding box center [394, 348] width 629 height 421
click at [188, 151] on input "text" at bounding box center [227, 147] width 295 height 18
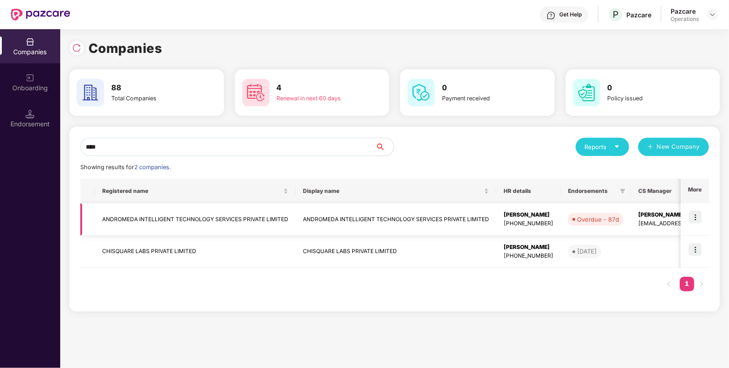
type input "****"
click at [205, 212] on td "ANDROMEDA INTELLIGENT TECHNOLOGY SERVICES PRIVATE LIMITED" at bounding box center [195, 219] width 201 height 32
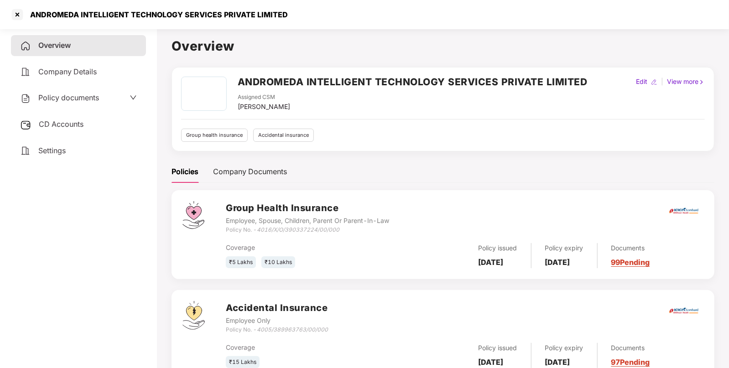
click at [68, 95] on span "Policy documents" at bounding box center [68, 97] width 61 height 9
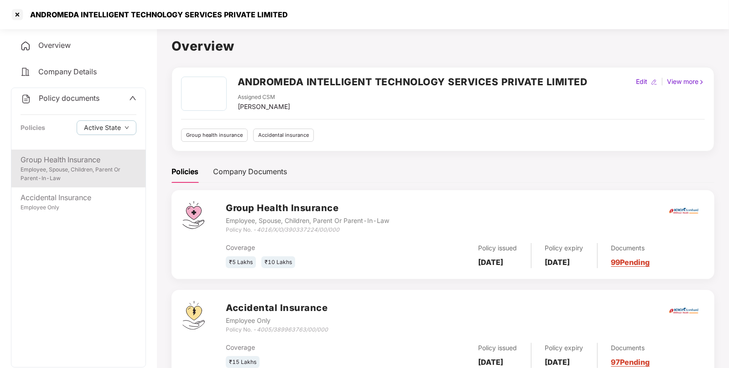
click at [65, 161] on div "Group Health Insurance" at bounding box center [79, 159] width 116 height 11
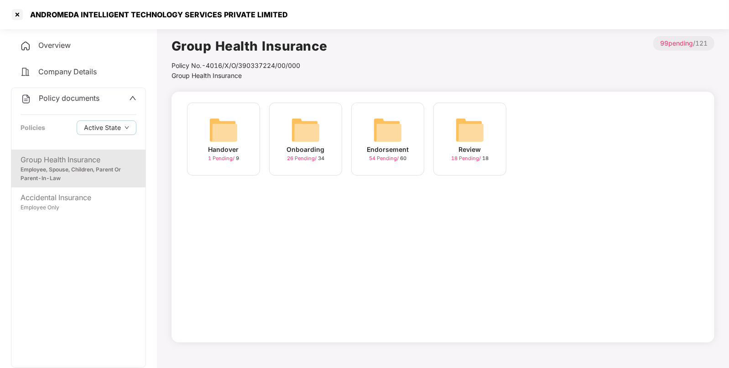
click at [385, 135] on img at bounding box center [387, 129] width 29 height 29
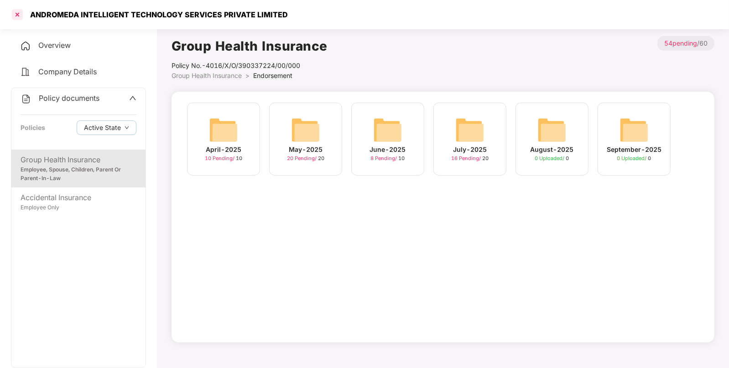
click at [21, 11] on div at bounding box center [17, 14] width 15 height 15
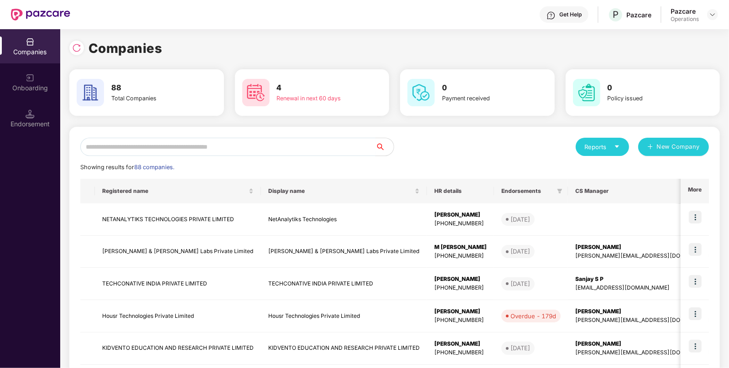
click at [228, 148] on input "text" at bounding box center [227, 147] width 295 height 18
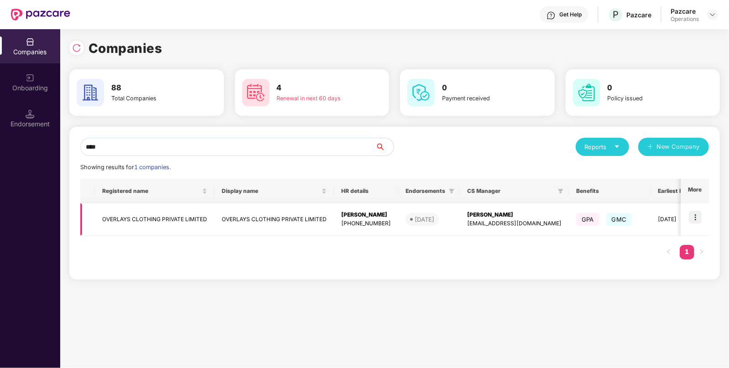
type input "****"
click at [700, 211] on img at bounding box center [695, 217] width 13 height 13
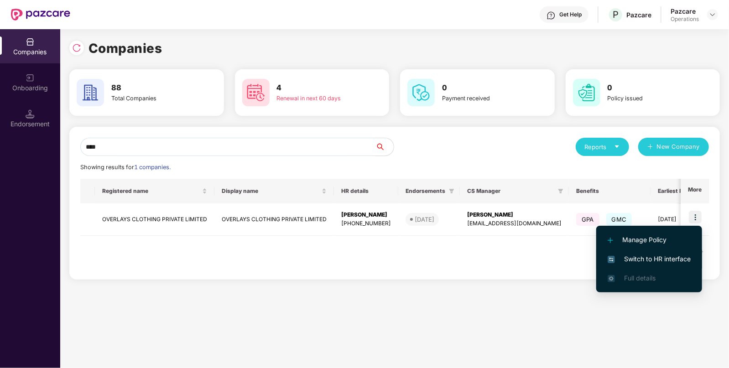
click at [635, 262] on span "Switch to HR interface" at bounding box center [649, 259] width 83 height 10
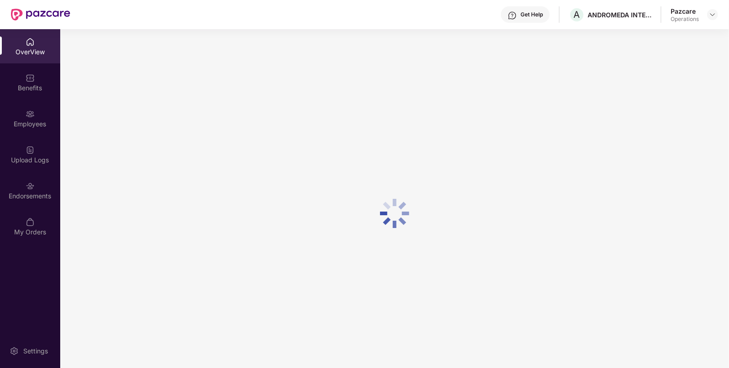
click at [42, 114] on div "Employees" at bounding box center [30, 118] width 60 height 34
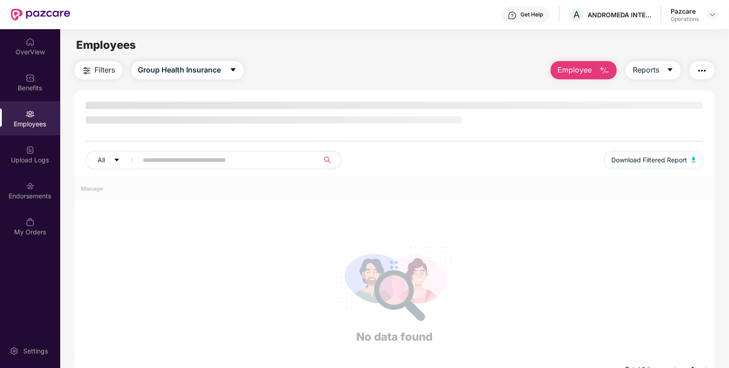
click at [42, 114] on div "Employees" at bounding box center [30, 118] width 60 height 34
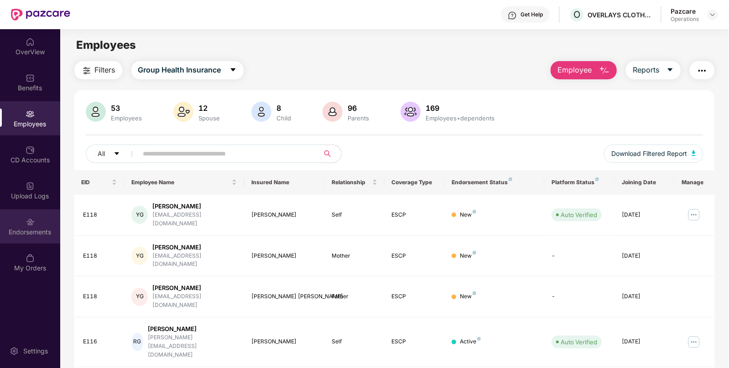
click at [42, 237] on div "Endorsements" at bounding box center [30, 226] width 60 height 34
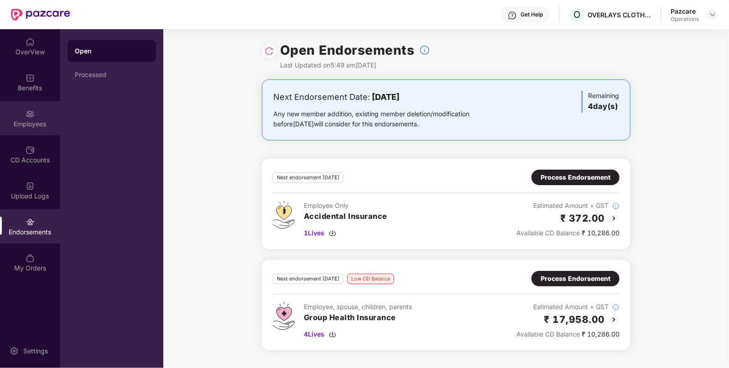
click at [34, 114] on img at bounding box center [30, 113] width 9 height 9
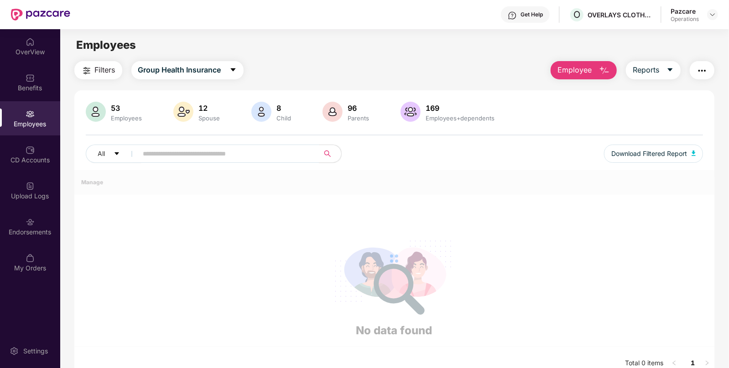
click at [100, 78] on button "Filters" at bounding box center [98, 70] width 48 height 18
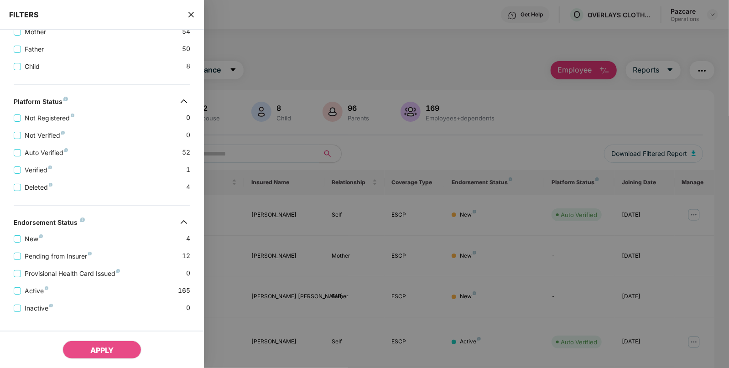
scroll to position [258, 0]
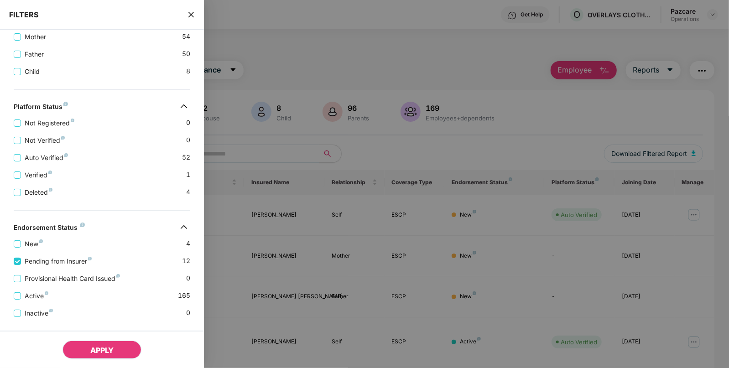
click at [108, 354] on span "APPLY" at bounding box center [101, 350] width 23 height 9
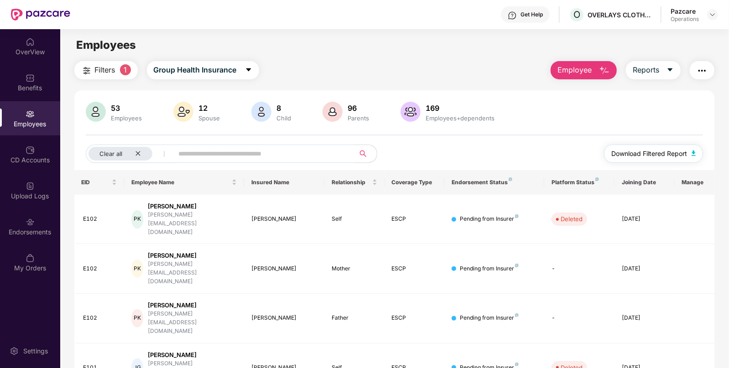
click at [693, 157] on button "Download Filtered Report" at bounding box center [653, 154] width 99 height 18
click at [33, 82] on div "Benefits" at bounding box center [30, 82] width 60 height 34
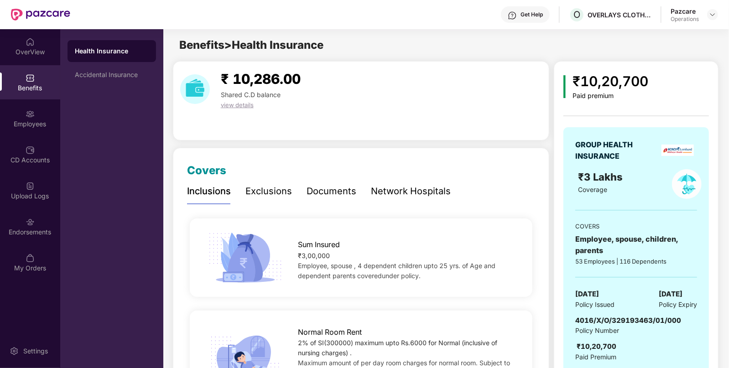
click at [601, 301] on span "Policy Issued" at bounding box center [594, 305] width 39 height 10
click at [598, 296] on span "[DATE]" at bounding box center [587, 294] width 24 height 11
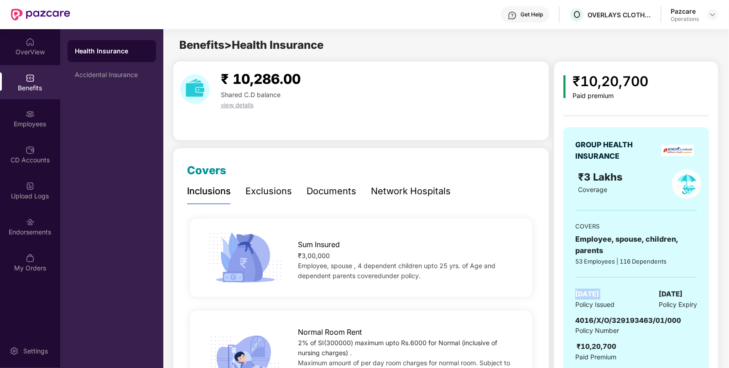
click at [598, 296] on span "[DATE]" at bounding box center [587, 294] width 24 height 11
copy span "[DATE]"
click at [115, 82] on div "Accidental Insurance" at bounding box center [112, 75] width 88 height 22
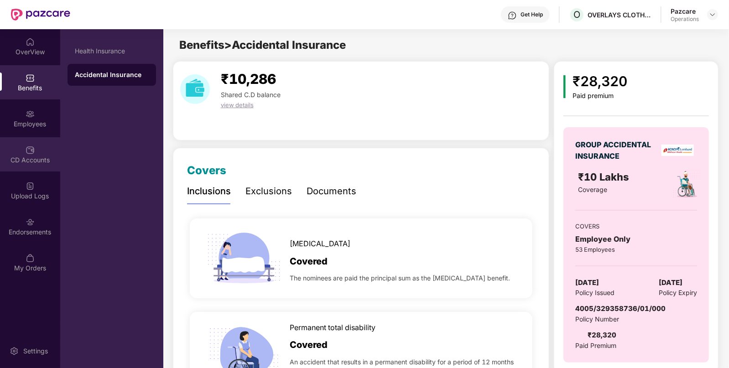
click at [38, 149] on div "CD Accounts" at bounding box center [30, 154] width 60 height 34
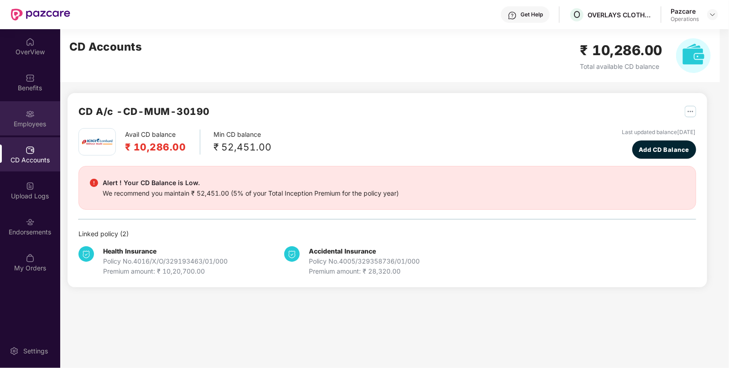
click at [19, 104] on div "Employees" at bounding box center [30, 118] width 60 height 34
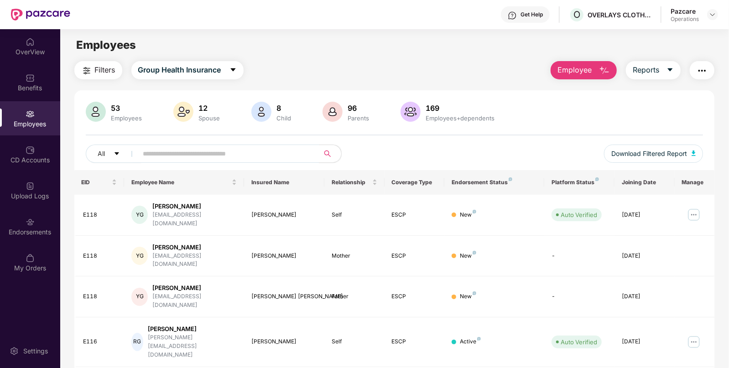
click at [694, 74] on button "button" at bounding box center [702, 70] width 25 height 18
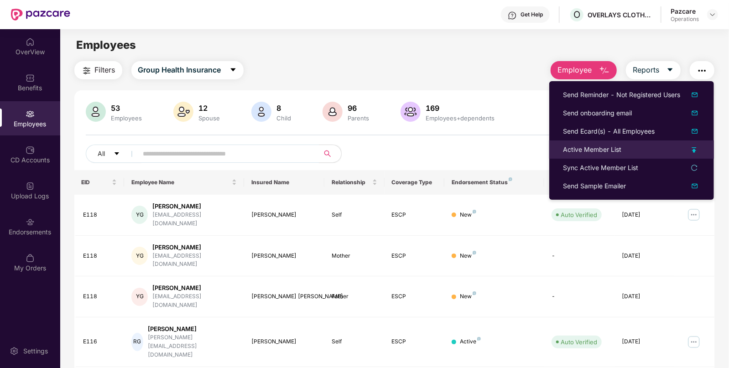
click at [574, 156] on li "Active Member List" at bounding box center [631, 149] width 165 height 18
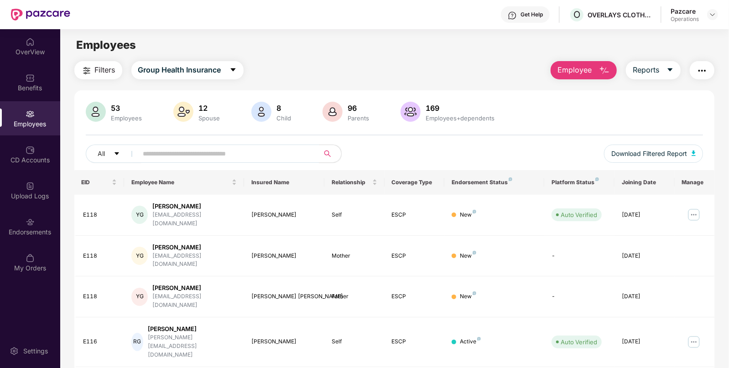
click at [707, 62] on button "button" at bounding box center [702, 70] width 25 height 18
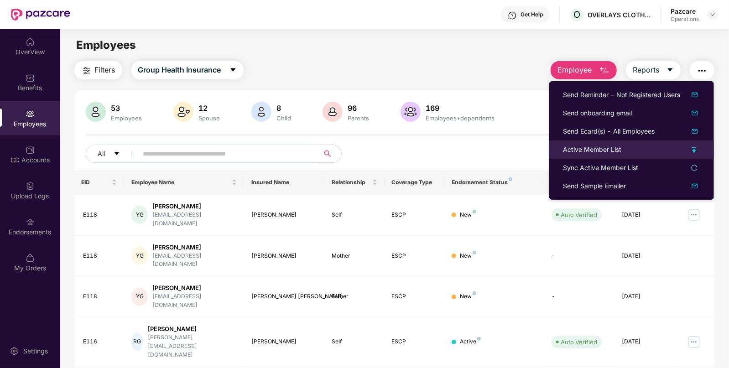
click at [604, 156] on li "Active Member List" at bounding box center [631, 149] width 165 height 18
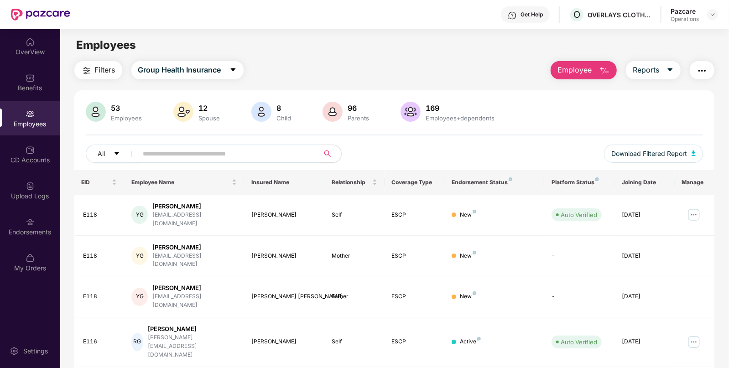
click at [702, 78] on button "button" at bounding box center [702, 70] width 25 height 18
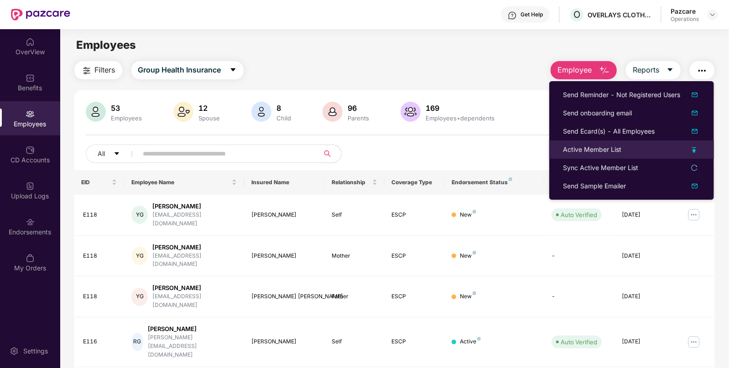
click at [589, 152] on div "Active Member List" at bounding box center [592, 150] width 58 height 10
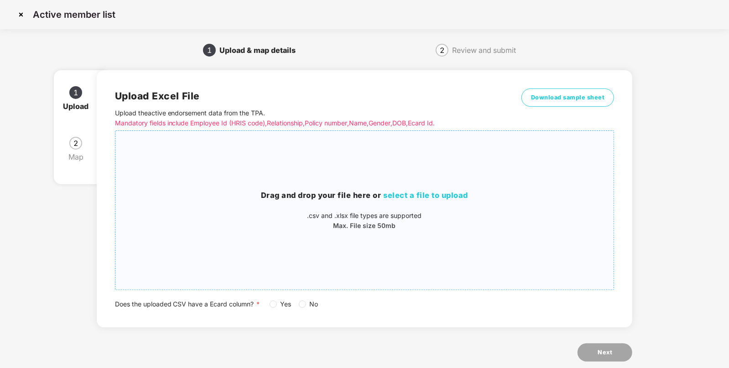
click at [443, 201] on h3 "Drag and drop your file here or select a file to upload" at bounding box center [364, 196] width 499 height 12
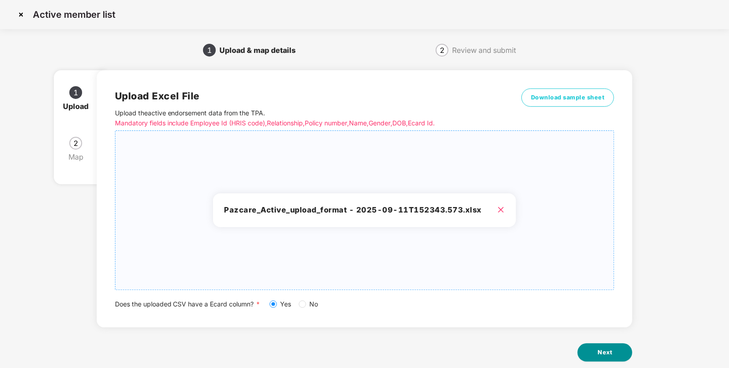
click at [603, 355] on span "Next" at bounding box center [605, 352] width 15 height 9
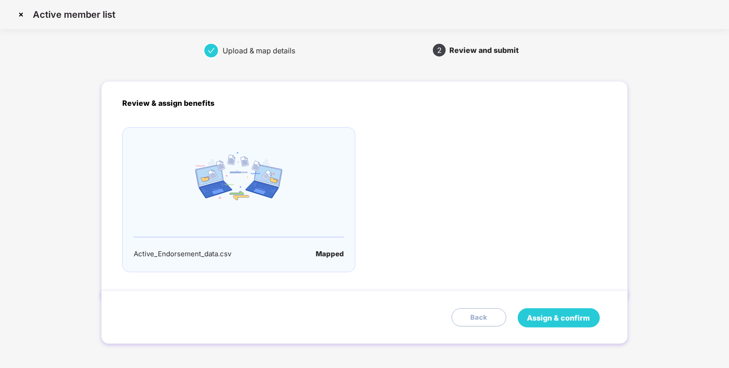
click at [579, 321] on span "Assign & confirm" at bounding box center [558, 317] width 63 height 11
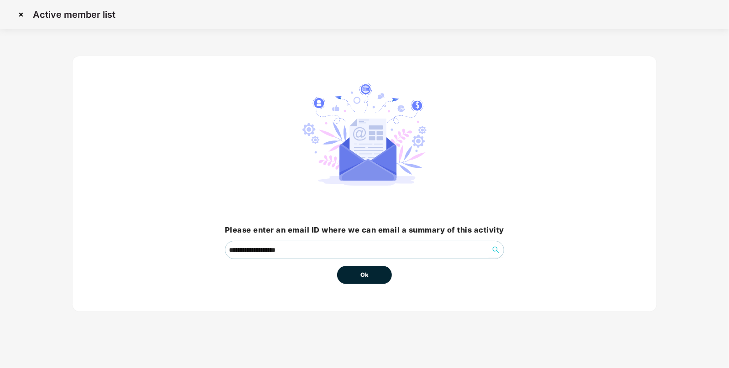
click at [356, 278] on button "Ok" at bounding box center [364, 275] width 55 height 18
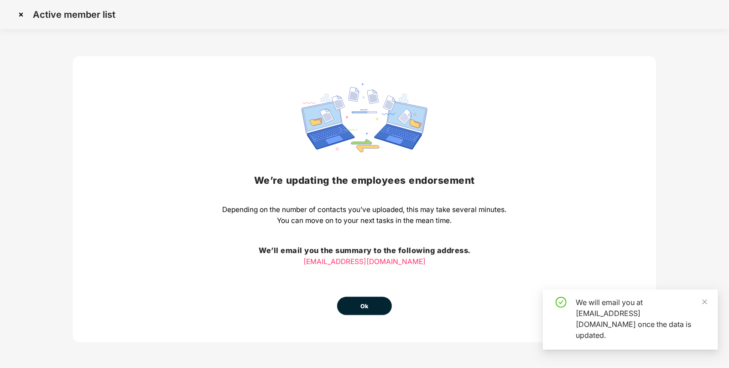
click at [366, 318] on div "We’re updating the employees endorsement Depending on the number of contacts yo…" at bounding box center [364, 199] width 585 height 287
click at [380, 302] on button "Ok" at bounding box center [364, 306] width 55 height 18
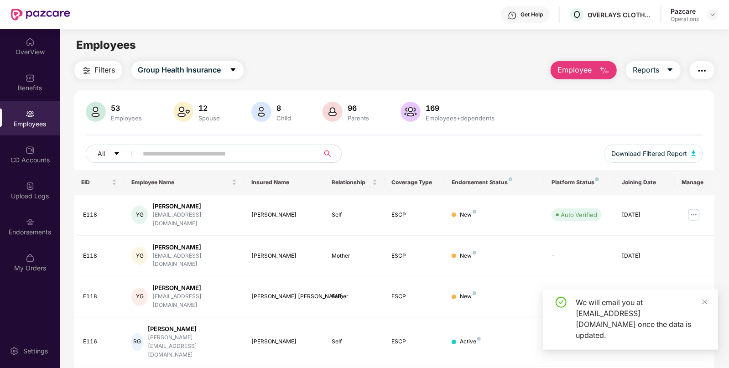
click at [37, 167] on div "CD Accounts" at bounding box center [30, 154] width 60 height 34
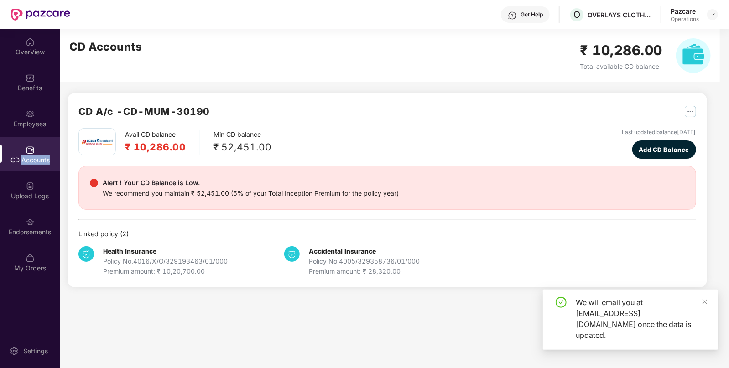
click at [37, 167] on div "CD Accounts" at bounding box center [30, 154] width 60 height 34
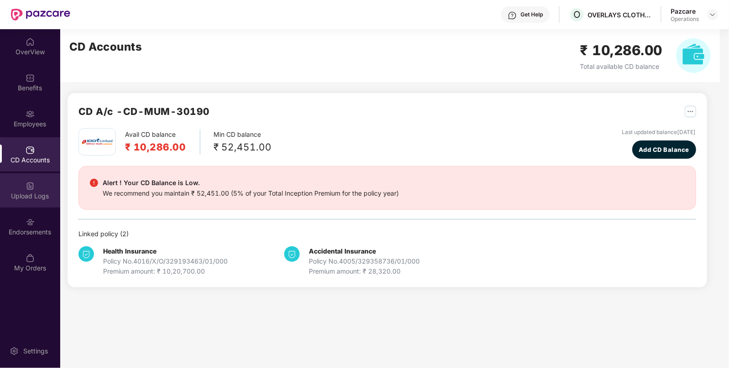
click at [36, 192] on div "Upload Logs" at bounding box center [30, 196] width 60 height 9
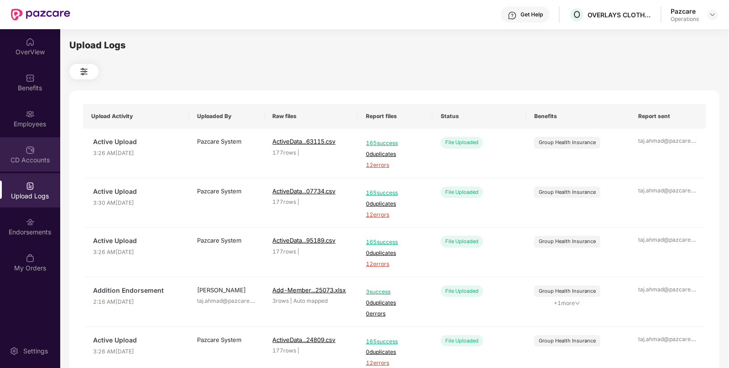
click at [25, 159] on div "CD Accounts" at bounding box center [30, 160] width 60 height 9
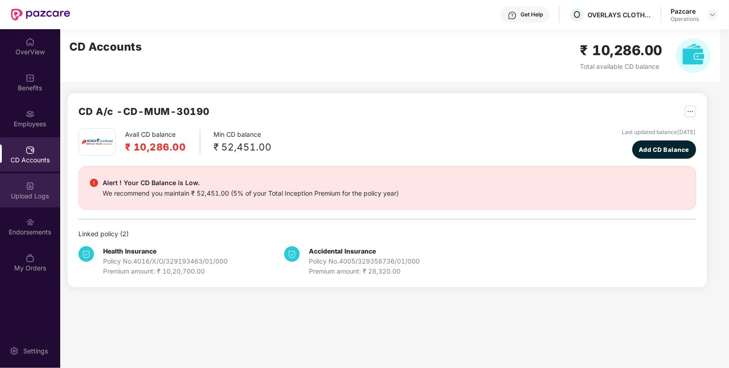
click at [35, 197] on div "Upload Logs" at bounding box center [30, 196] width 60 height 9
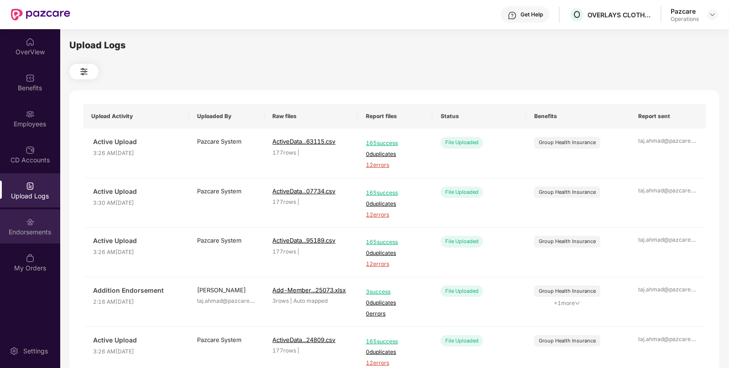
click at [39, 224] on div "Endorsements" at bounding box center [30, 226] width 60 height 34
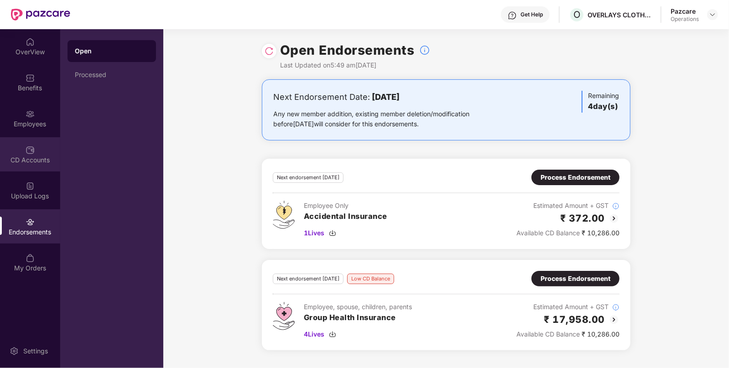
click at [23, 170] on div "CD Accounts" at bounding box center [30, 154] width 60 height 34
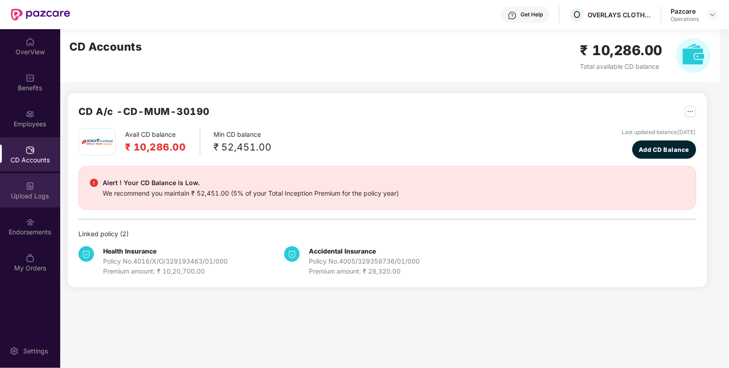
click at [35, 198] on div "Upload Logs" at bounding box center [30, 196] width 60 height 9
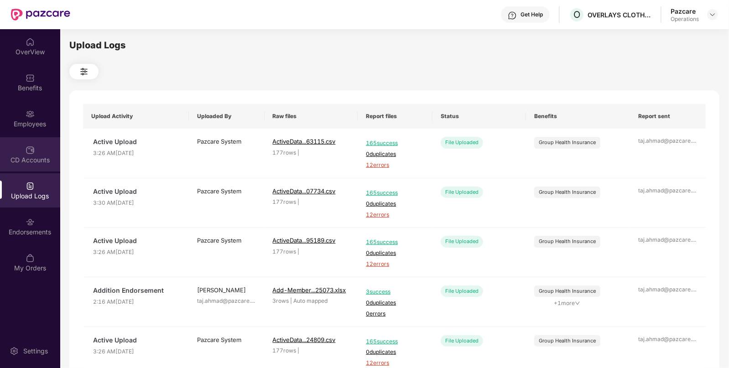
click at [31, 149] on img at bounding box center [30, 150] width 9 height 9
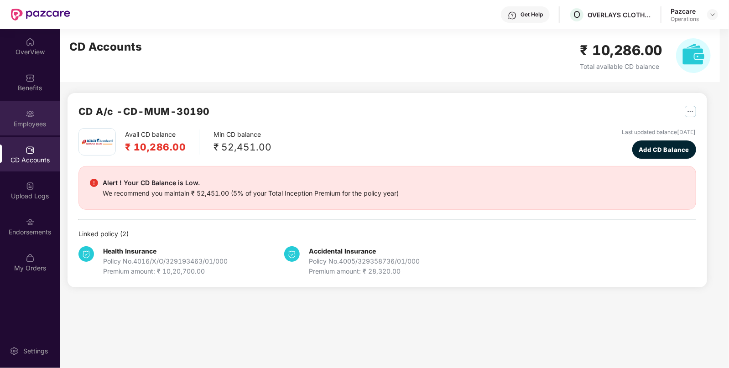
click at [30, 109] on img at bounding box center [30, 113] width 9 height 9
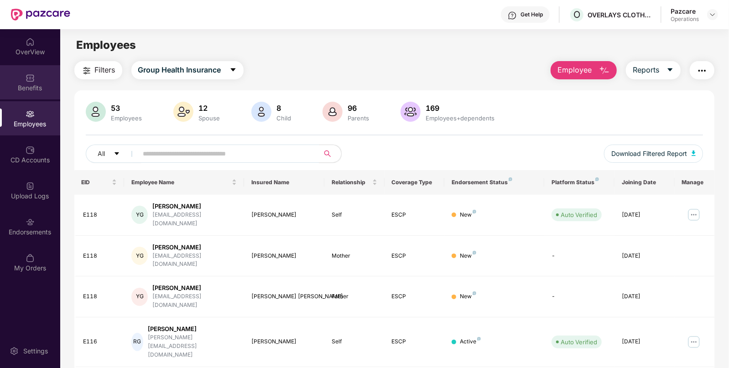
click at [36, 68] on div "Benefits" at bounding box center [30, 82] width 60 height 34
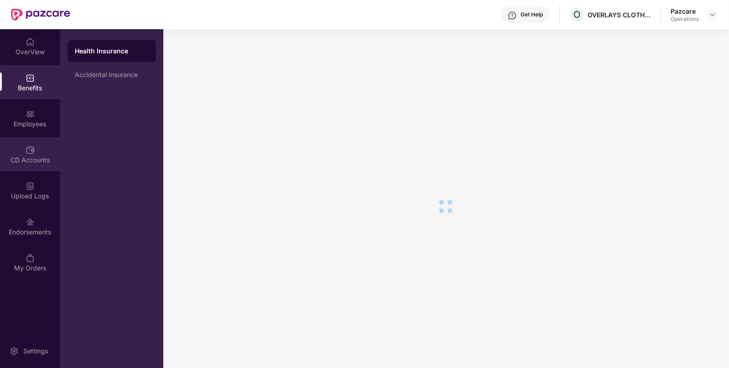
click at [42, 146] on div "CD Accounts" at bounding box center [30, 154] width 60 height 34
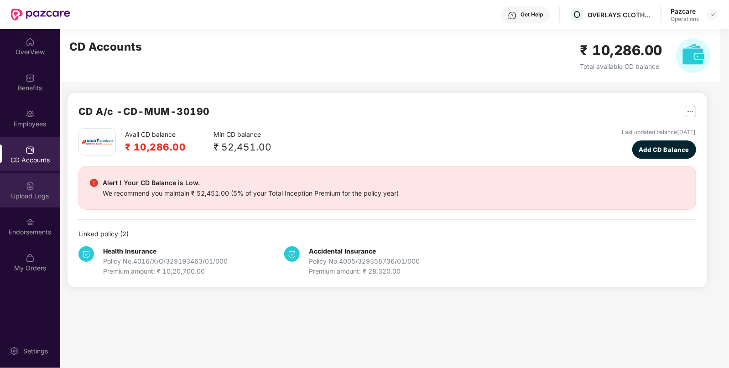
click at [43, 189] on div "Upload Logs" at bounding box center [30, 190] width 60 height 34
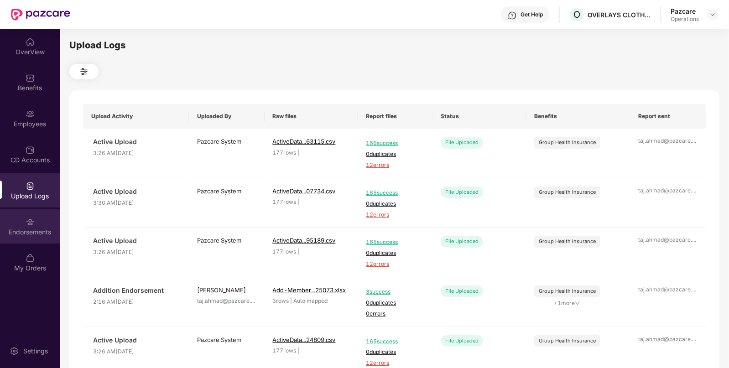
click at [13, 239] on div "Endorsements" at bounding box center [30, 226] width 60 height 34
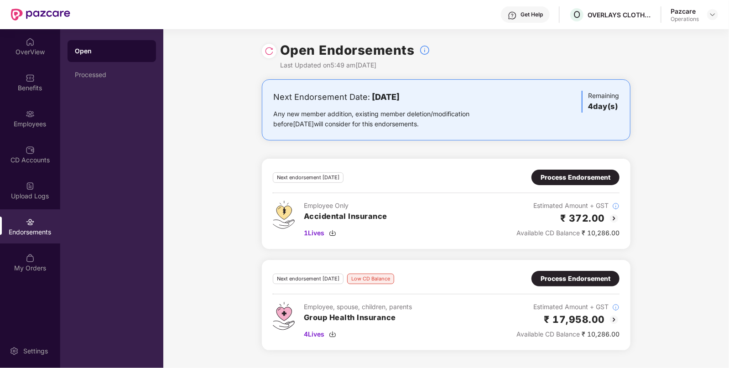
click at [27, 228] on div "Endorsements" at bounding box center [30, 232] width 60 height 9
click at [34, 264] on div "My Orders" at bounding box center [30, 268] width 60 height 9
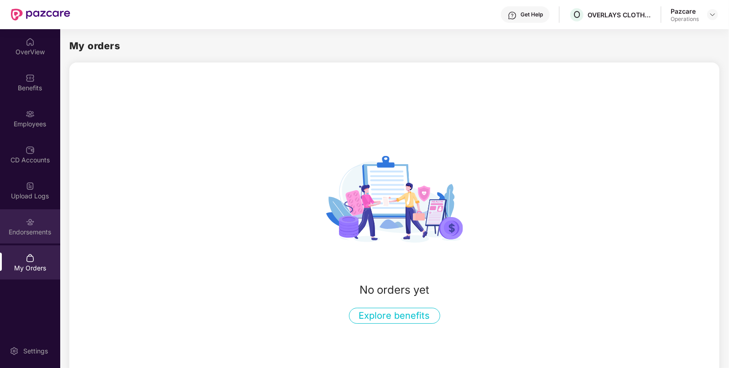
click at [29, 230] on div "Endorsements" at bounding box center [30, 232] width 60 height 9
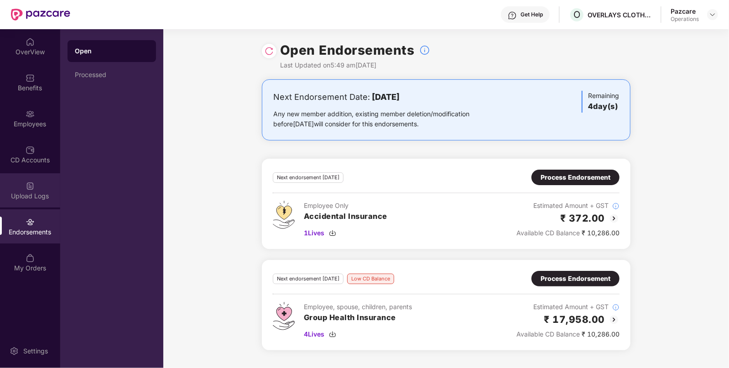
click at [30, 199] on div "Upload Logs" at bounding box center [30, 196] width 60 height 9
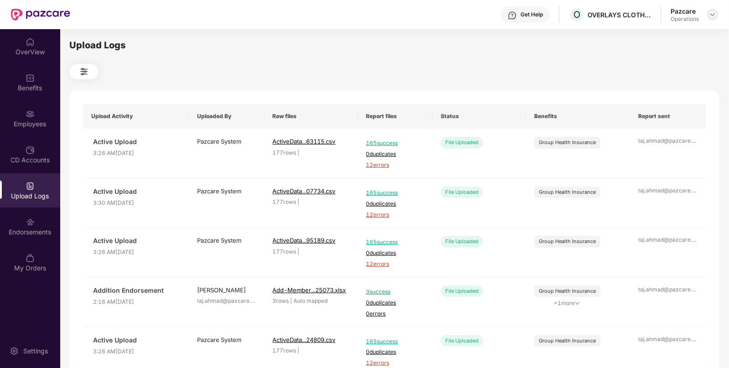
click at [713, 12] on img at bounding box center [712, 14] width 7 height 7
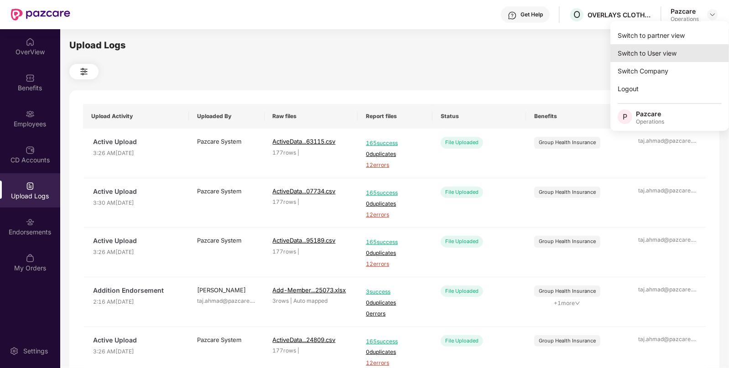
click at [647, 45] on div "Switch to User view" at bounding box center [669, 53] width 119 height 18
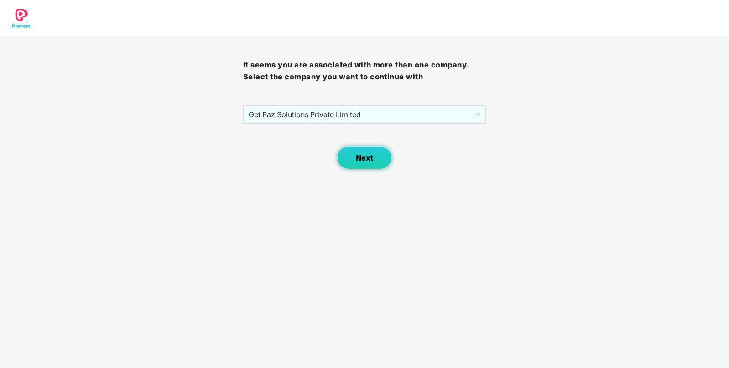
click at [360, 146] on button "Next" at bounding box center [364, 157] width 55 height 23
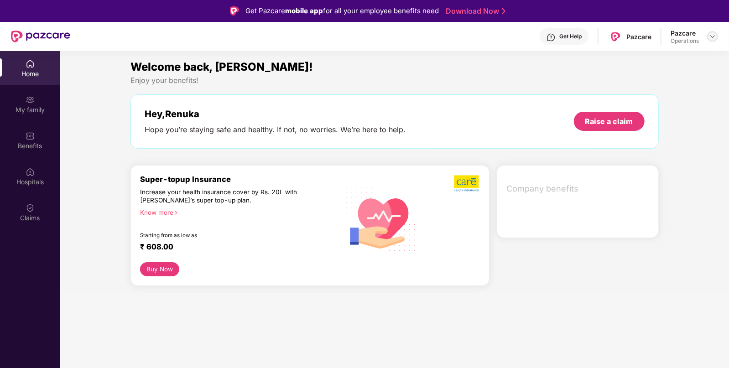
click at [713, 37] on img at bounding box center [712, 36] width 7 height 7
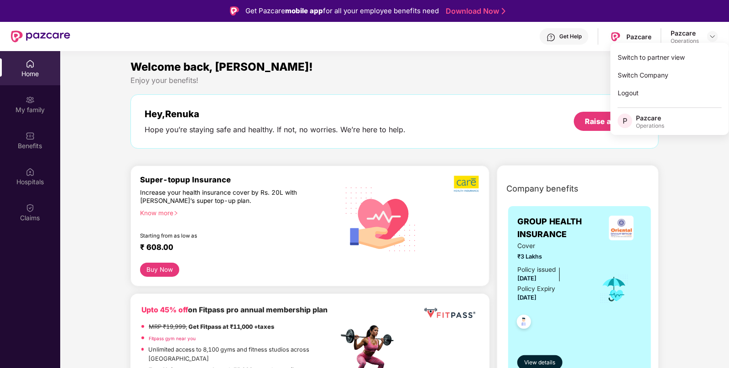
click at [663, 60] on div "Switch to partner view" at bounding box center [669, 57] width 119 height 18
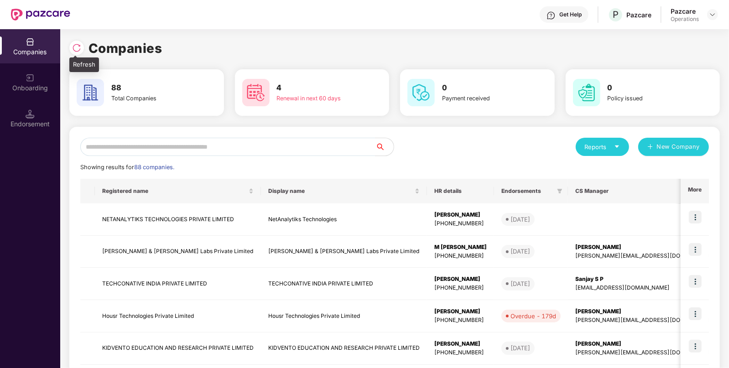
click at [71, 45] on div at bounding box center [76, 48] width 15 height 15
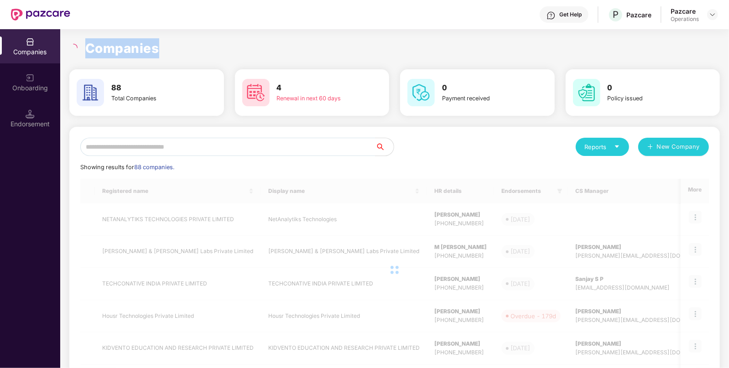
click at [71, 45] on icon "loading" at bounding box center [73, 47] width 9 height 9
click at [71, 45] on icon "loading" at bounding box center [73, 48] width 8 height 8
click at [71, 45] on icon "loading" at bounding box center [73, 47] width 9 height 9
click at [71, 45] on icon "loading" at bounding box center [73, 48] width 8 height 8
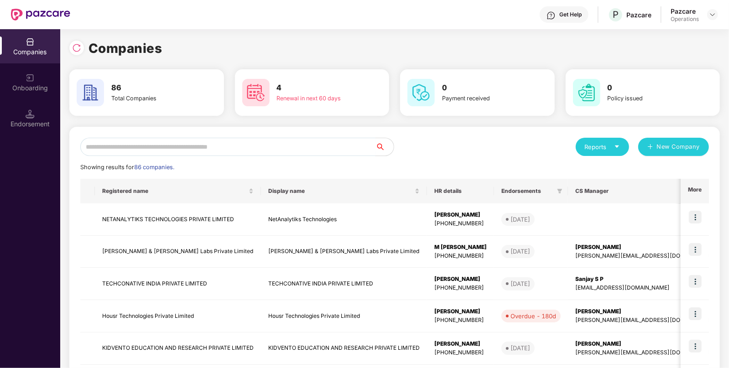
click at [192, 149] on input "text" at bounding box center [227, 147] width 295 height 18
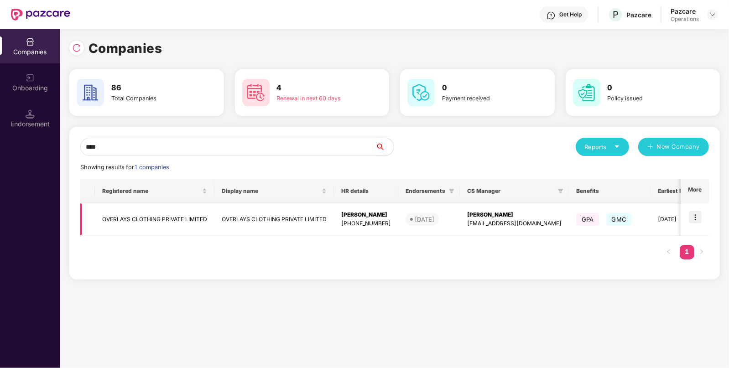
type input "****"
click at [693, 213] on img at bounding box center [695, 217] width 13 height 13
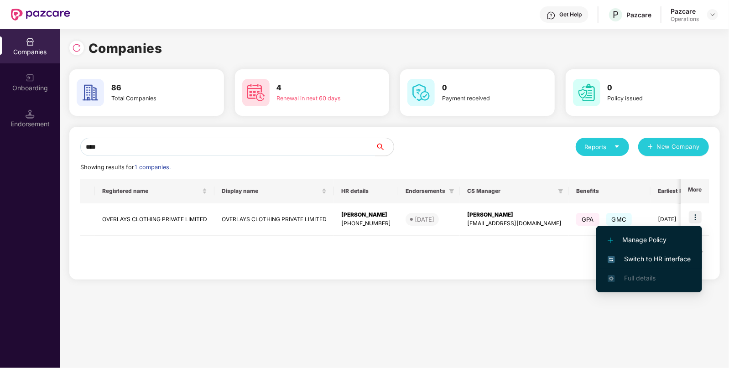
click at [666, 257] on span "Switch to HR interface" at bounding box center [649, 259] width 83 height 10
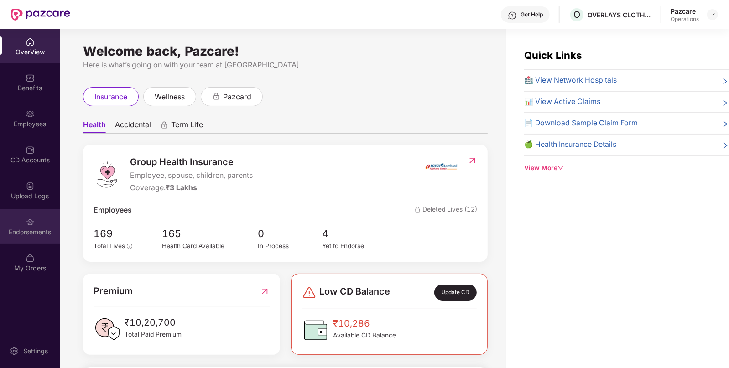
click at [6, 233] on div "Endorsements" at bounding box center [30, 232] width 60 height 9
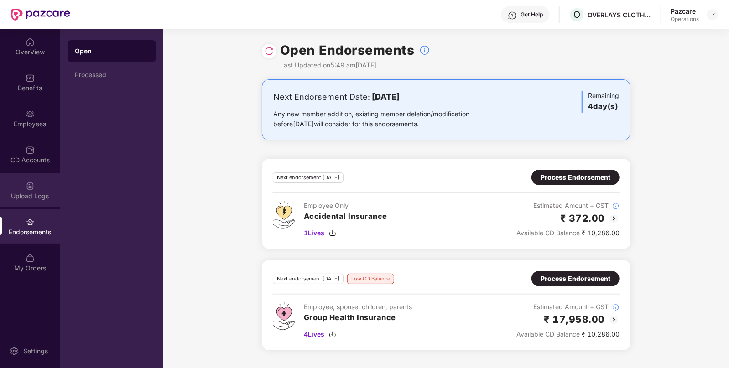
click at [21, 178] on div "Upload Logs" at bounding box center [30, 190] width 60 height 34
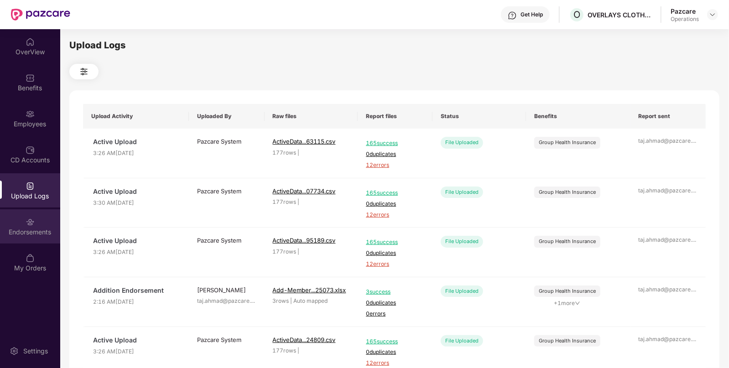
click at [34, 218] on img at bounding box center [30, 222] width 9 height 9
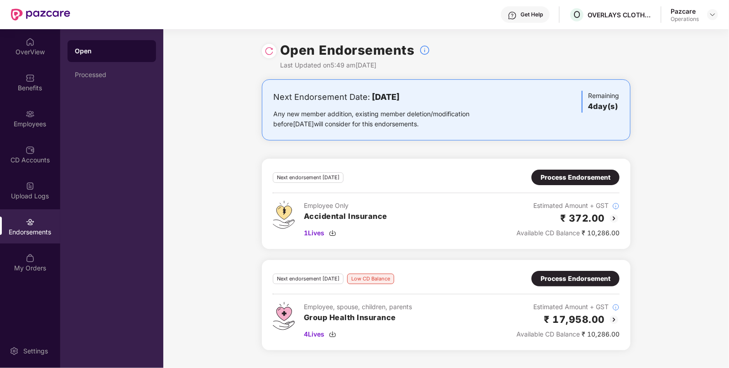
click at [27, 209] on div "Endorsements" at bounding box center [30, 226] width 60 height 34
click at [31, 202] on div "Upload Logs" at bounding box center [30, 190] width 60 height 34
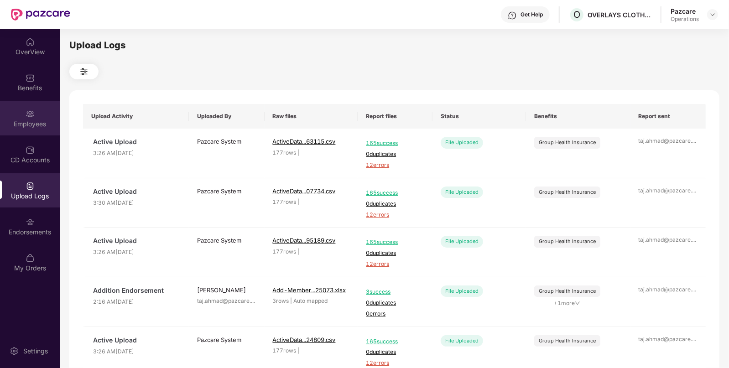
click at [23, 125] on div "Employees" at bounding box center [30, 124] width 60 height 9
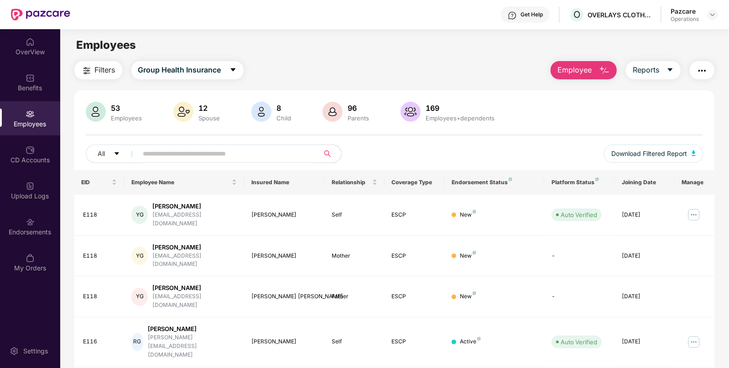
click at [707, 69] on img "button" at bounding box center [702, 70] width 11 height 11
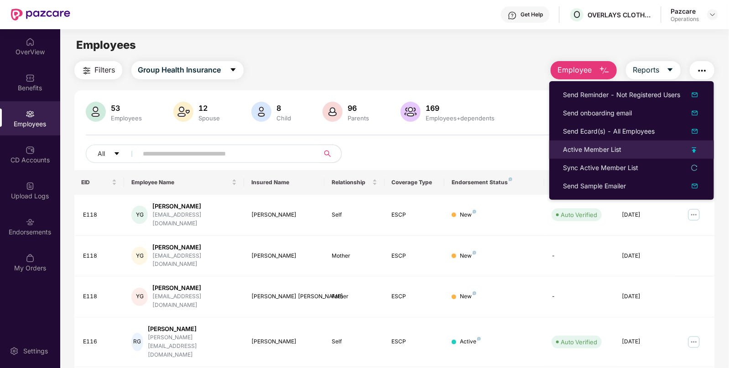
click at [577, 156] on li "Active Member List" at bounding box center [631, 149] width 165 height 18
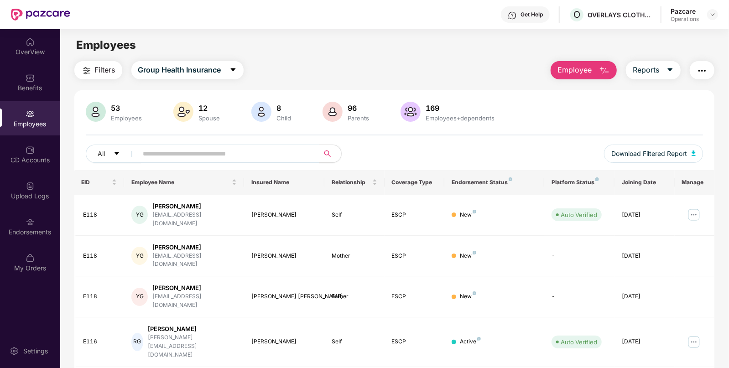
click at [699, 72] on img "button" at bounding box center [702, 70] width 11 height 11
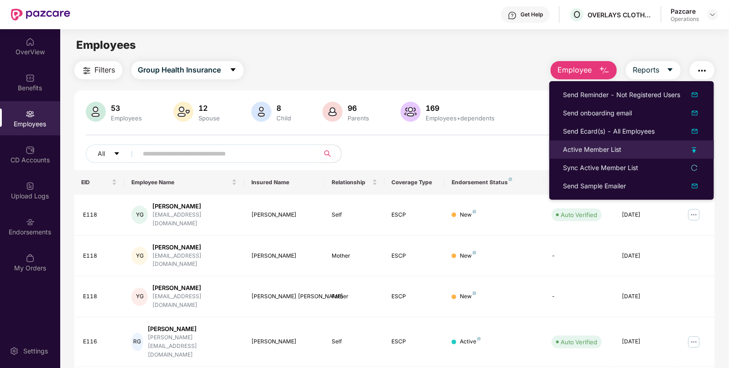
click at [586, 154] on div "Active Member List" at bounding box center [592, 150] width 58 height 10
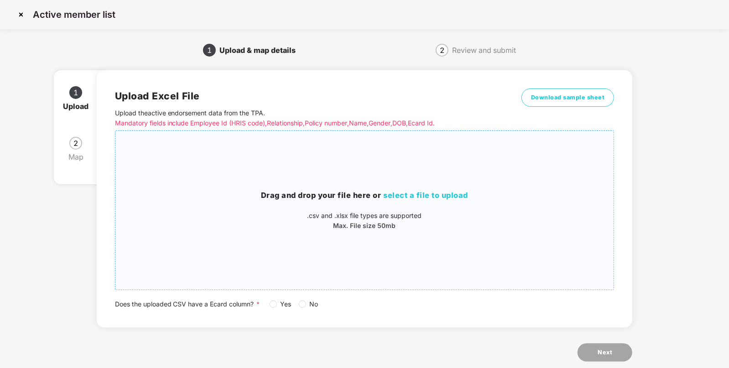
click at [447, 187] on div "Drag and drop your file here or select a file to upload .csv and .xlsx file typ…" at bounding box center [364, 210] width 499 height 144
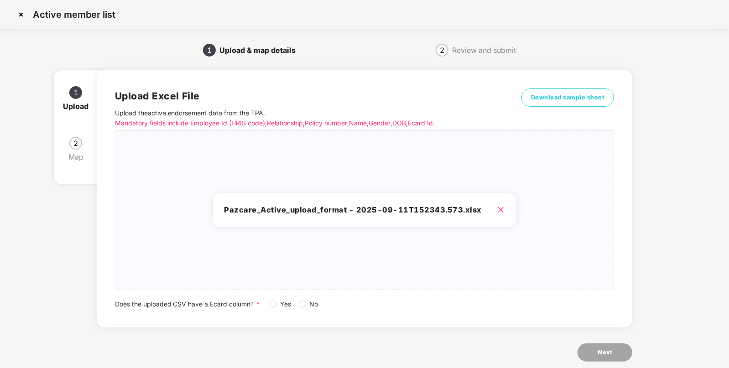
click at [272, 308] on label "Yes" at bounding box center [283, 304] width 26 height 10
click at [588, 353] on button "Next" at bounding box center [604, 352] width 55 height 18
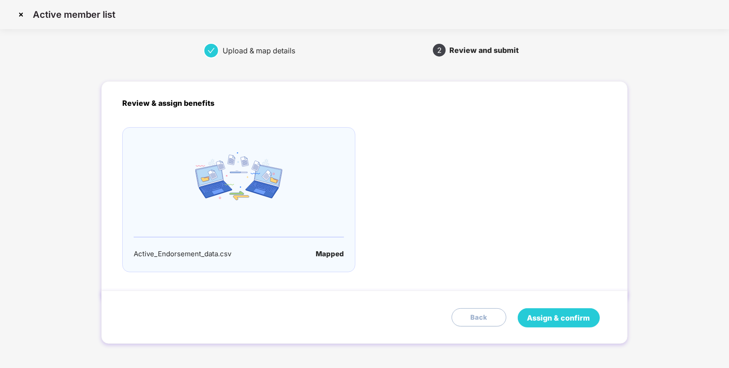
click at [563, 317] on span "Assign & confirm" at bounding box center [558, 317] width 63 height 11
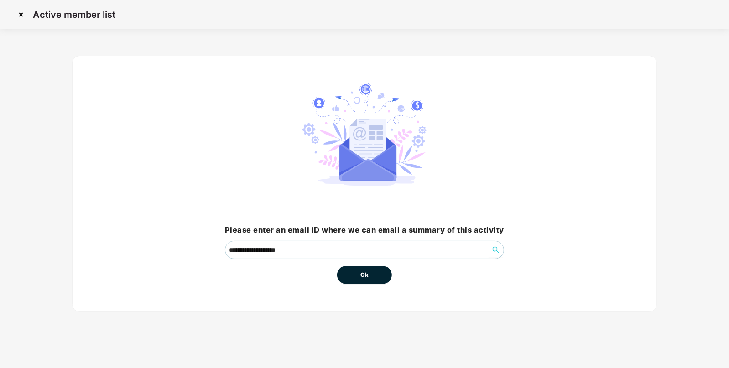
click at [367, 268] on button "Ok" at bounding box center [364, 275] width 55 height 18
click at [366, 273] on span "Ok" at bounding box center [364, 274] width 8 height 9
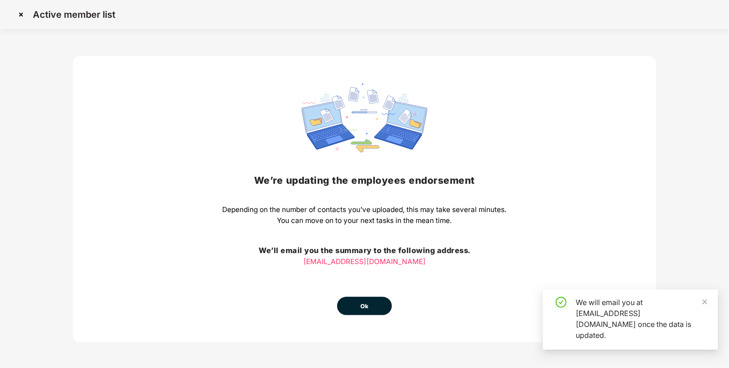
click at [355, 302] on button "Ok" at bounding box center [364, 306] width 55 height 18
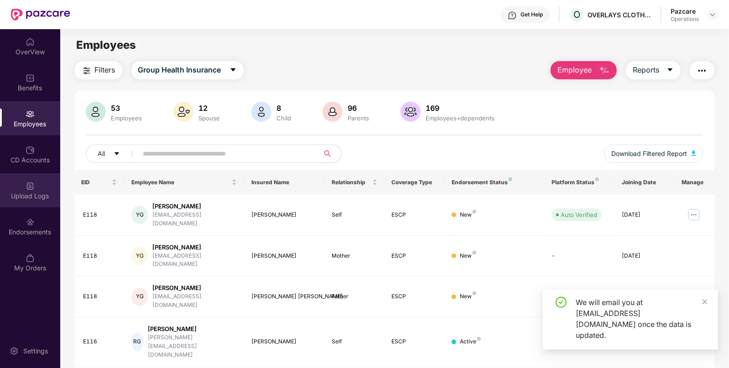
click at [34, 201] on div "Upload Logs" at bounding box center [30, 190] width 60 height 34
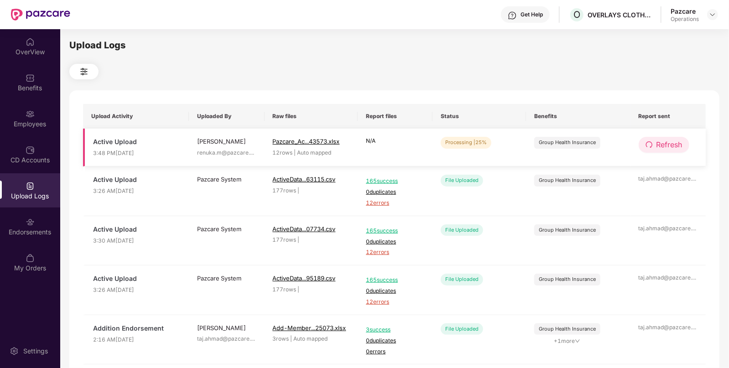
click at [673, 144] on span "Refresh" at bounding box center [669, 144] width 26 height 11
click at [673, 144] on span "Refresh" at bounding box center [670, 144] width 26 height 11
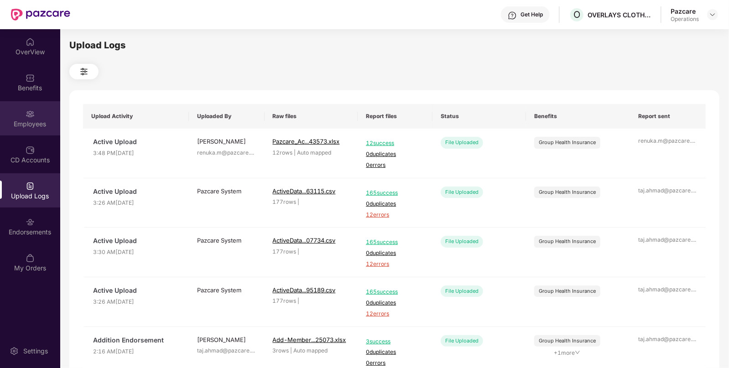
click at [36, 114] on div "Employees" at bounding box center [30, 118] width 60 height 34
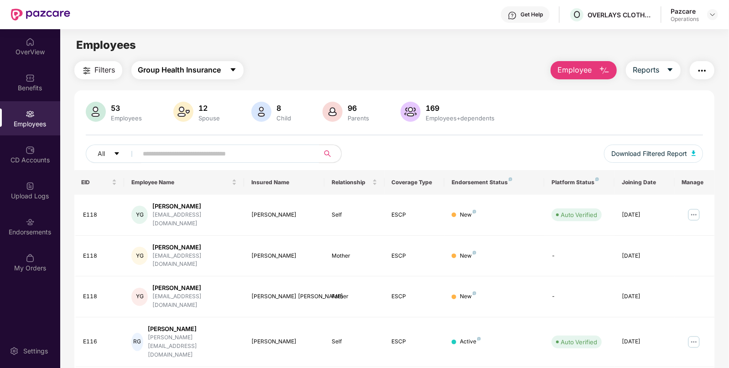
click at [166, 61] on button "Group Health Insurance" at bounding box center [187, 70] width 112 height 18
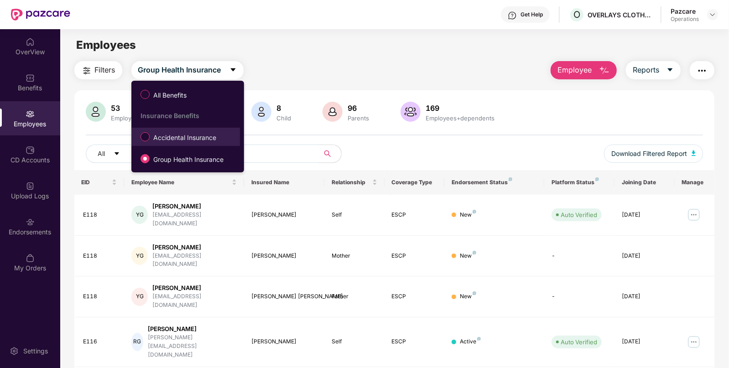
click at [166, 140] on span "Accidental Insurance" at bounding box center [185, 138] width 70 height 10
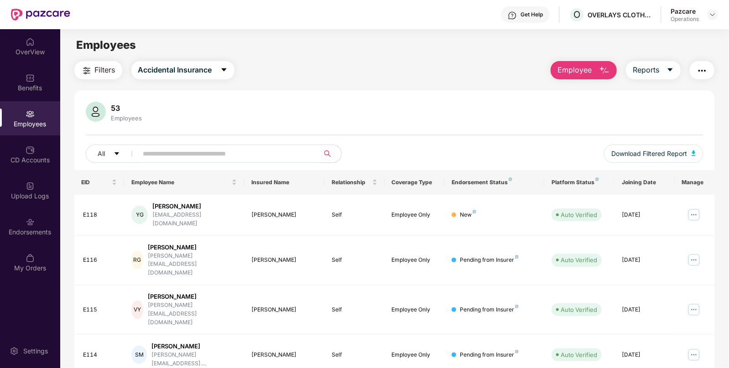
click at [105, 79] on button "Filters" at bounding box center [98, 70] width 48 height 18
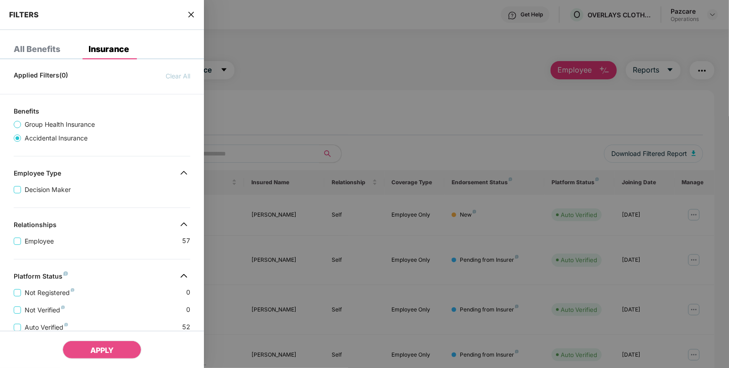
scroll to position [188, 0]
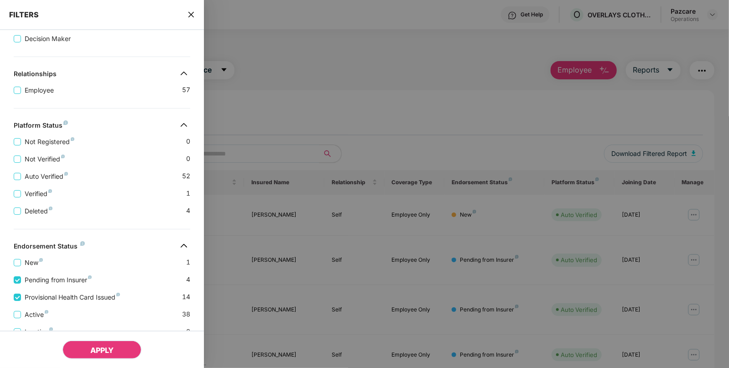
click at [112, 349] on span "APPLY" at bounding box center [101, 350] width 23 height 9
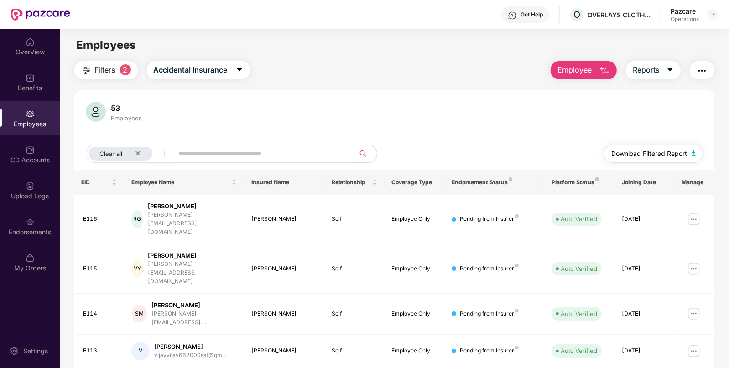
click at [696, 151] on img "button" at bounding box center [694, 153] width 5 height 5
click at [38, 83] on div "Benefits" at bounding box center [30, 87] width 60 height 9
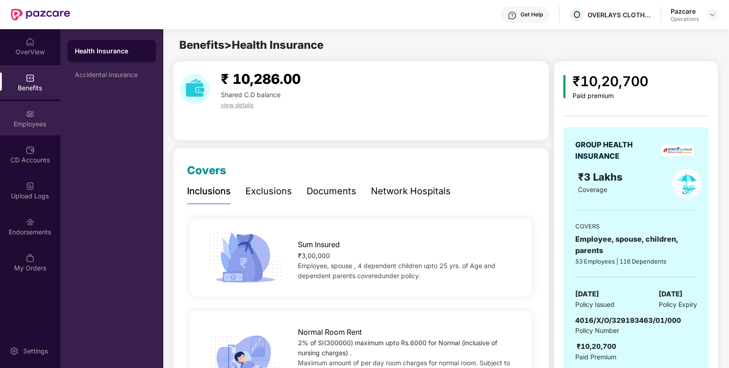
click at [46, 109] on div "Employees" at bounding box center [30, 118] width 60 height 34
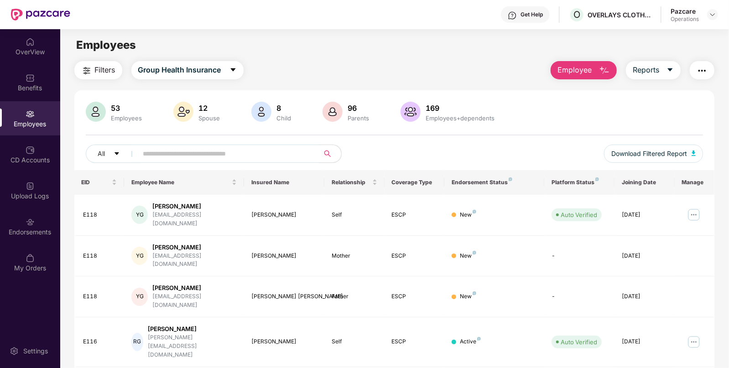
click at [697, 69] on img "button" at bounding box center [702, 70] width 11 height 11
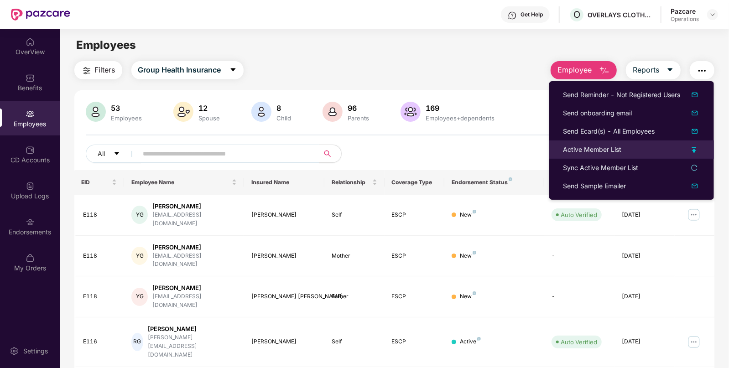
click at [593, 145] on div "Active Member List" at bounding box center [592, 150] width 58 height 10
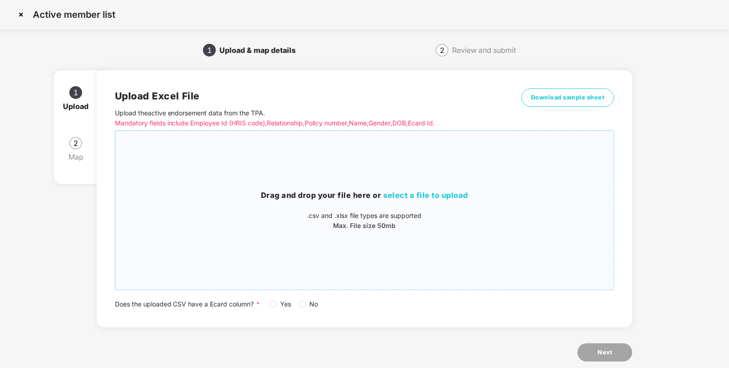
click at [413, 184] on div "Drag and drop your file here or select a file to upload .csv and .xlsx file typ…" at bounding box center [364, 210] width 499 height 144
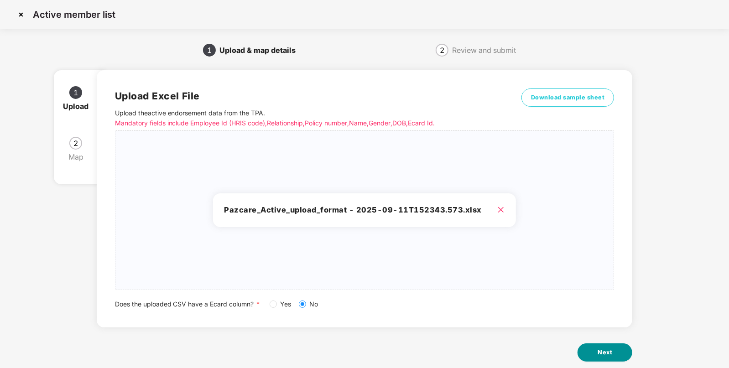
click at [605, 350] on span "Next" at bounding box center [605, 352] width 15 height 9
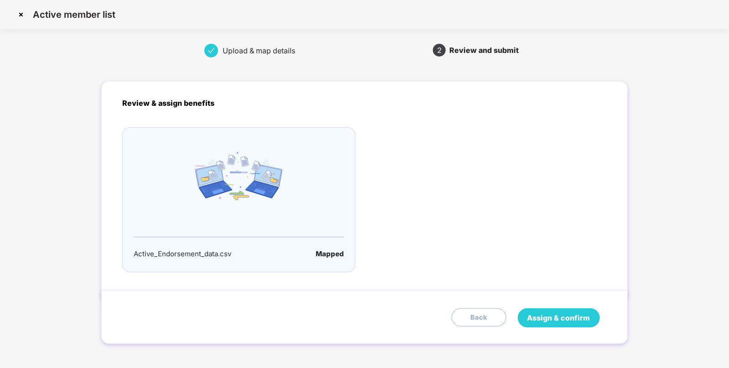
click at [553, 311] on button "Assign & confirm" at bounding box center [559, 317] width 82 height 19
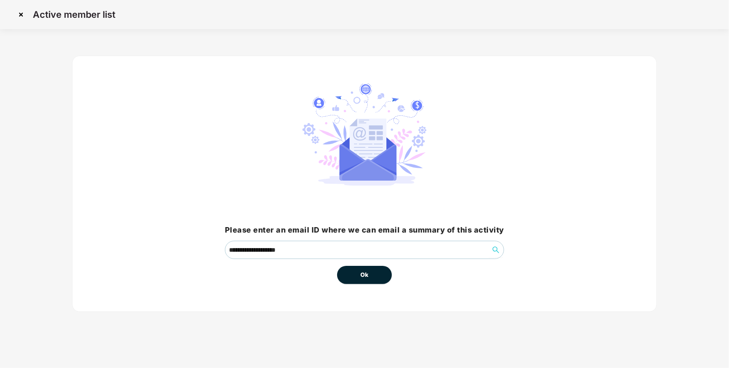
click at [369, 278] on button "Ok" at bounding box center [364, 275] width 55 height 18
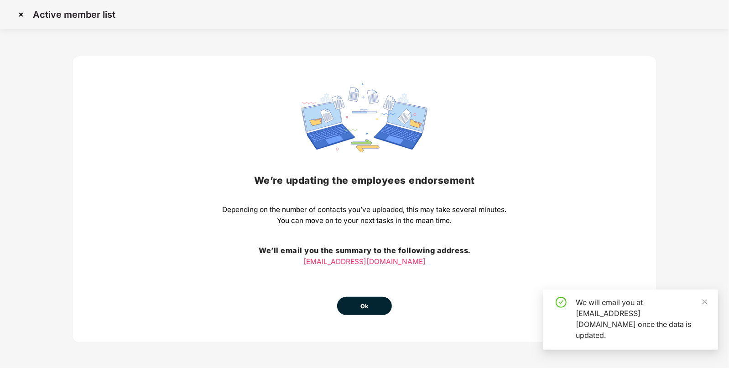
click at [367, 302] on span "Ok" at bounding box center [364, 306] width 8 height 9
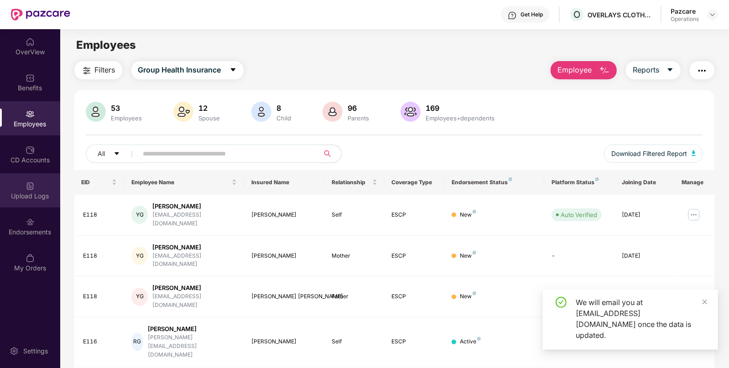
click at [18, 178] on div "Upload Logs" at bounding box center [30, 190] width 60 height 34
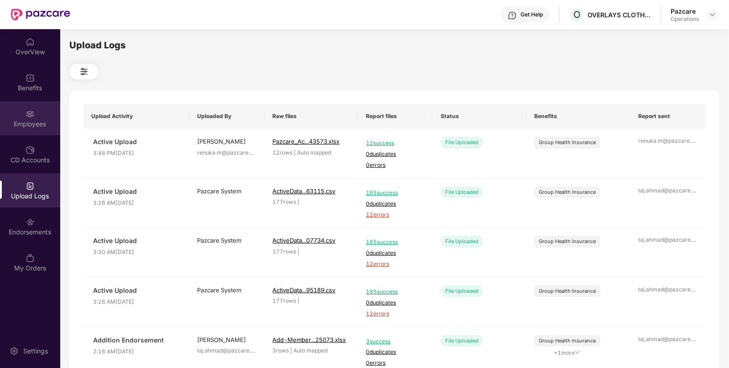
click at [22, 135] on div "Employees" at bounding box center [30, 118] width 60 height 34
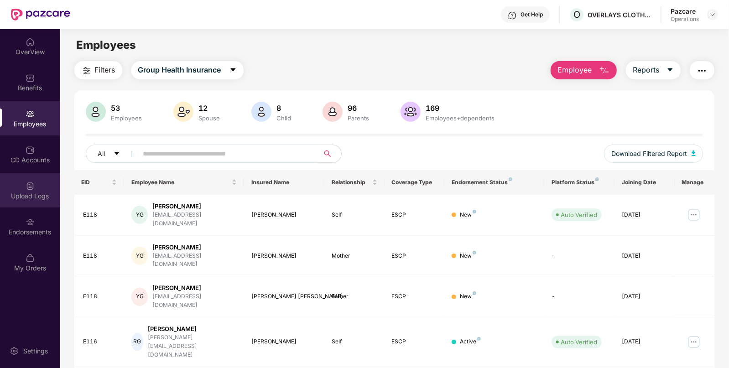
click at [21, 183] on div "Upload Logs" at bounding box center [30, 190] width 60 height 34
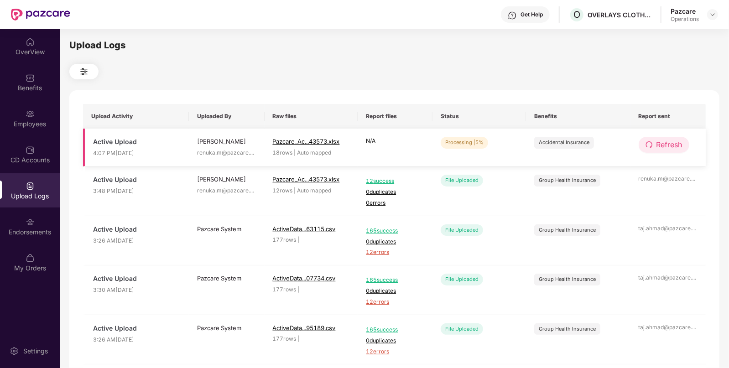
click at [666, 152] on button "Refresh" at bounding box center [664, 145] width 51 height 16
click at [666, 152] on button "Refresh" at bounding box center [665, 145] width 52 height 16
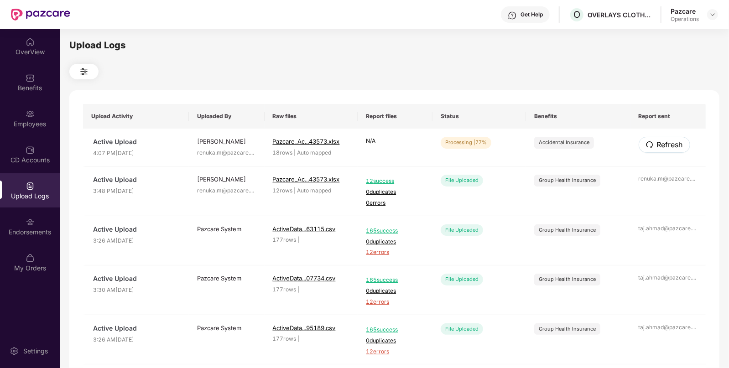
click at [666, 152] on button "Refresh" at bounding box center [665, 145] width 52 height 16
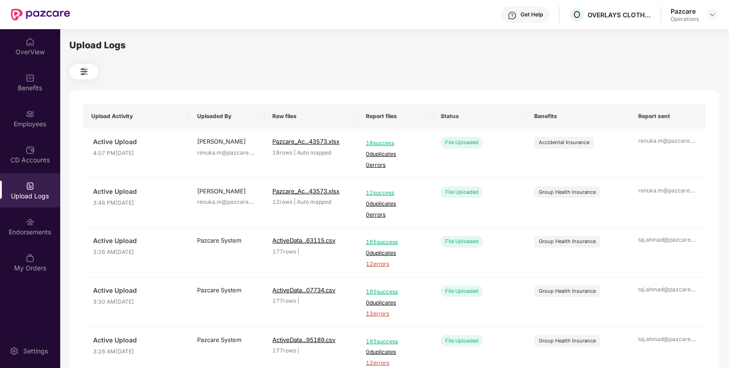
click at [591, 79] on div at bounding box center [394, 72] width 650 height 16
click at [709, 14] on img at bounding box center [712, 14] width 7 height 7
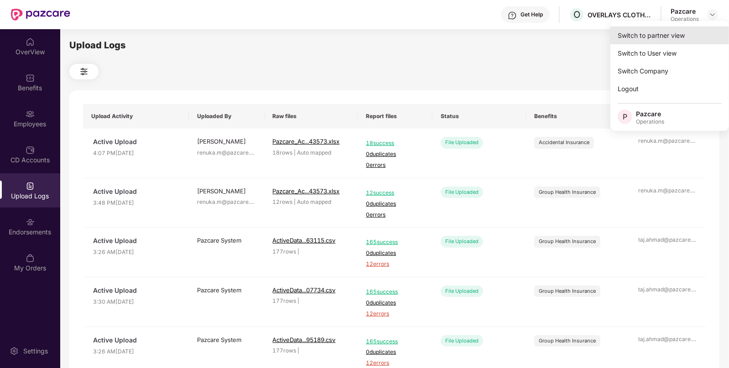
click at [647, 34] on div "Switch to partner view" at bounding box center [669, 35] width 119 height 18
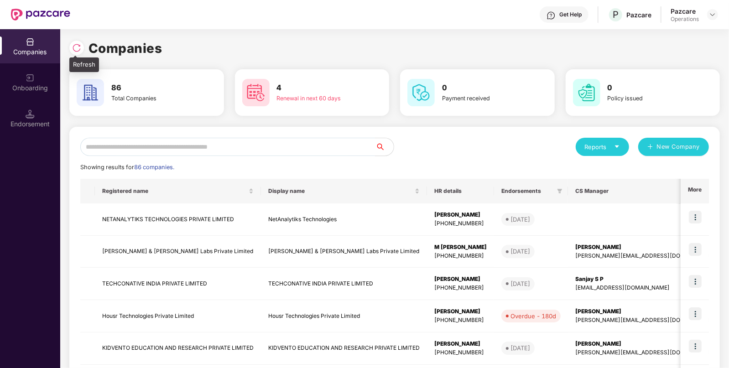
click at [77, 47] on img at bounding box center [76, 47] width 9 height 9
click at [286, 152] on input "text" at bounding box center [227, 147] width 295 height 18
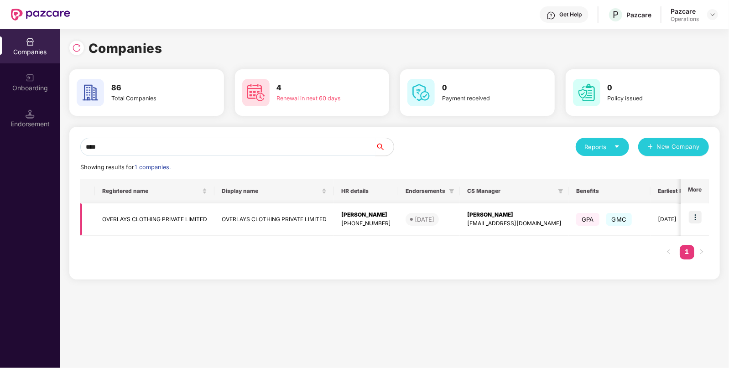
type input "****"
click at [250, 222] on td "OVERLAYS CLOTHING PRIVATE LIMITED" at bounding box center [274, 219] width 120 height 32
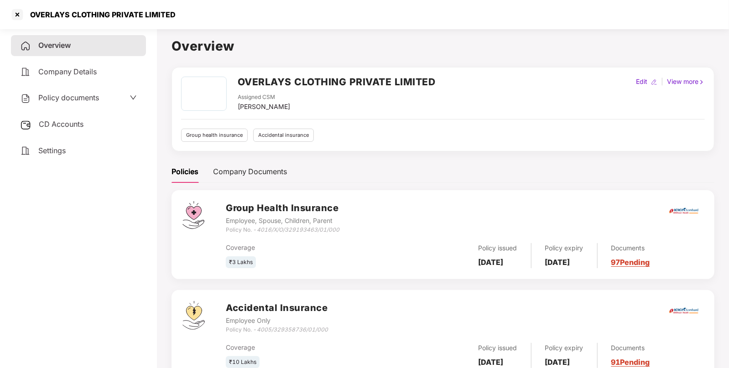
click at [67, 83] on div "Overview Company Details Policy documents CD Accounts Settings" at bounding box center [78, 98] width 135 height 126
click at [62, 98] on span "Policy documents" at bounding box center [68, 97] width 61 height 9
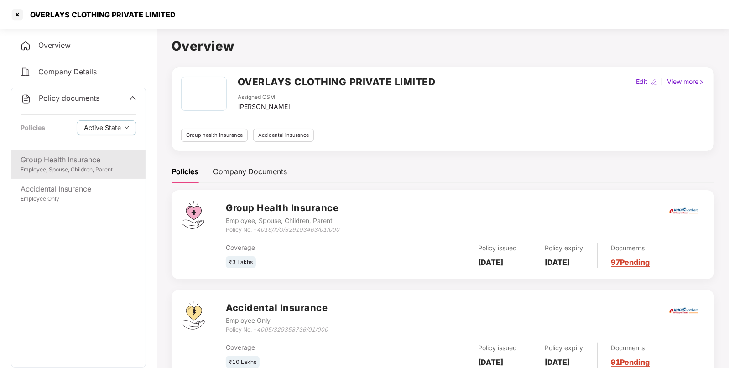
click at [62, 166] on div "Employee, Spouse, Children, Parent" at bounding box center [79, 170] width 116 height 9
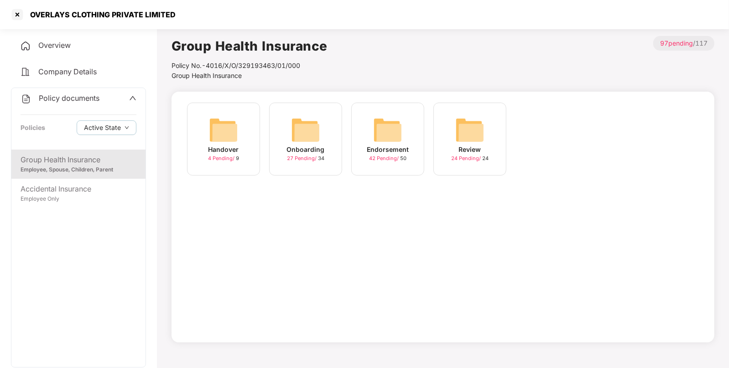
click at [389, 128] on img at bounding box center [387, 129] width 29 height 29
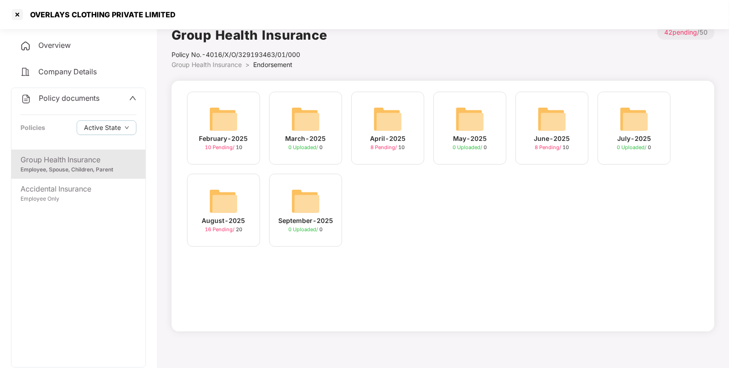
scroll to position [11, 0]
click at [217, 205] on img at bounding box center [223, 201] width 29 height 29
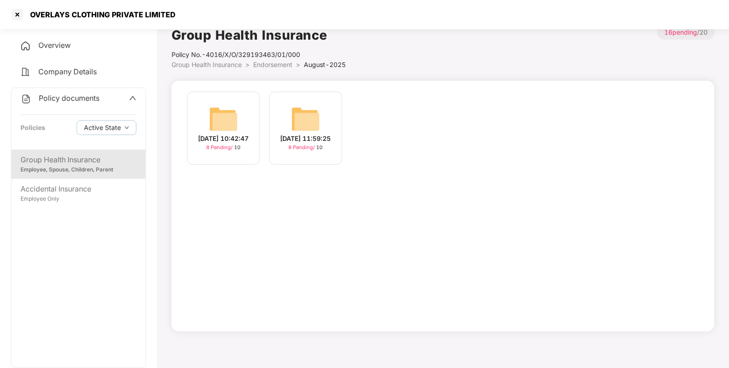
click at [296, 110] on img at bounding box center [305, 118] width 29 height 29
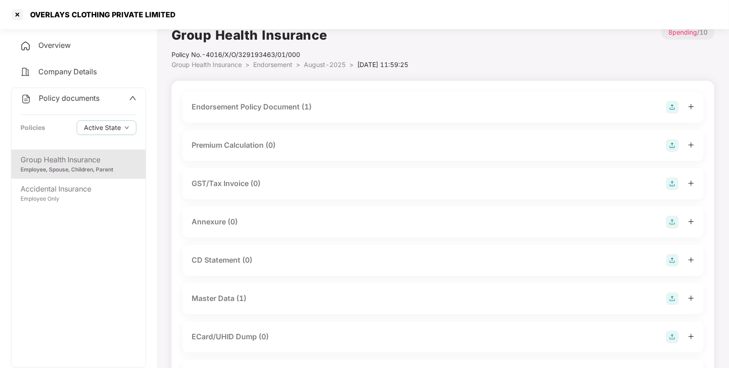
scroll to position [139, 0]
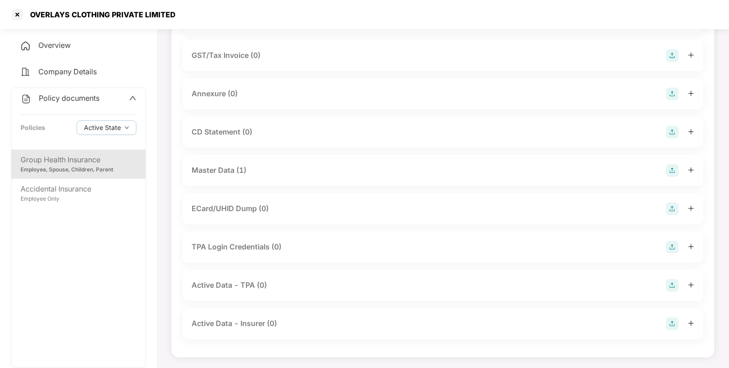
click at [502, 178] on div "Master Data (1)" at bounding box center [442, 170] width 521 height 31
click at [266, 167] on div "Master Data (1)" at bounding box center [443, 170] width 503 height 13
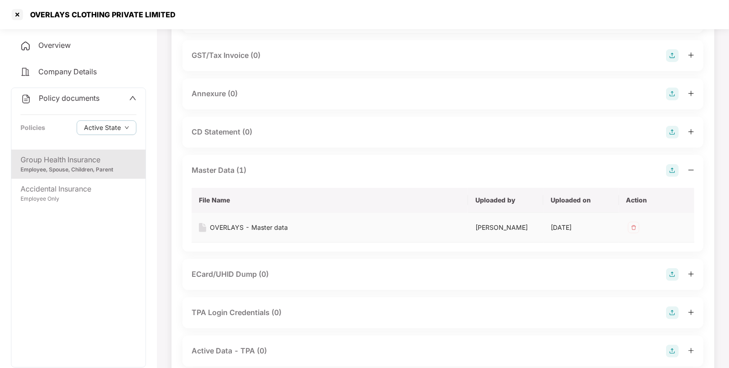
click at [634, 228] on img at bounding box center [633, 227] width 15 height 15
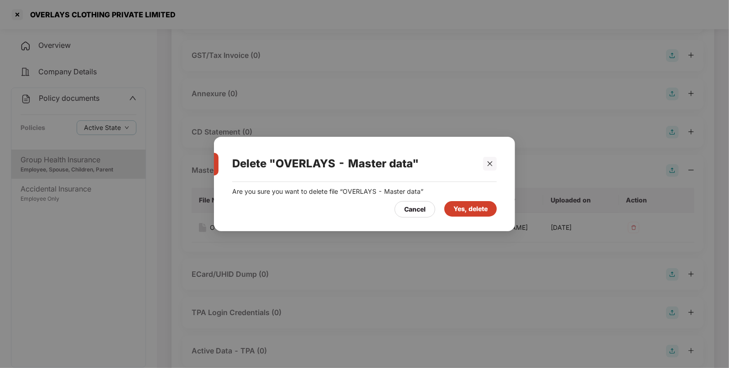
click at [471, 208] on div "Yes, delete" at bounding box center [470, 209] width 34 height 10
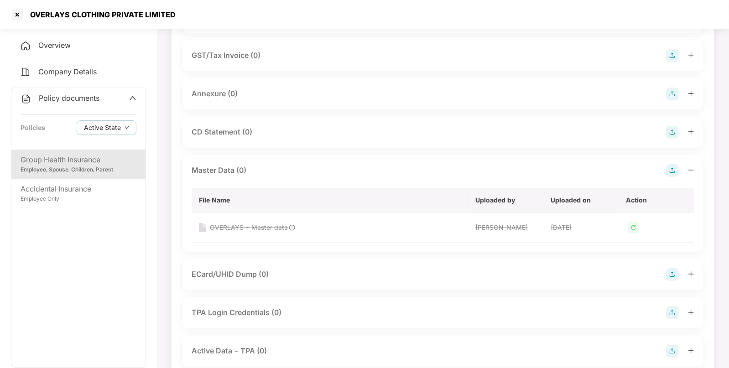
click at [671, 172] on img at bounding box center [672, 170] width 13 height 13
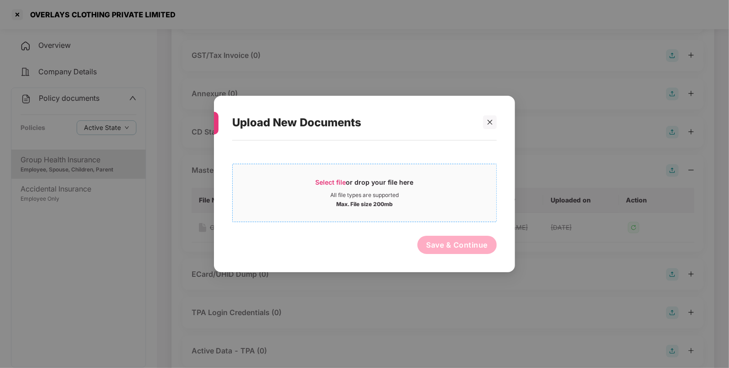
click at [324, 186] on div "Select file or drop your file here" at bounding box center [365, 185] width 98 height 14
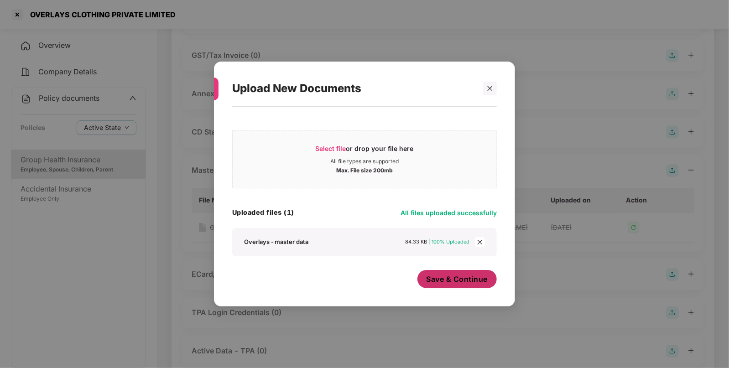
click at [469, 276] on span "Save & Continue" at bounding box center [458, 279] width 62 height 10
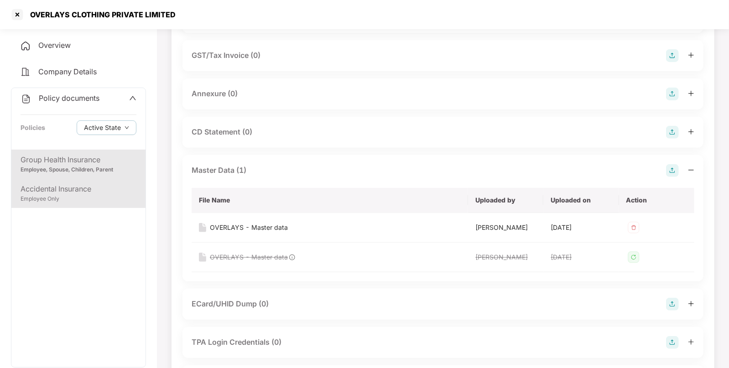
click at [104, 192] on div "Accidental Insurance" at bounding box center [79, 188] width 116 height 11
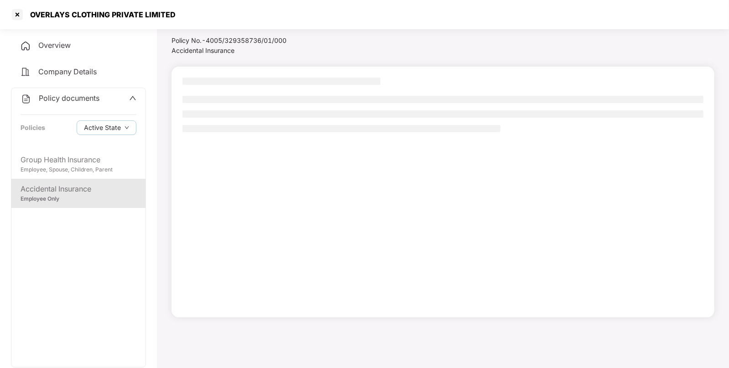
scroll to position [25, 0]
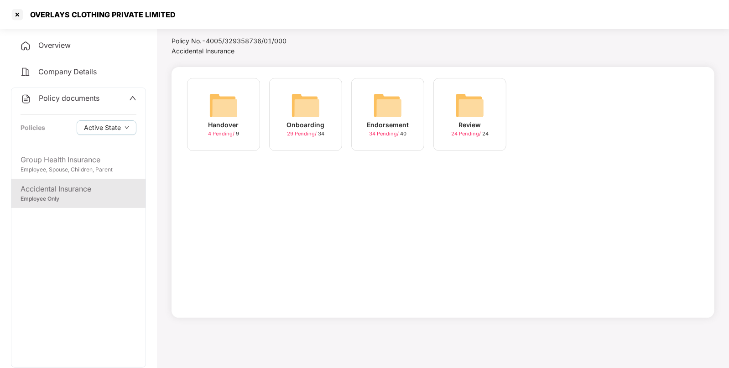
click at [386, 104] on img at bounding box center [387, 105] width 29 height 29
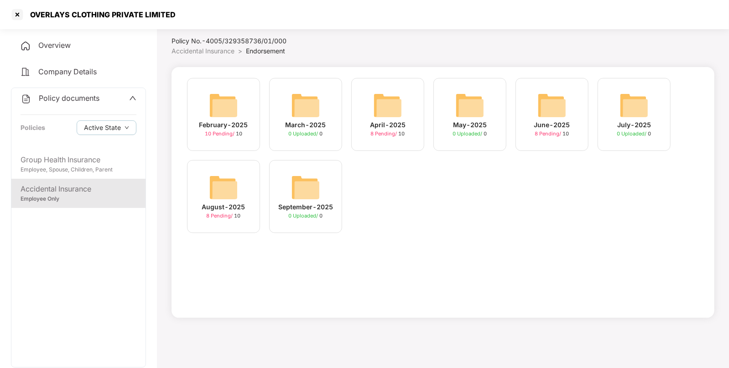
click at [239, 185] on div "August-2025 8 Pending / 10" at bounding box center [223, 196] width 73 height 73
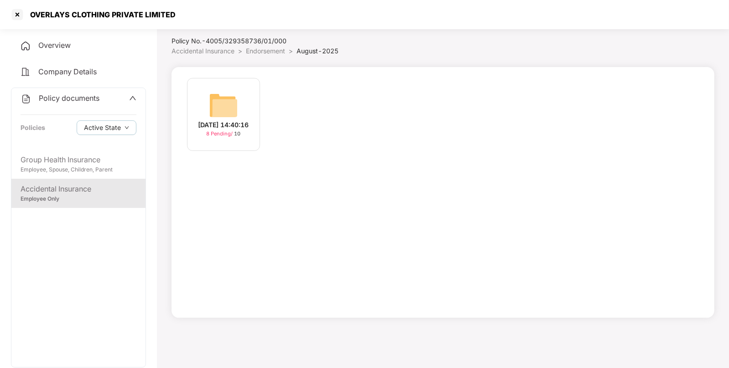
click at [229, 97] on img at bounding box center [223, 105] width 29 height 29
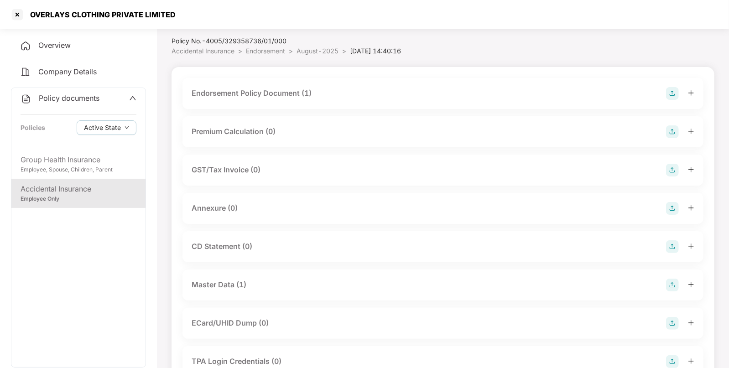
scroll to position [139, 0]
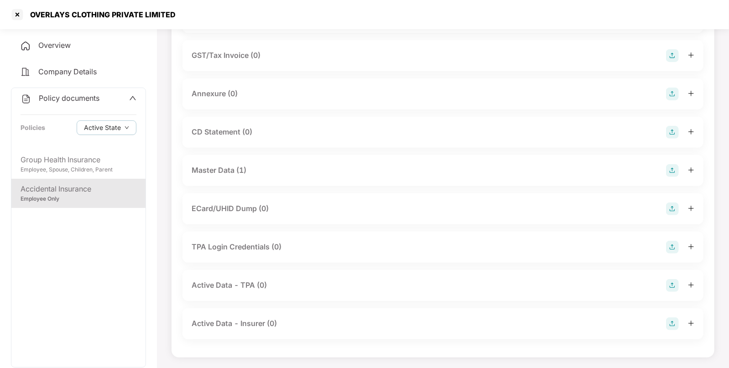
click at [255, 173] on div "Master Data (1)" at bounding box center [443, 170] width 503 height 13
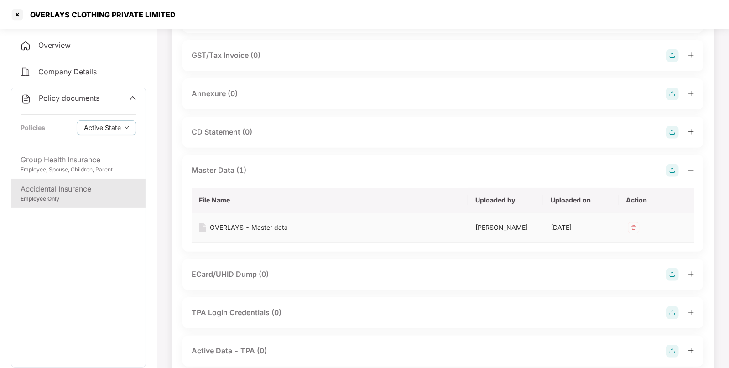
click at [635, 224] on img at bounding box center [633, 227] width 15 height 15
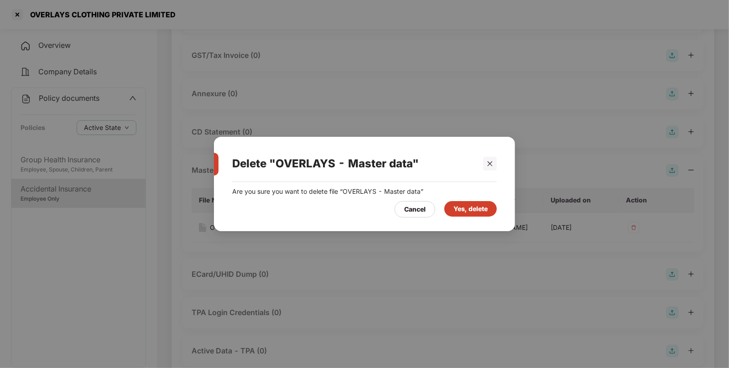
click at [475, 215] on div "Yes, delete" at bounding box center [470, 209] width 52 height 16
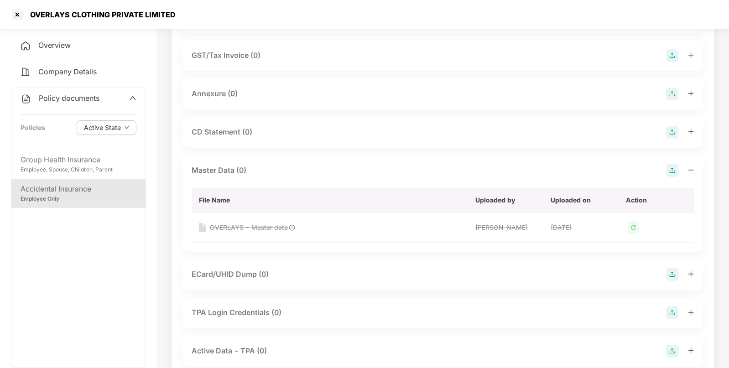
click at [666, 169] on img at bounding box center [672, 170] width 13 height 13
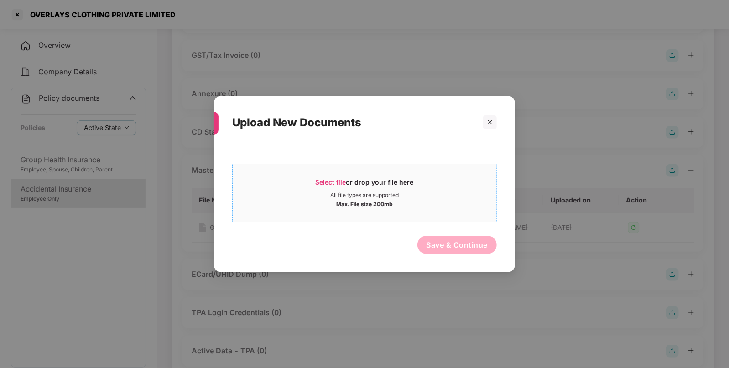
click at [309, 192] on div "All file types are supported" at bounding box center [365, 195] width 264 height 7
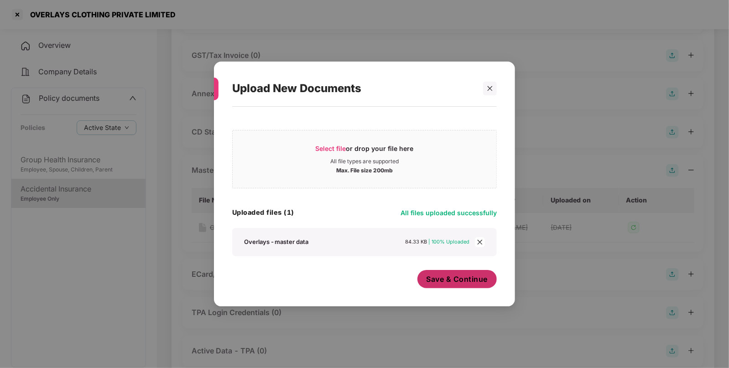
click at [462, 275] on span "Save & Continue" at bounding box center [458, 279] width 62 height 10
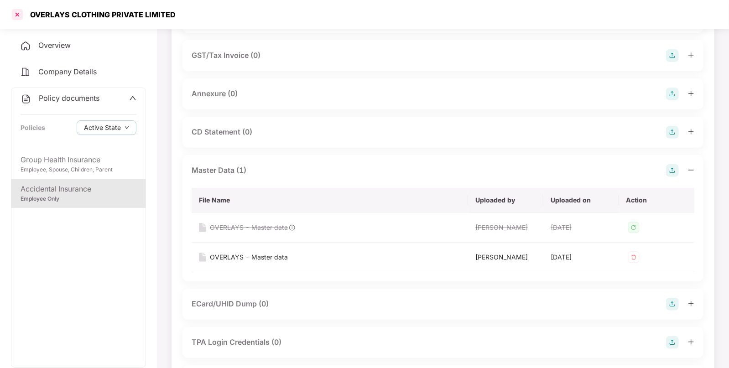
click at [22, 19] on div at bounding box center [17, 14] width 15 height 15
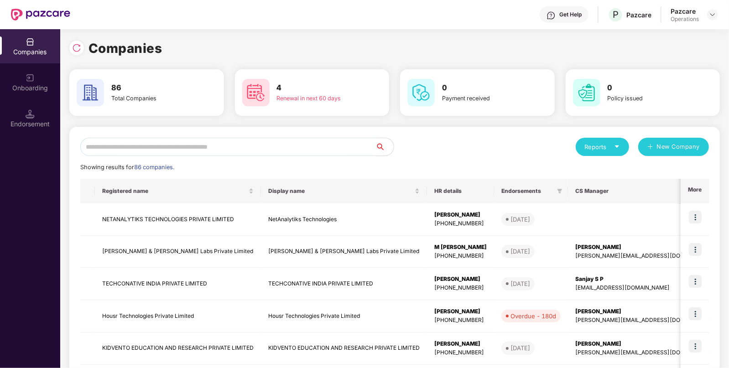
scroll to position [0, 0]
click at [291, 151] on input "text" at bounding box center [227, 147] width 295 height 18
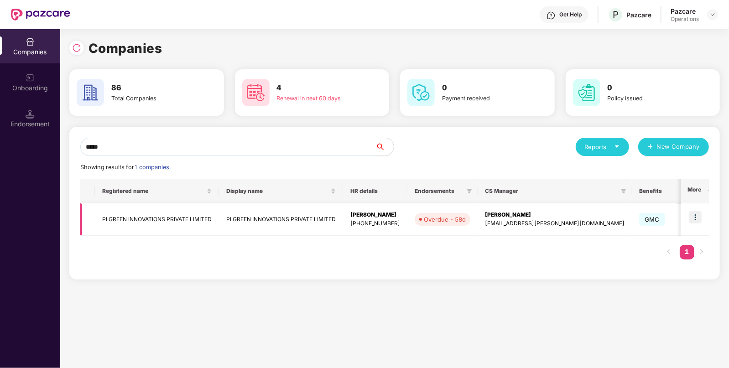
type input "*****"
click at [265, 224] on td "PI GREEN INNOVATIONS PRIVATE LIMITED" at bounding box center [281, 219] width 124 height 32
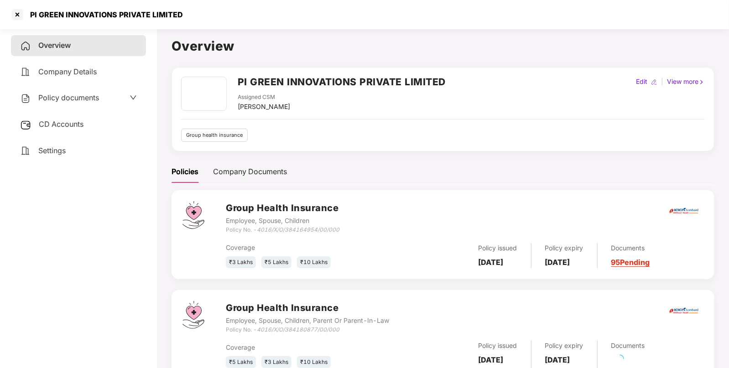
click at [59, 107] on div "Policy documents" at bounding box center [78, 98] width 135 height 21
click at [71, 91] on div "Policy documents" at bounding box center [78, 98] width 135 height 21
click at [54, 125] on span "CD Accounts" at bounding box center [61, 124] width 45 height 9
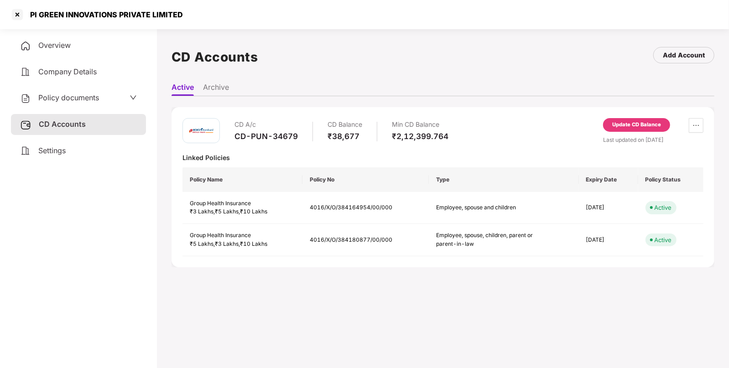
click at [76, 109] on div "Overview Company Details Policy documents CD Accounts Settings" at bounding box center [78, 98] width 135 height 126
click at [84, 100] on span "Policy documents" at bounding box center [68, 97] width 61 height 9
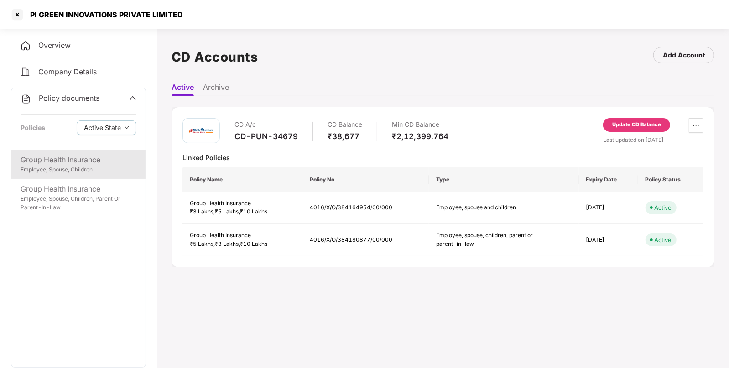
click at [64, 161] on div "Group Health Insurance" at bounding box center [79, 159] width 116 height 11
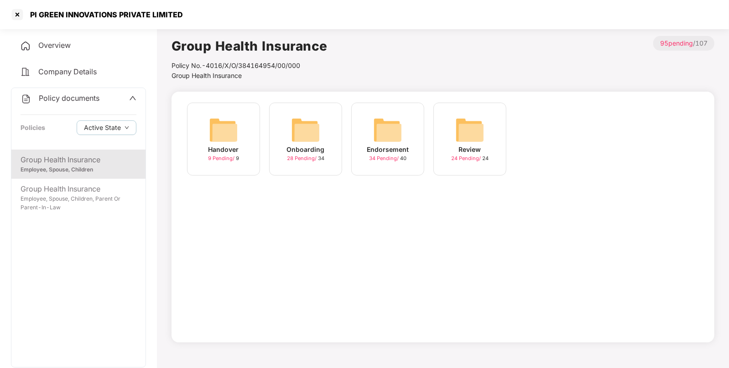
click at [382, 128] on img at bounding box center [387, 129] width 29 height 29
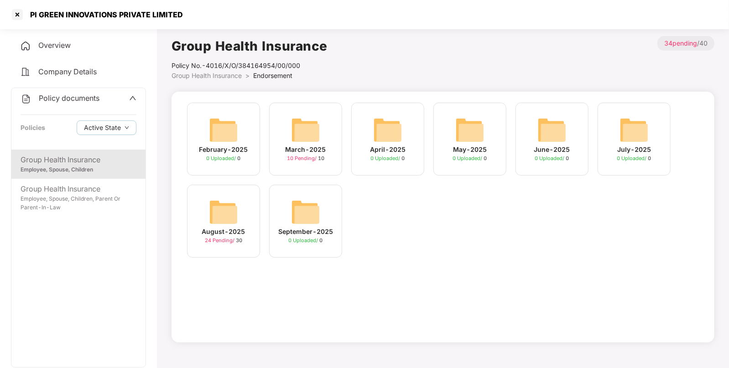
click at [225, 210] on img at bounding box center [223, 212] width 29 height 29
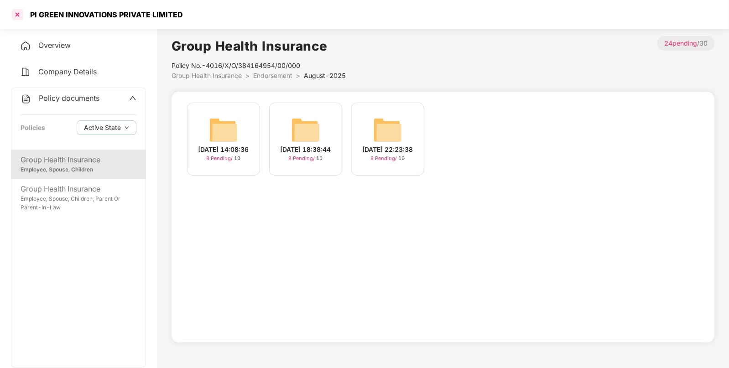
click at [17, 16] on div at bounding box center [17, 14] width 15 height 15
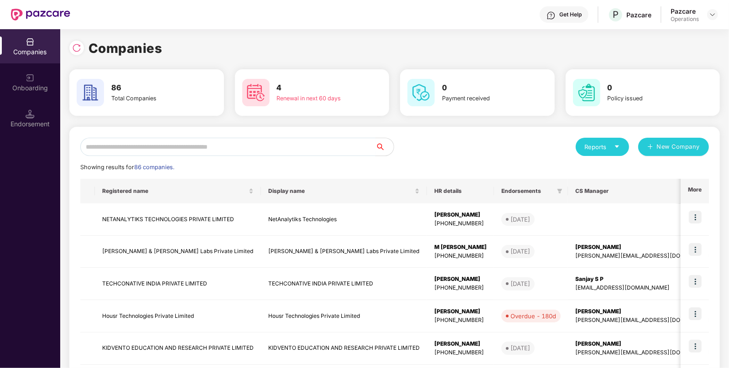
click at [336, 144] on input "text" at bounding box center [227, 147] width 295 height 18
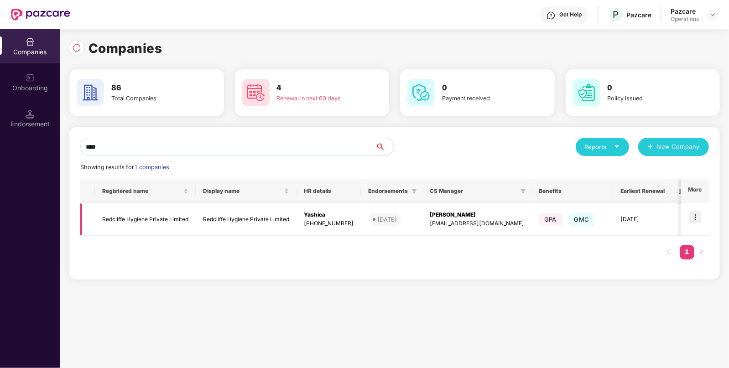
type input "****"
click at [697, 216] on img at bounding box center [695, 217] width 13 height 13
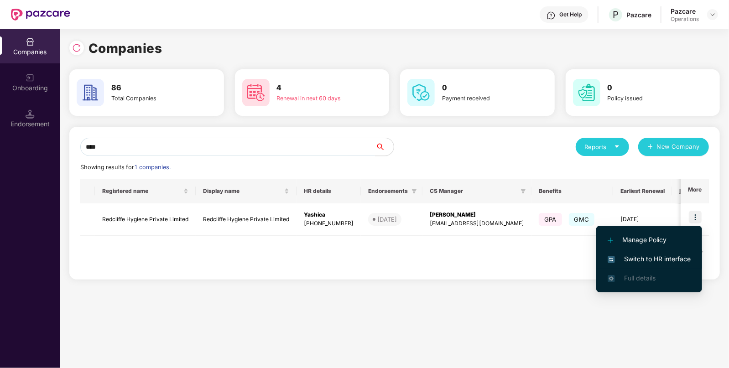
click at [639, 262] on span "Switch to HR interface" at bounding box center [649, 259] width 83 height 10
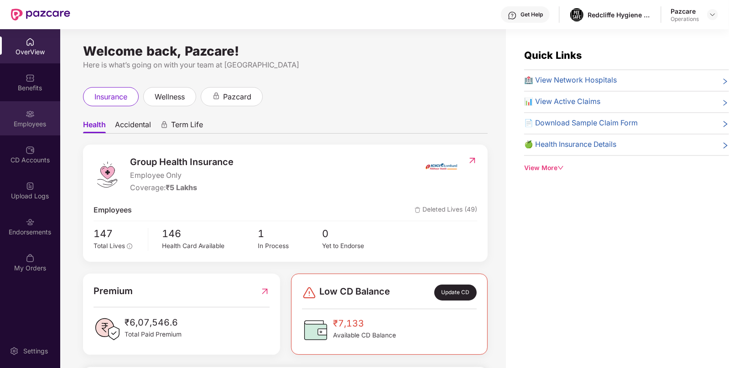
click at [23, 125] on div "Employees" at bounding box center [30, 124] width 60 height 9
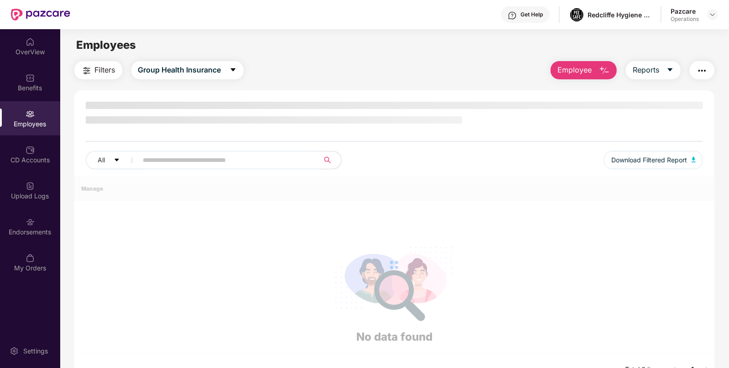
click at [23, 125] on div "Employees" at bounding box center [30, 124] width 60 height 9
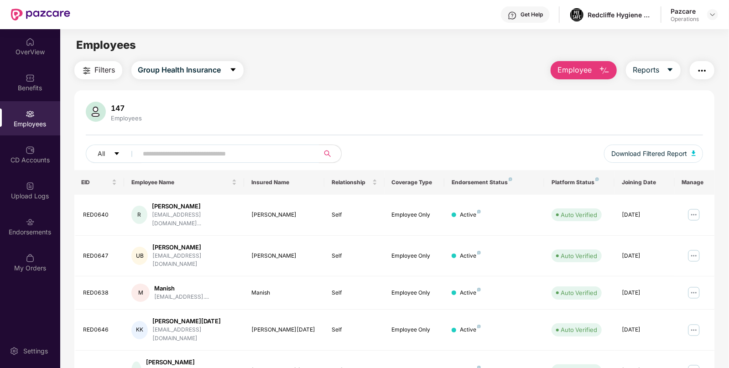
click at [110, 62] on button "Filters" at bounding box center [98, 70] width 48 height 18
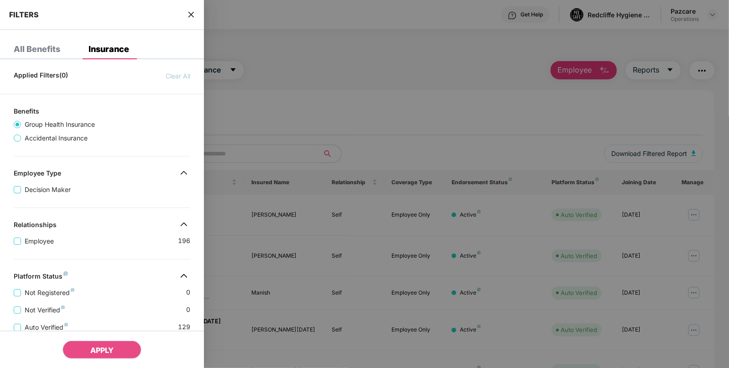
scroll to position [188, 0]
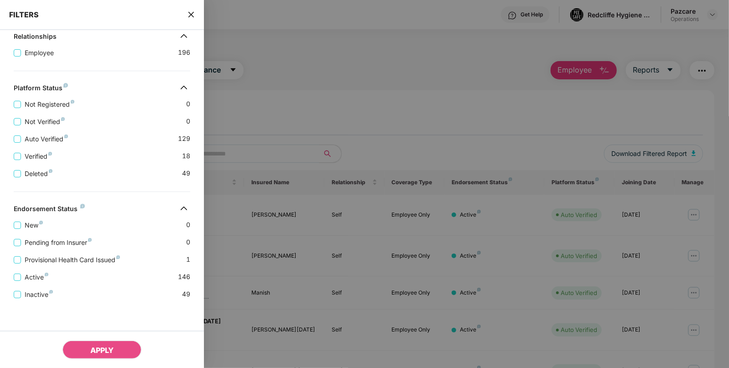
click at [187, 16] on div "FILTERS" at bounding box center [102, 15] width 204 height 30
click at [193, 13] on icon "close" at bounding box center [190, 14] width 5 height 5
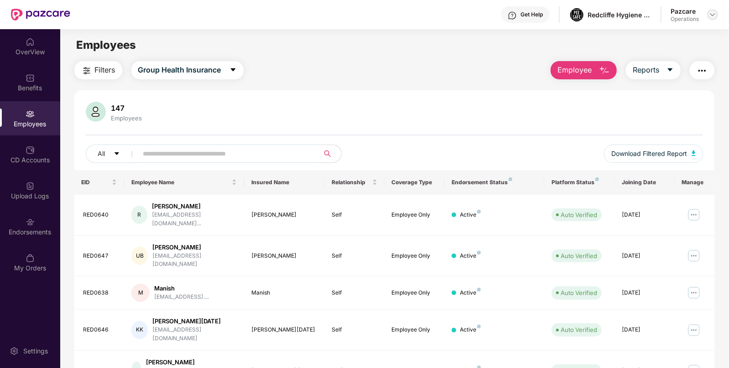
click at [714, 14] on img at bounding box center [712, 14] width 7 height 7
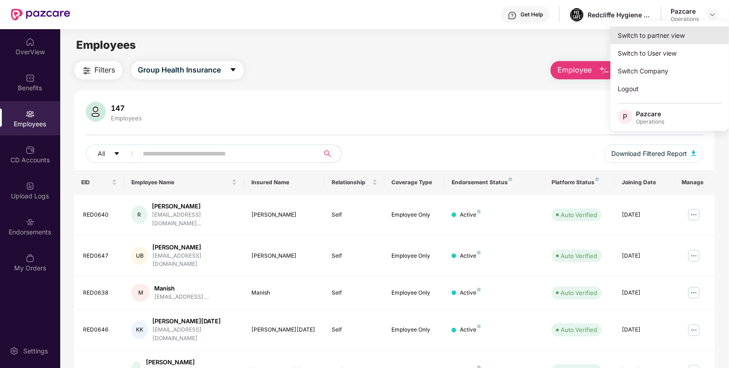
click at [674, 31] on div "Switch to partner view" at bounding box center [669, 35] width 119 height 18
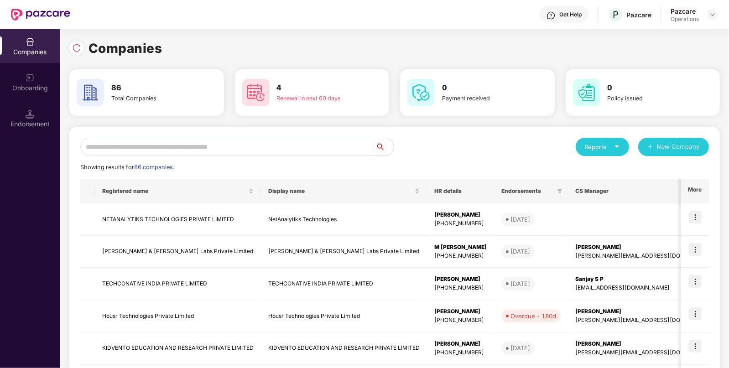
click at [280, 153] on input "text" at bounding box center [227, 147] width 295 height 18
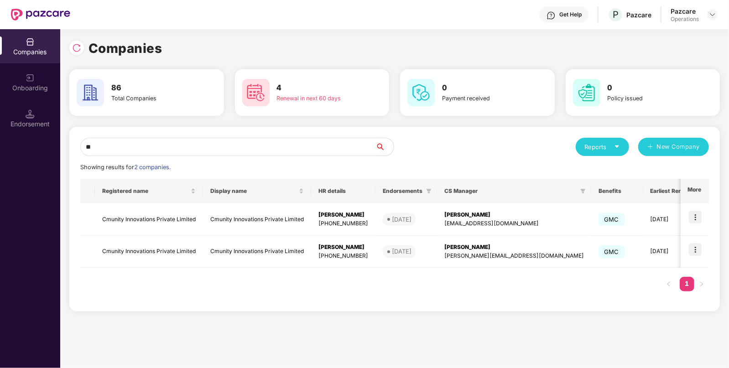
type input "**"
click at [695, 218] on img at bounding box center [695, 217] width 13 height 13
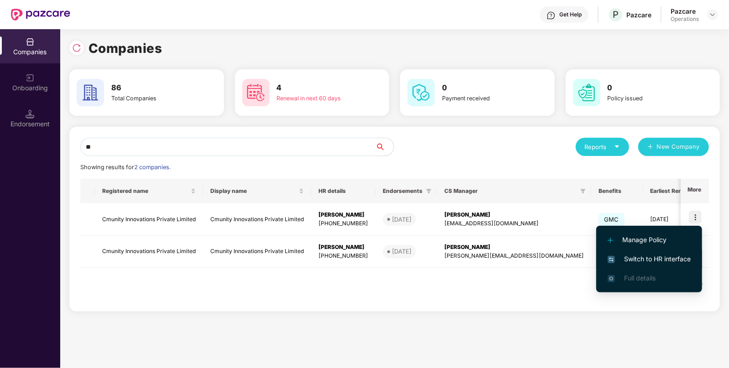
click at [643, 262] on span "Switch to HR interface" at bounding box center [649, 259] width 83 height 10
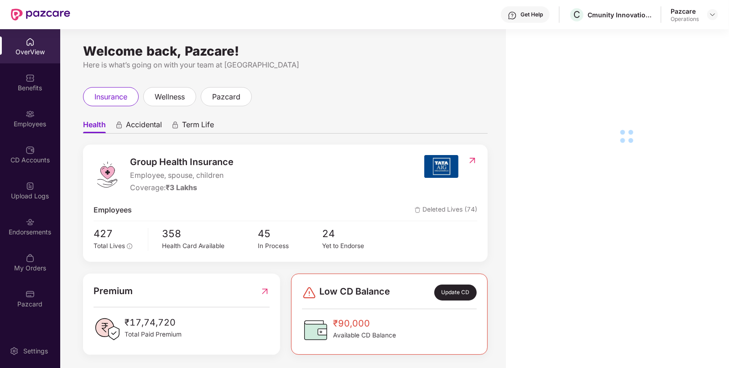
click at [40, 239] on div "Endorsements" at bounding box center [30, 226] width 60 height 34
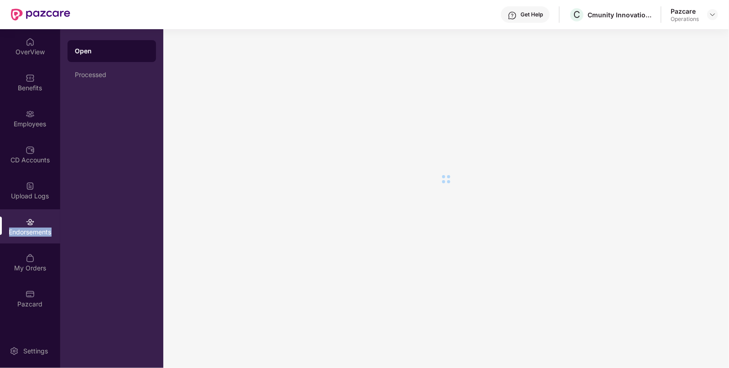
click at [40, 239] on div "Endorsements" at bounding box center [30, 226] width 60 height 34
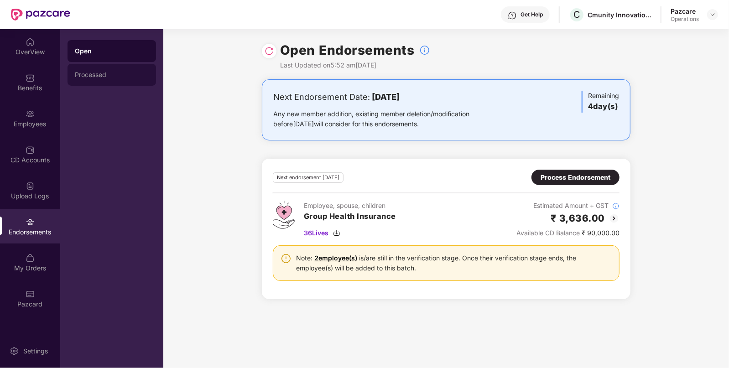
click at [91, 73] on div "Processed" at bounding box center [112, 74] width 74 height 7
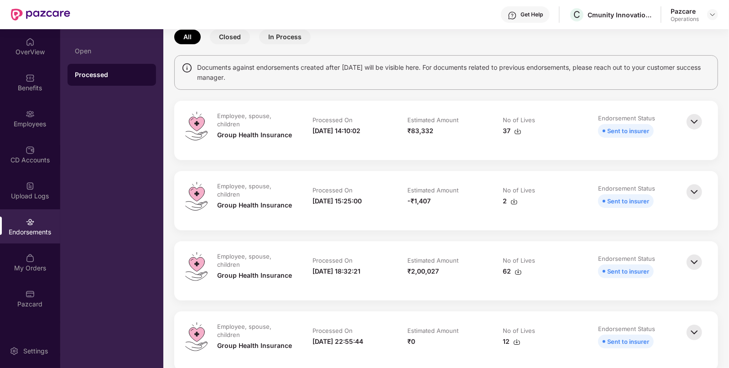
scroll to position [43, 0]
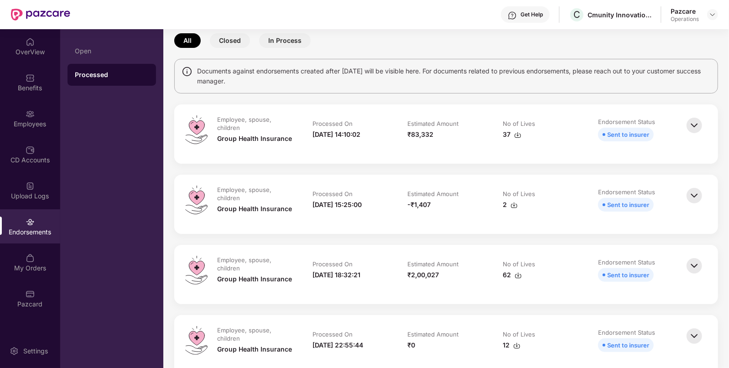
click at [340, 266] on div "Processed On" at bounding box center [332, 264] width 40 height 8
click at [469, 192] on div "Estimated Amount" at bounding box center [446, 195] width 77 height 10
click at [603, 21] on div "C Cmunity Innovations Private Limited" at bounding box center [610, 15] width 83 height 16
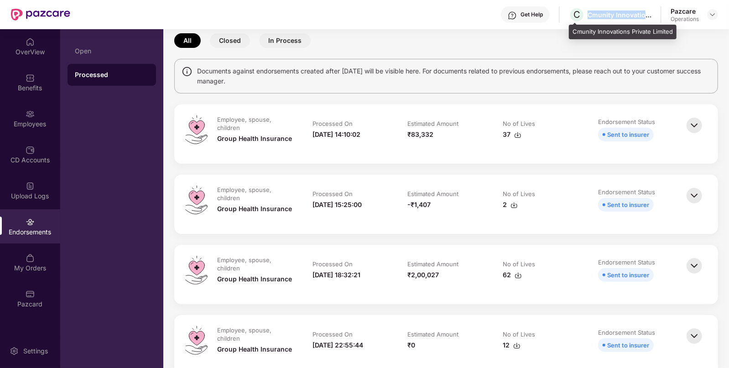
click at [603, 21] on div "C Cmunity Innovations Private Limited" at bounding box center [610, 15] width 83 height 16
copy div "Cmunity Innovations Private Limited"
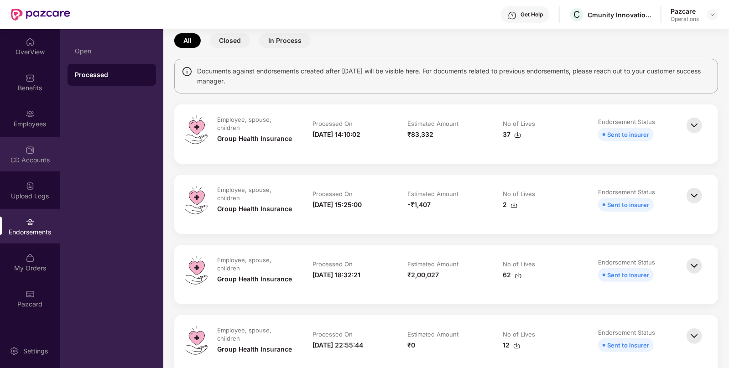
click at [52, 160] on div "CD Accounts" at bounding box center [30, 160] width 60 height 9
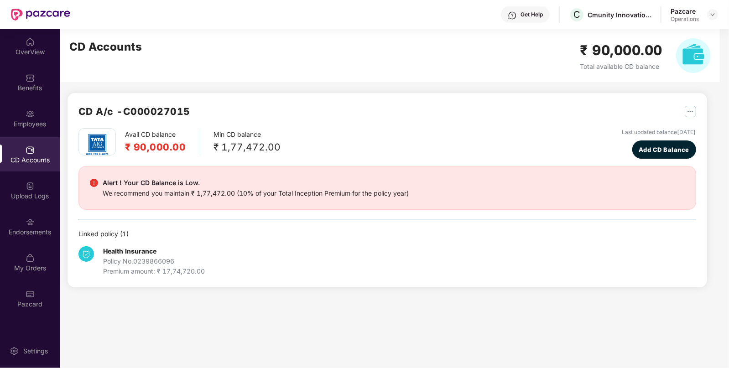
scroll to position [0, 0]
click at [37, 249] on div "My Orders" at bounding box center [30, 262] width 60 height 34
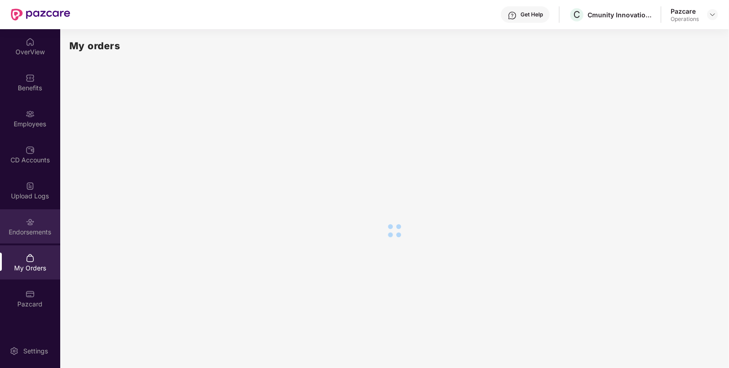
click at [37, 237] on div "Endorsements" at bounding box center [30, 226] width 60 height 34
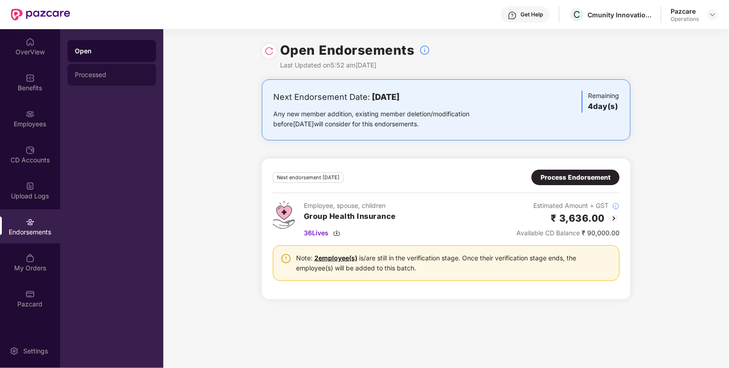
click at [104, 81] on div "Processed" at bounding box center [112, 75] width 88 height 22
